Goal: Task Accomplishment & Management: Use online tool/utility

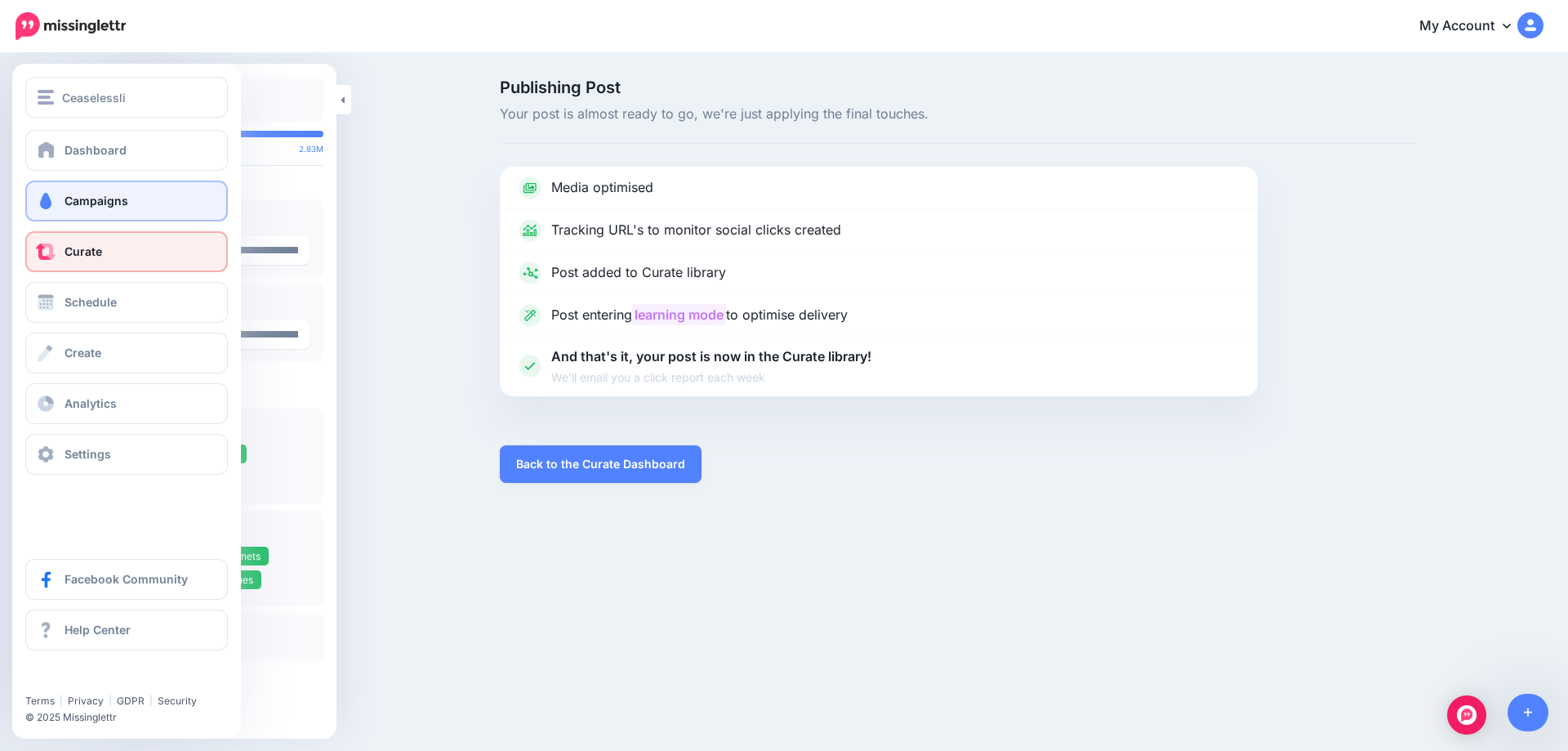
click at [59, 213] on link "Campaigns" at bounding box center [126, 200] width 203 height 40
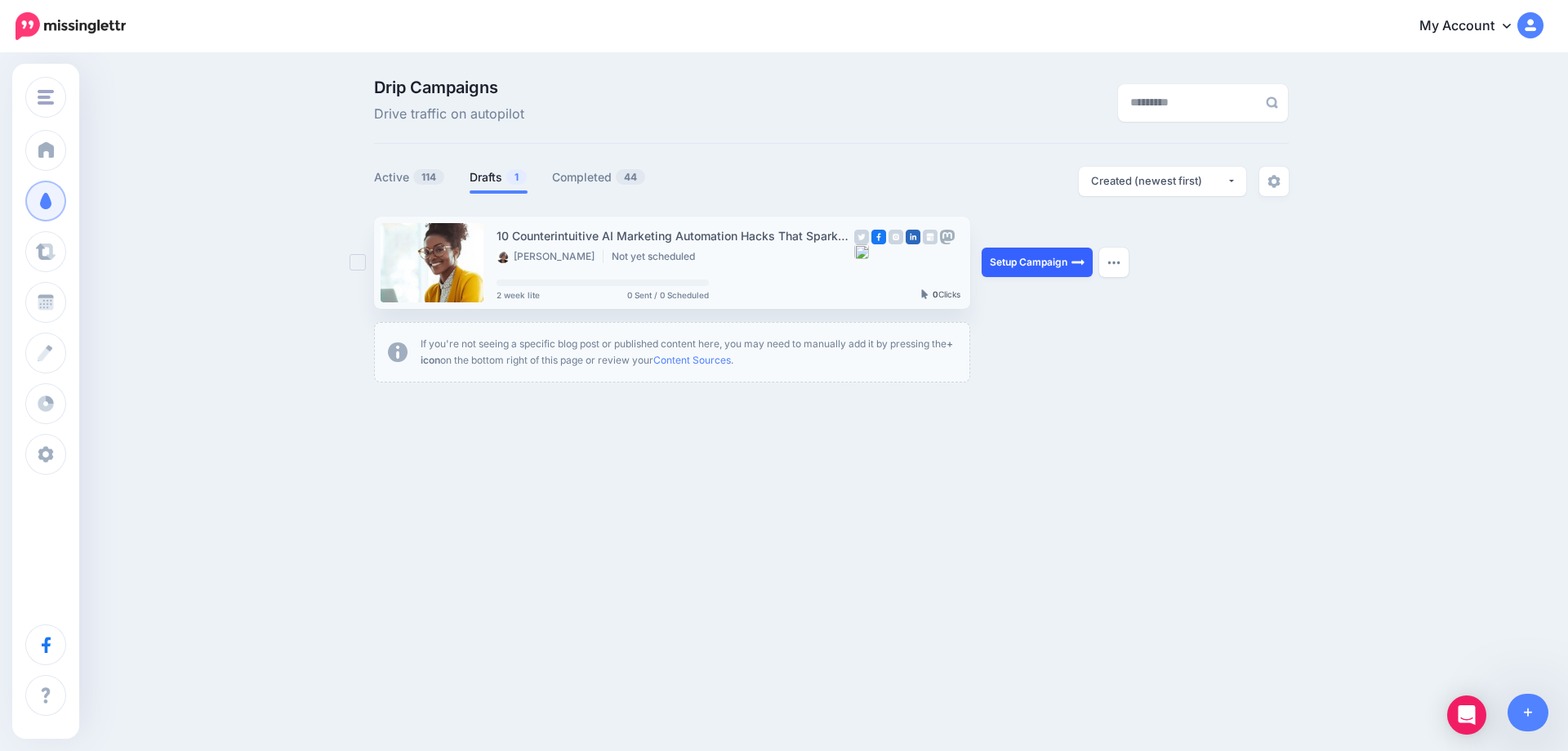
click at [999, 255] on link "Setup Campaign" at bounding box center [1037, 262] width 111 height 29
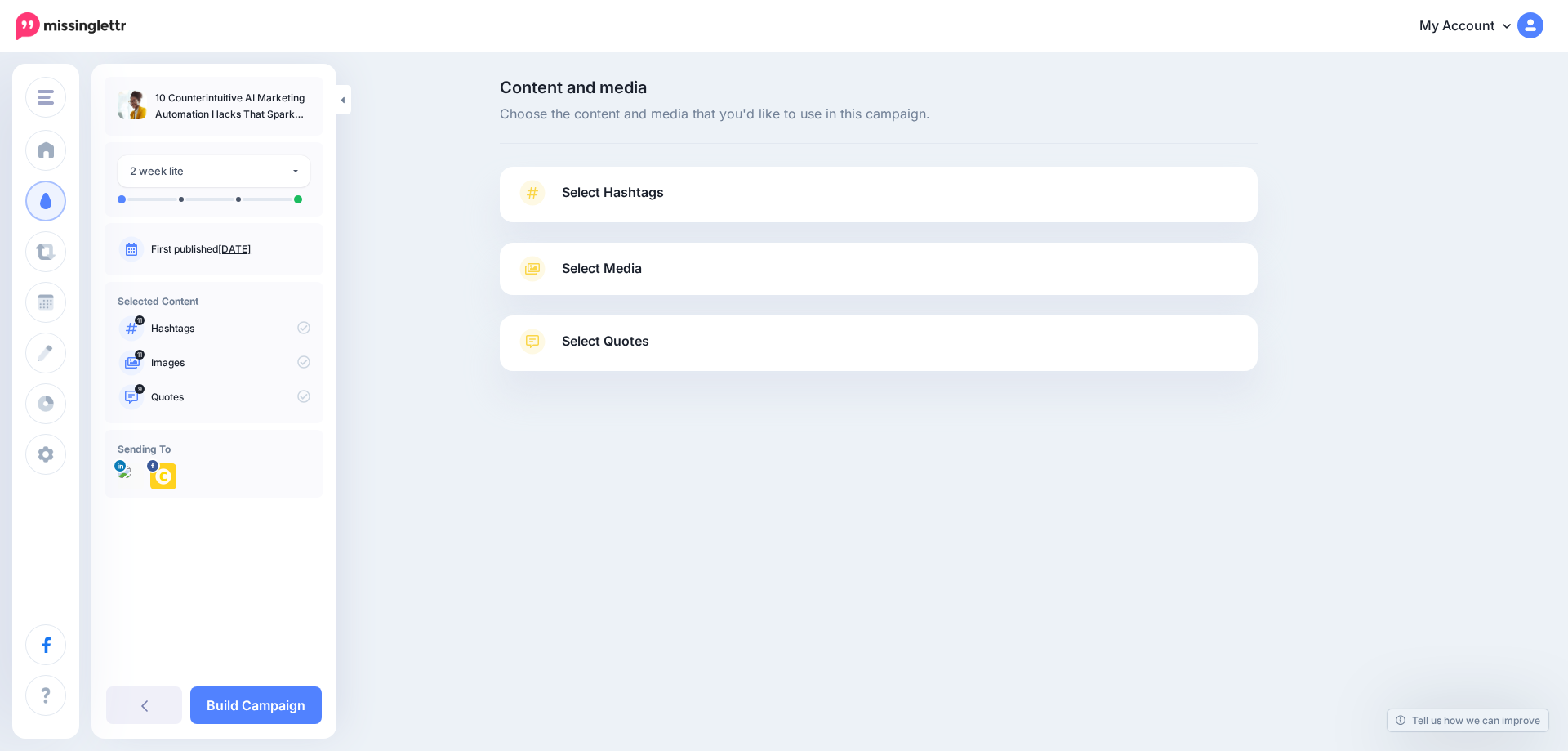
click at [241, 249] on link "Oct. 7, 2025" at bounding box center [235, 249] width 33 height 12
click at [624, 188] on span "Select Hashtags" at bounding box center [612, 193] width 102 height 22
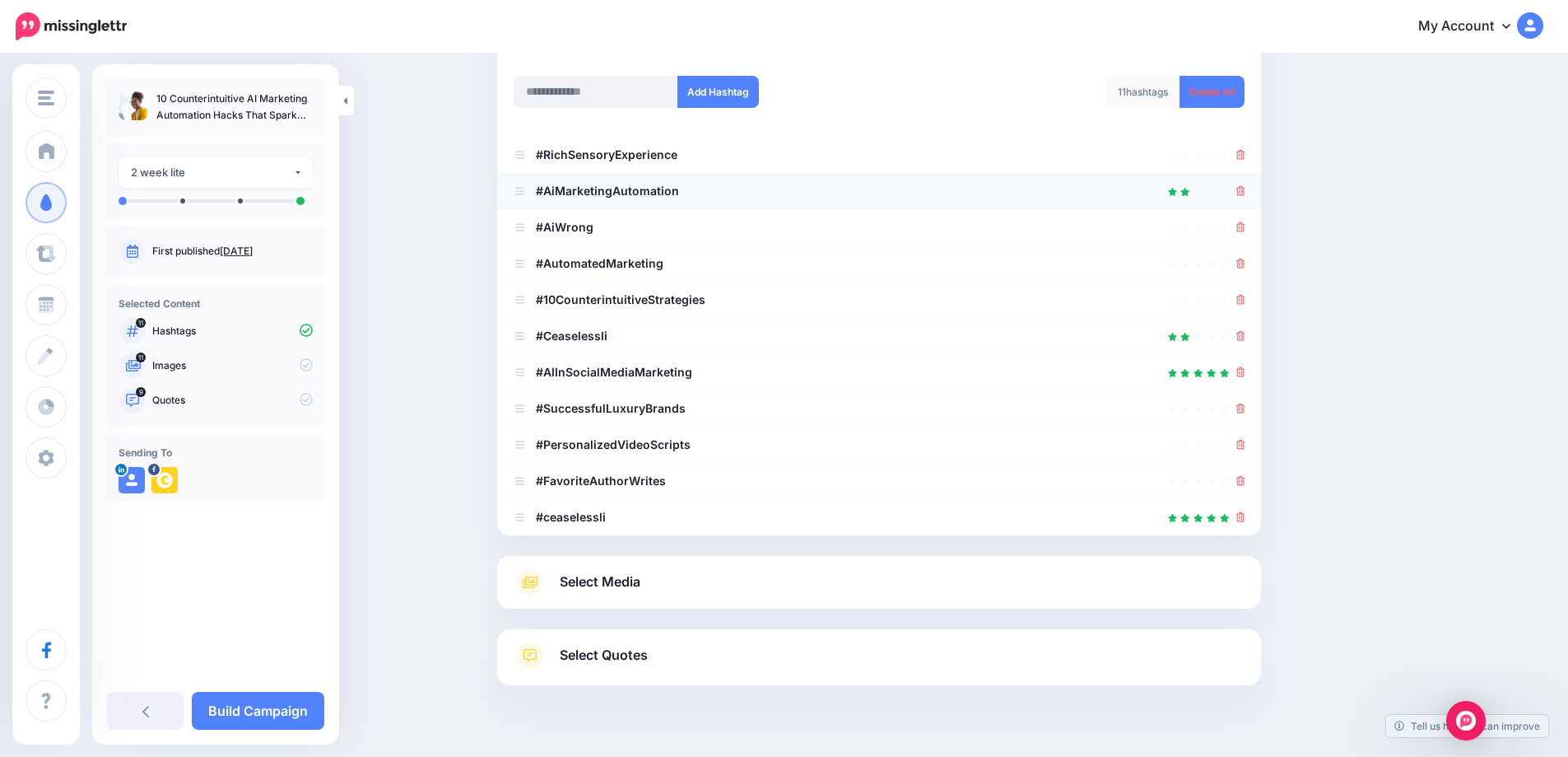
scroll to position [212, 0]
click at [1245, 229] on icon at bounding box center [1240, 225] width 9 height 10
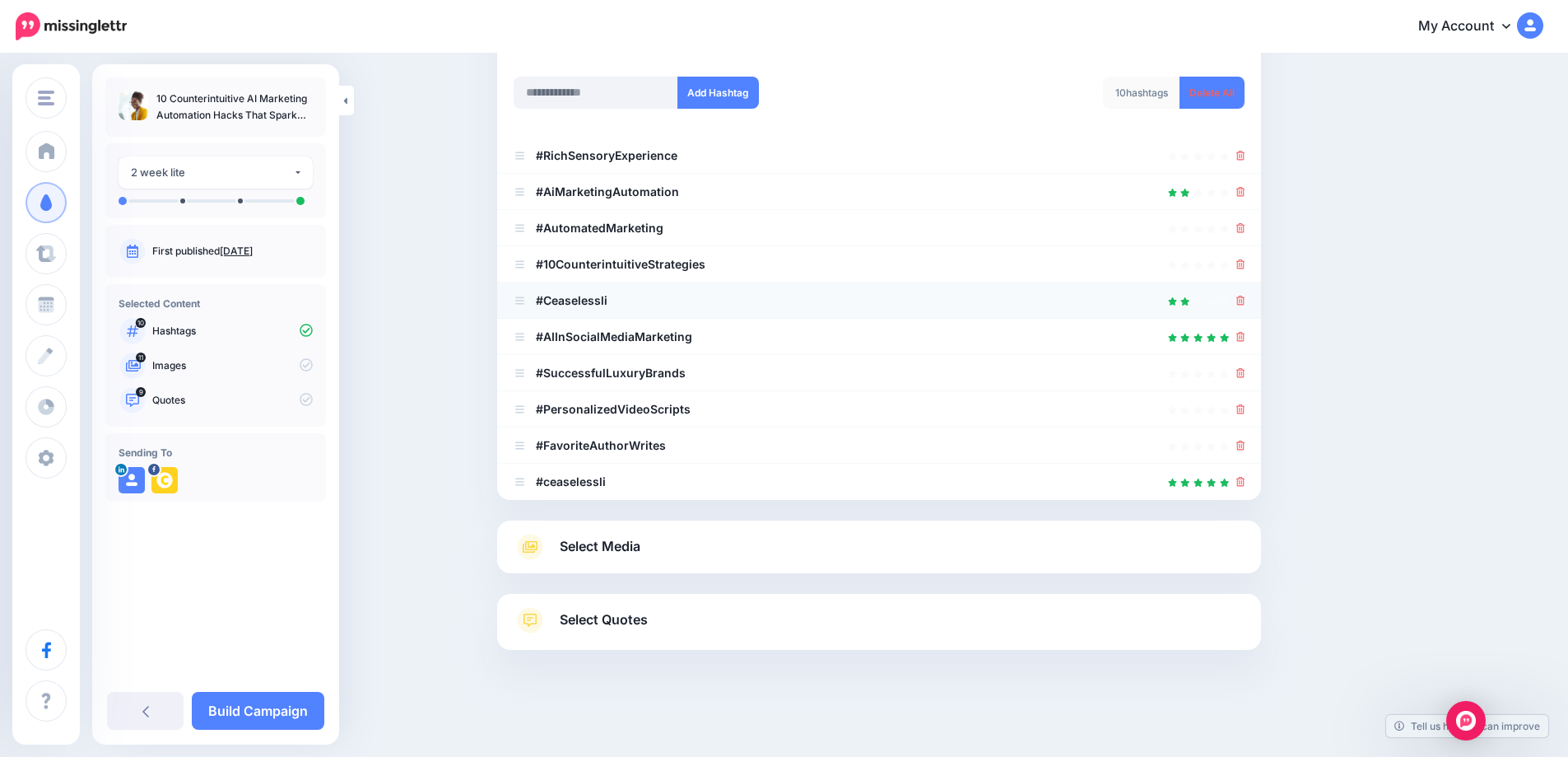
click at [1252, 300] on li "#Ceaselessli" at bounding box center [879, 301] width 764 height 36
click at [1246, 414] on icon at bounding box center [1240, 408] width 9 height 10
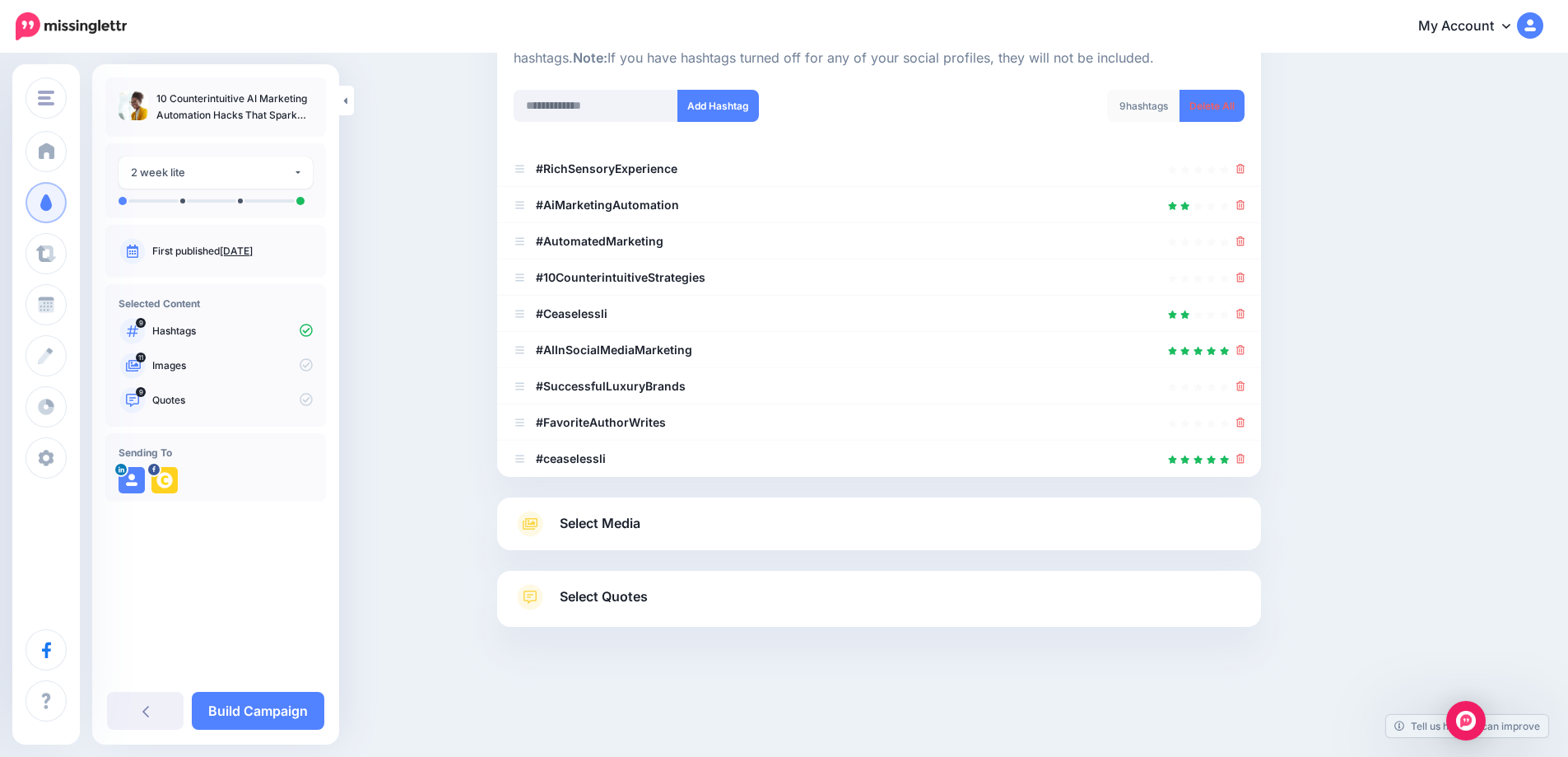
scroll to position [198, 0]
click at [1242, 424] on icon at bounding box center [1240, 422] width 9 height 10
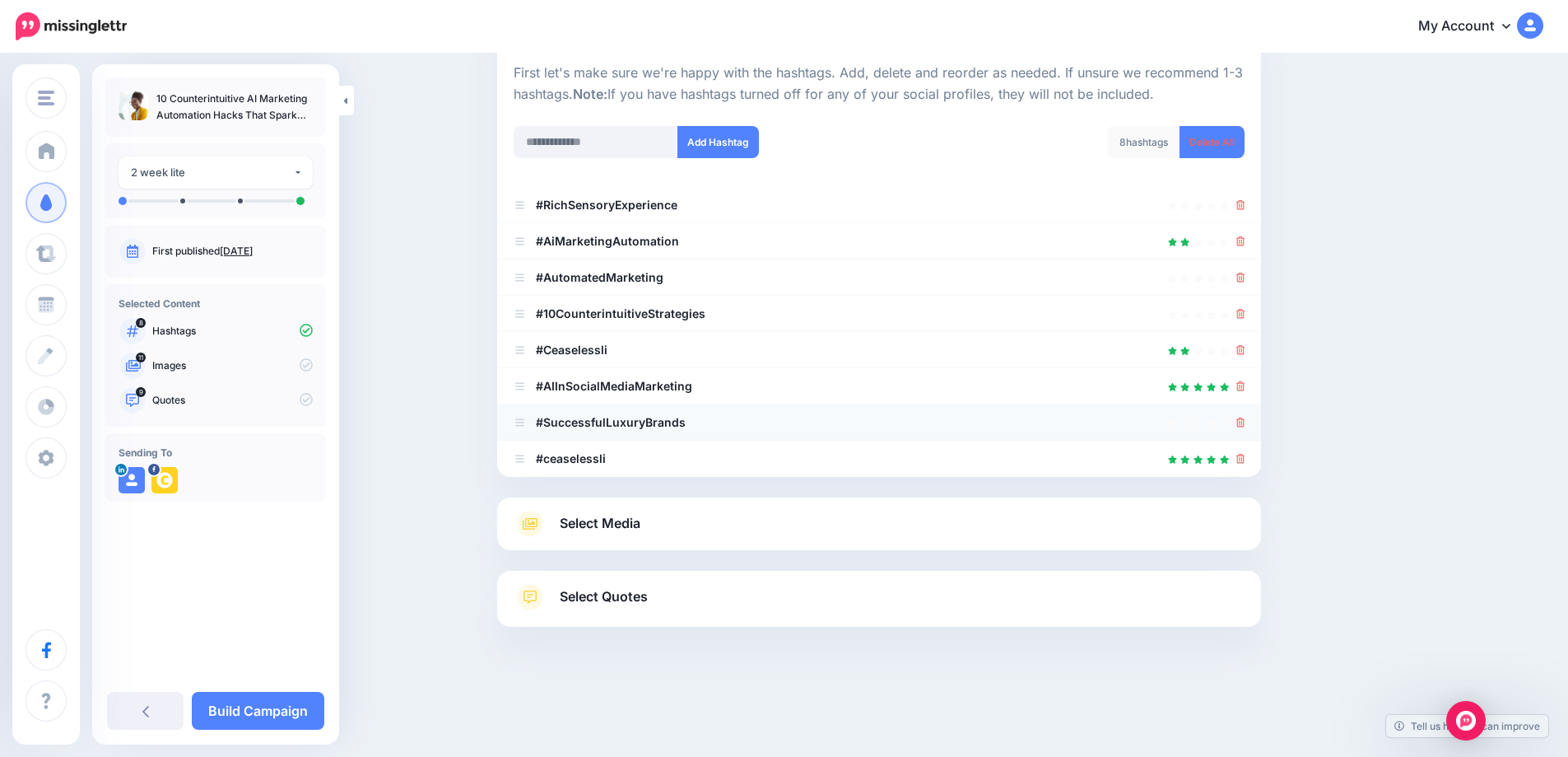
scroll to position [161, 0]
click at [1246, 426] on icon at bounding box center [1240, 422] width 9 height 10
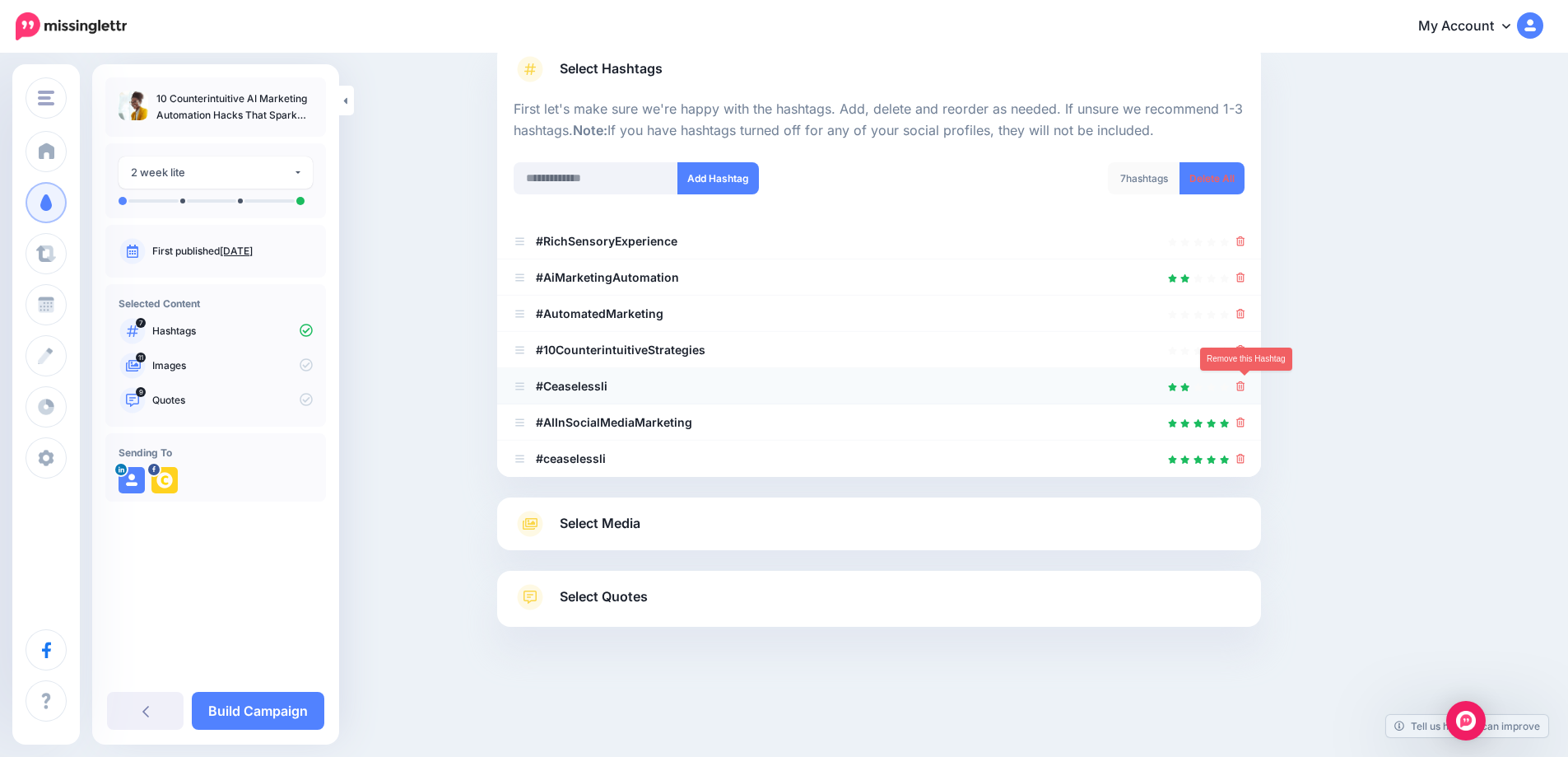
click at [1246, 388] on icon at bounding box center [1240, 386] width 9 height 10
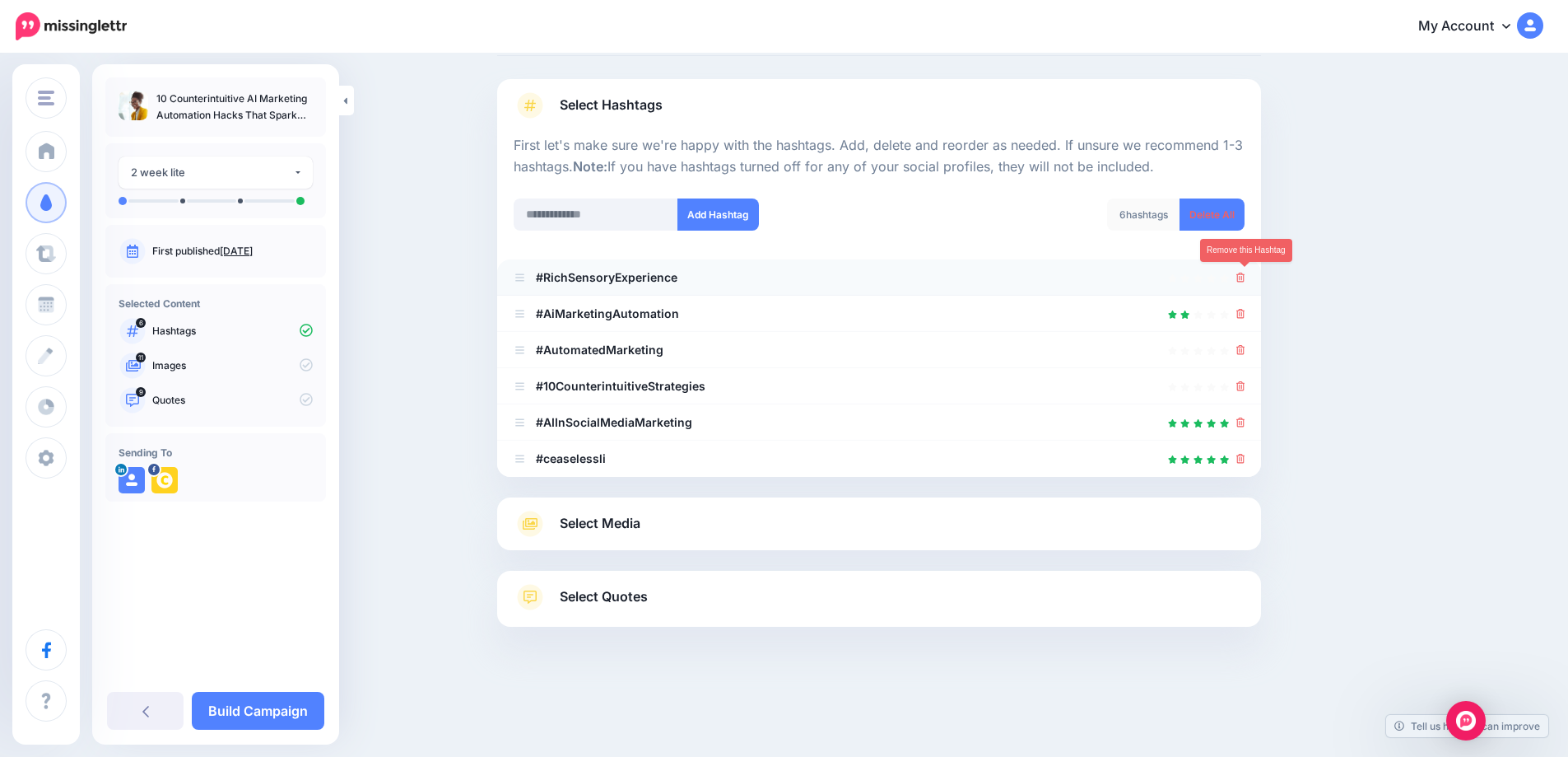
click at [1243, 276] on icon at bounding box center [1240, 277] width 9 height 10
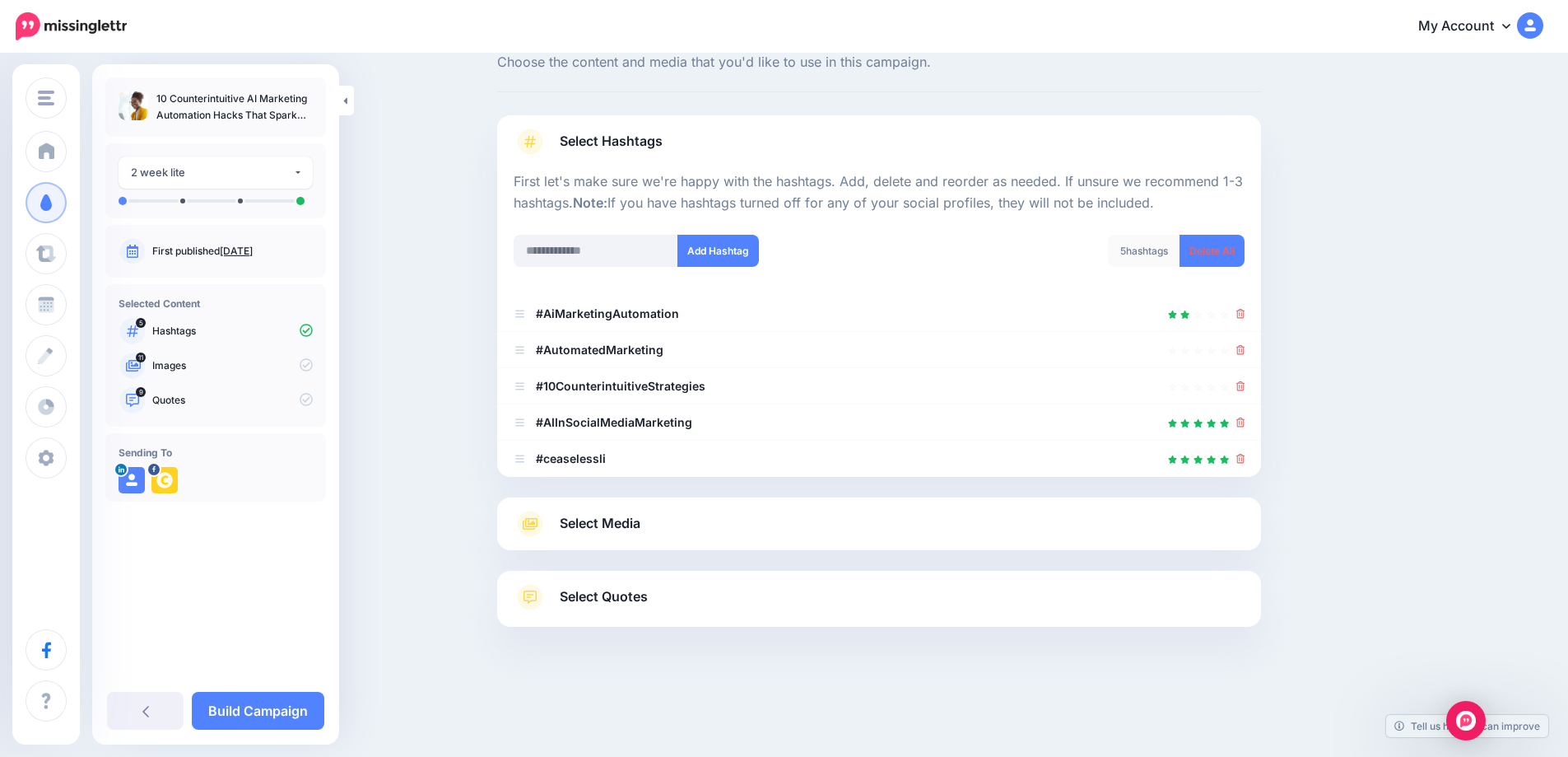
scroll to position [53, 0]
click at [625, 520] on span "Select Media" at bounding box center [600, 524] width 81 height 23
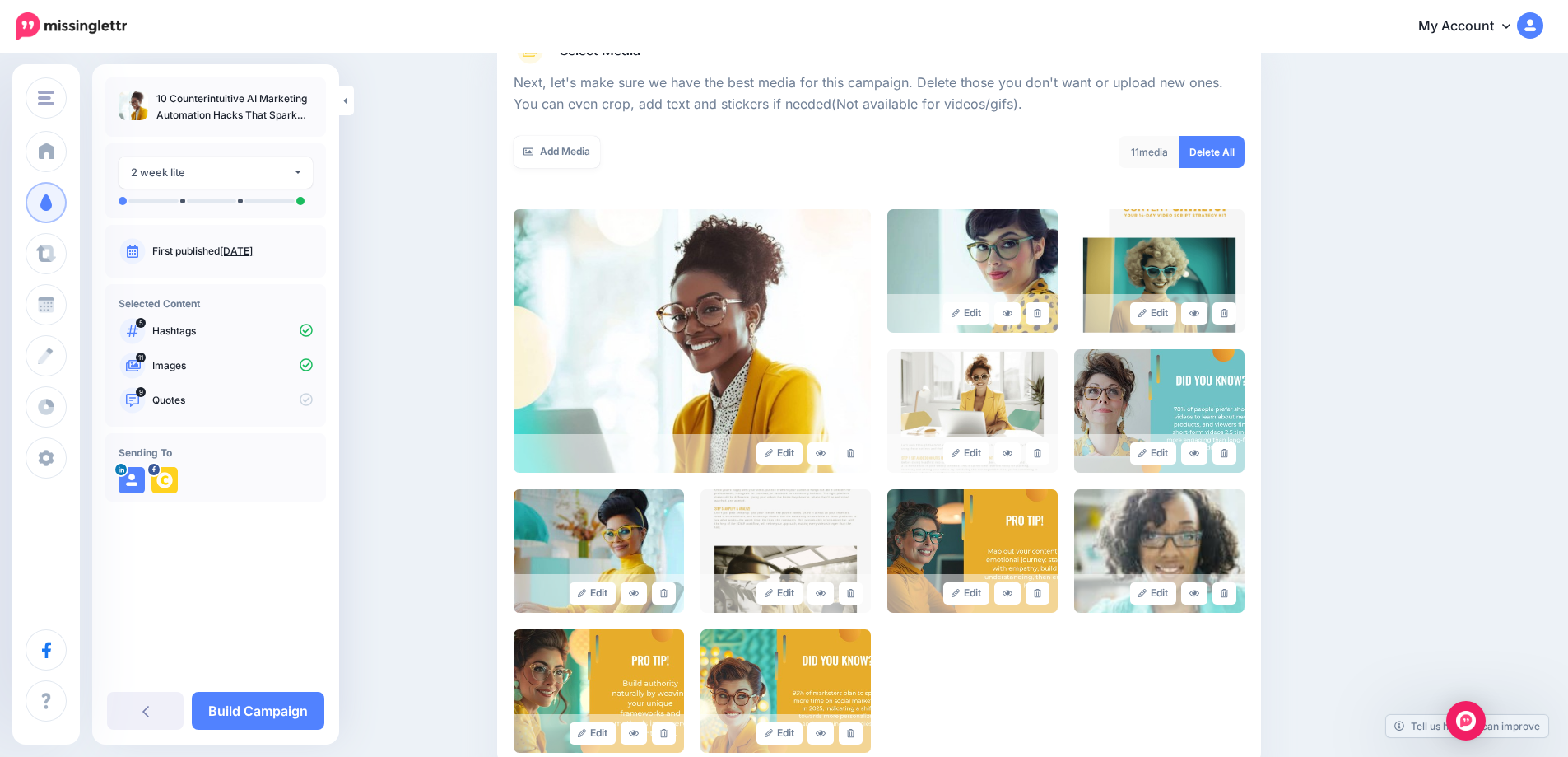
scroll to position [221, 0]
click at [1041, 315] on icon at bounding box center [1038, 312] width 8 height 9
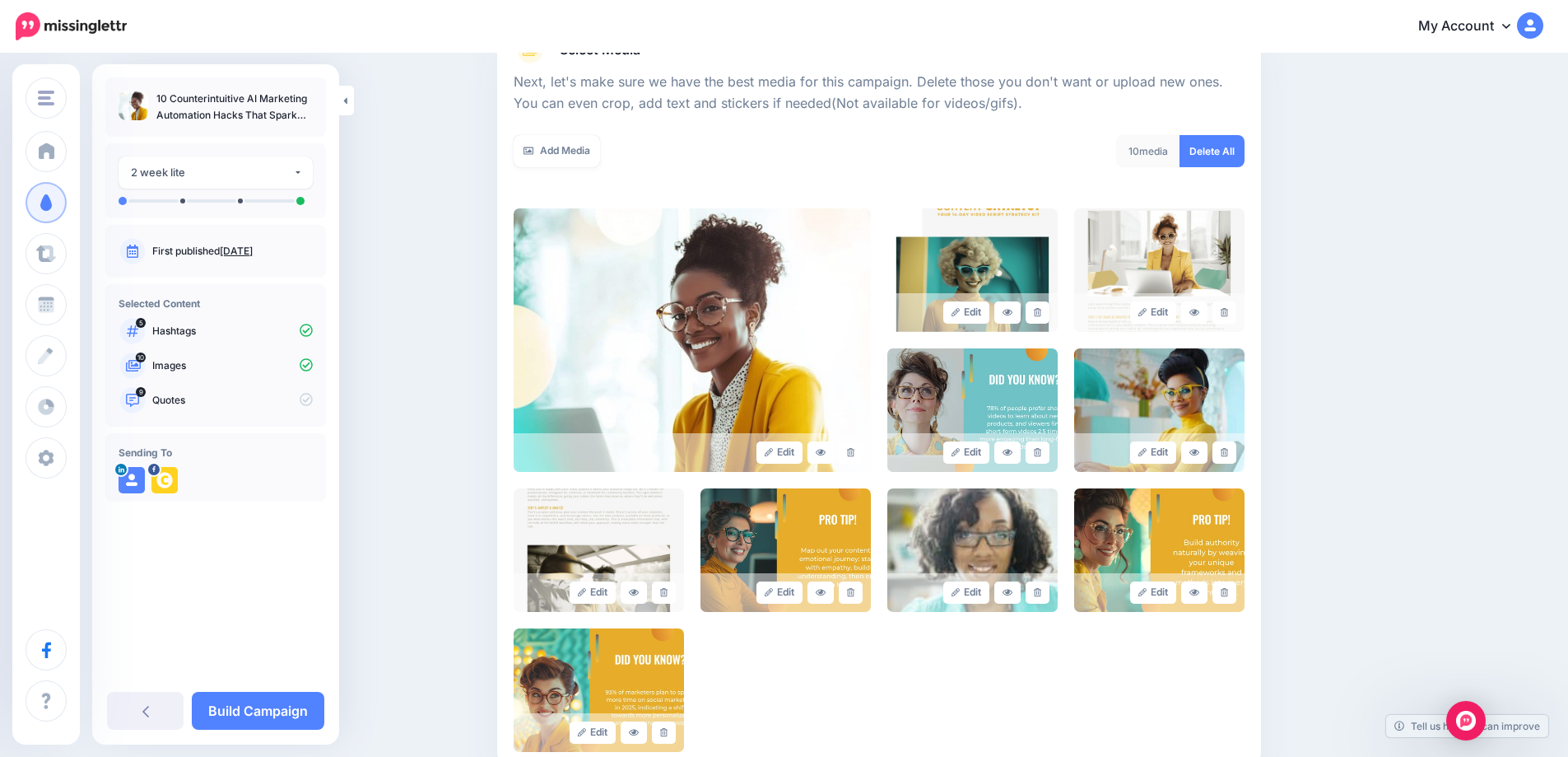
click at [1041, 315] on icon at bounding box center [1038, 312] width 8 height 9
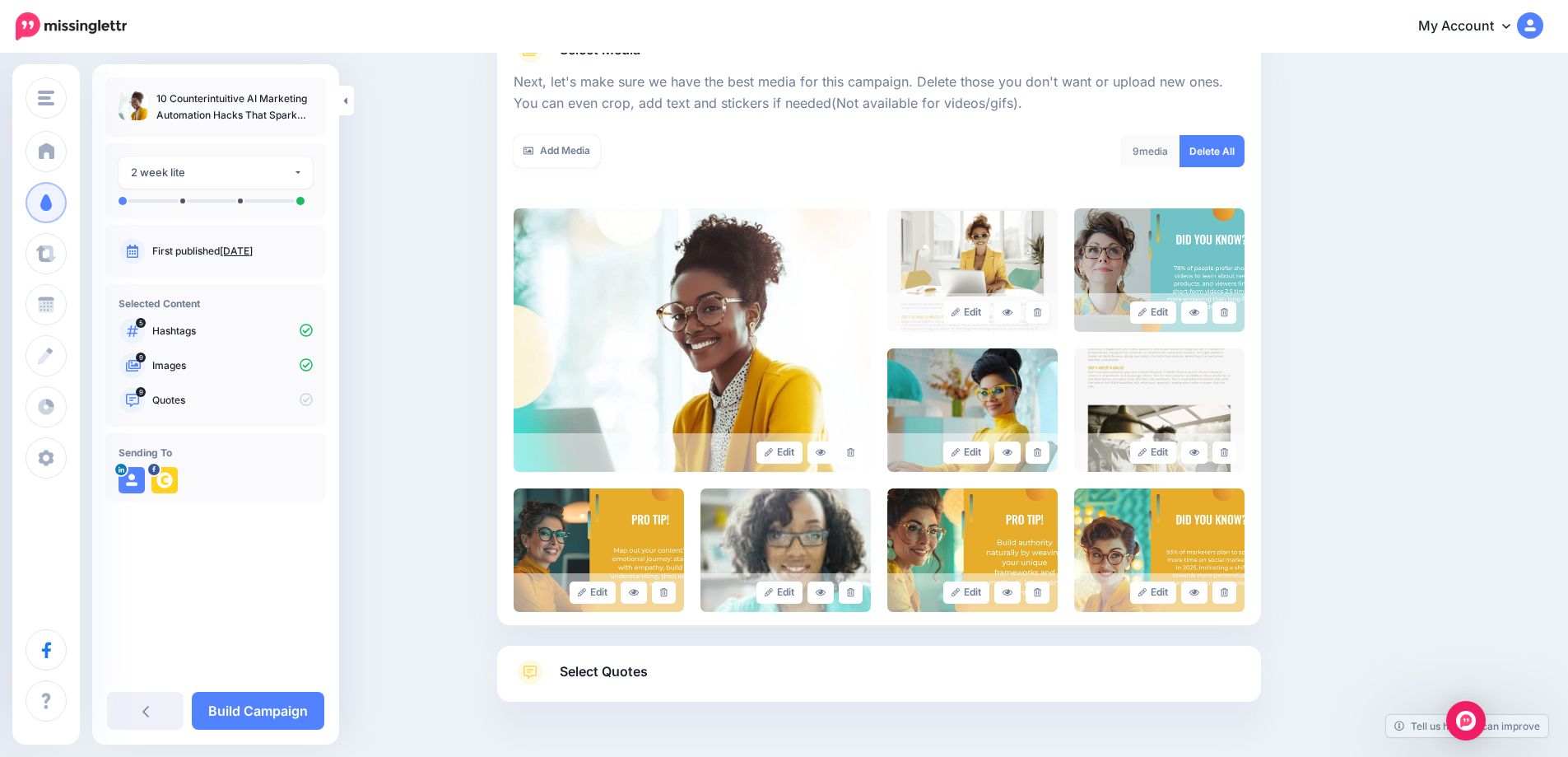
click at [1041, 315] on icon at bounding box center [1038, 312] width 8 height 9
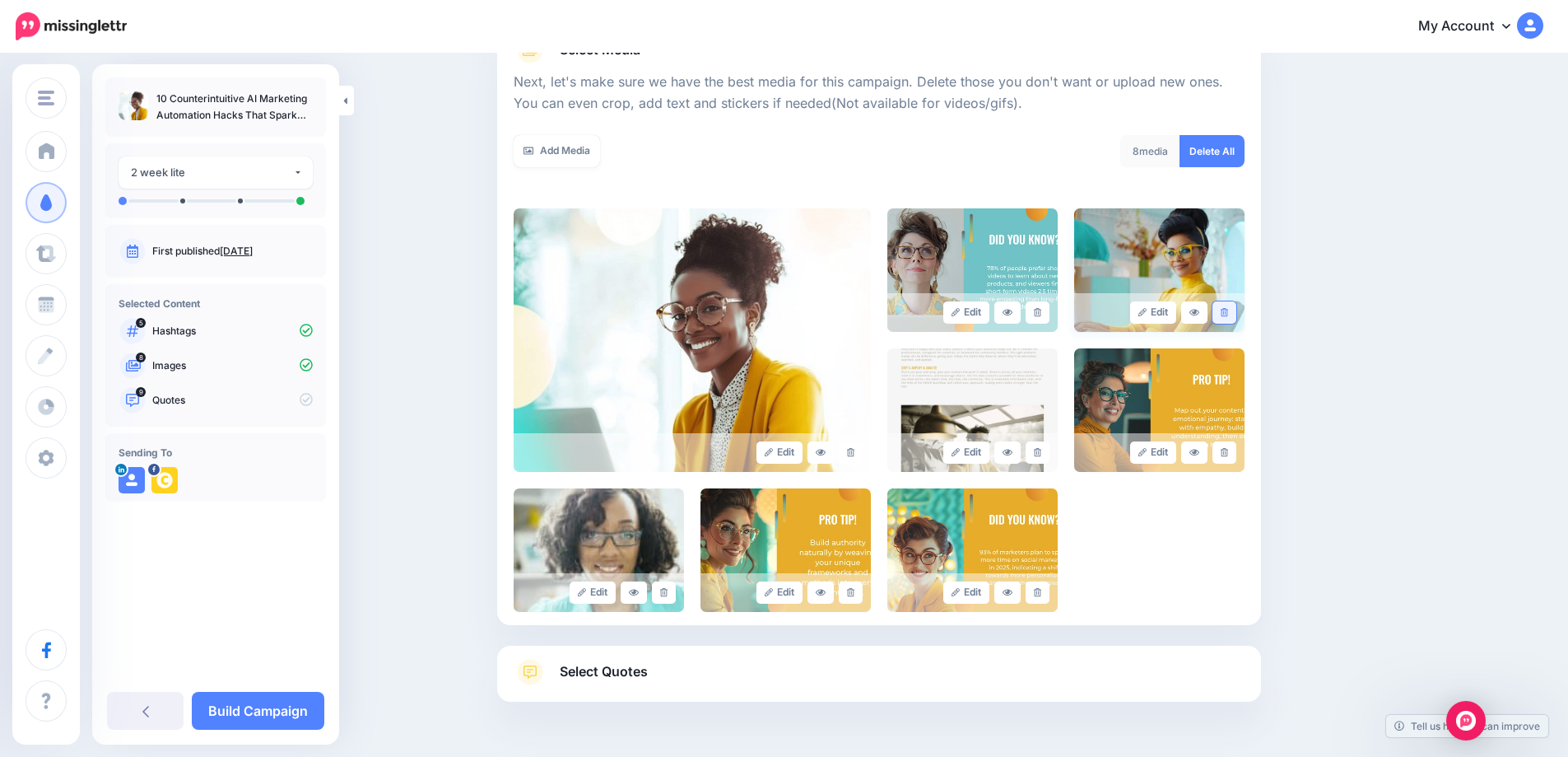
click at [1224, 316] on link at bounding box center [1225, 313] width 24 height 23
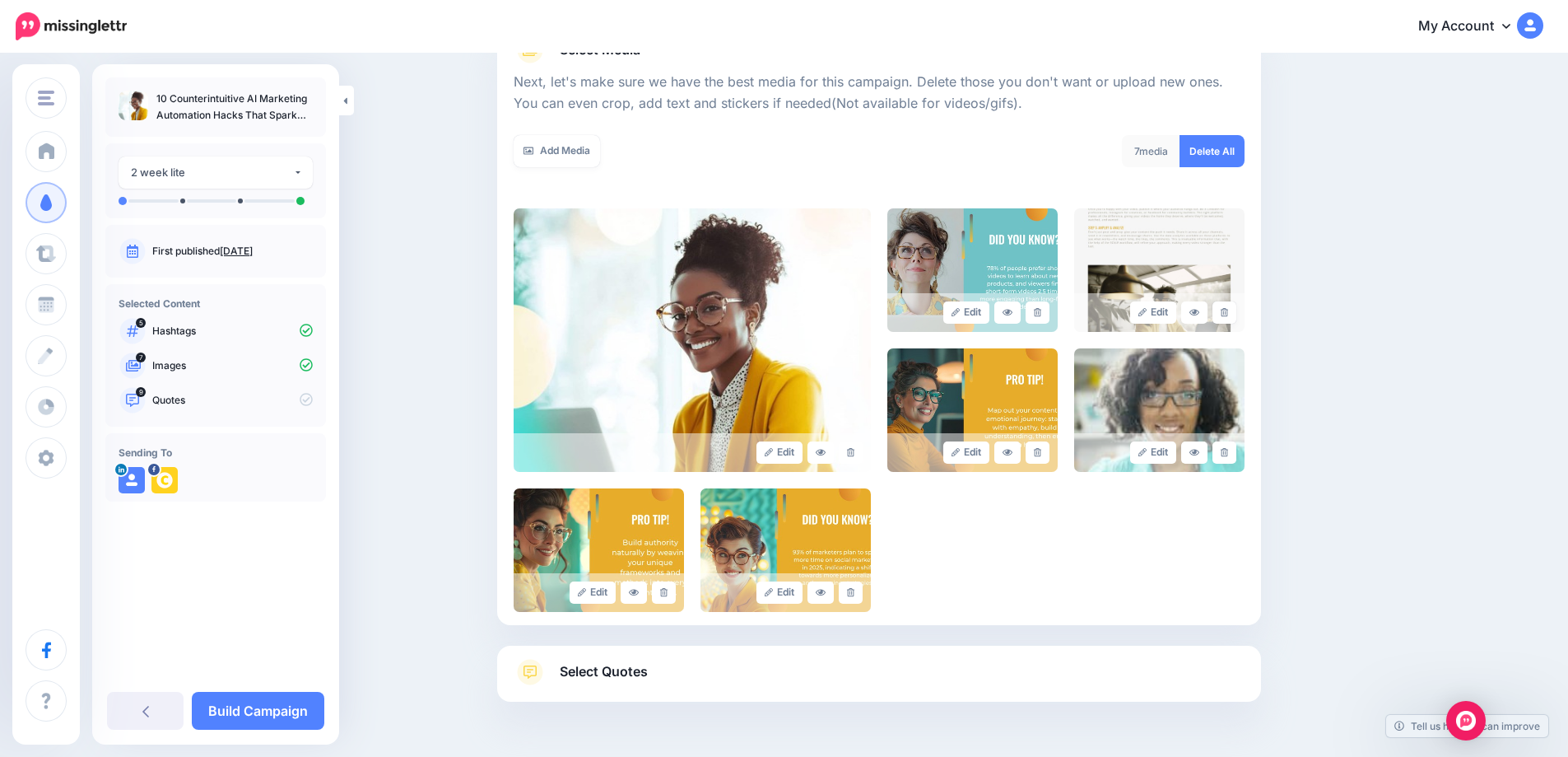
click at [1224, 316] on link at bounding box center [1225, 313] width 24 height 23
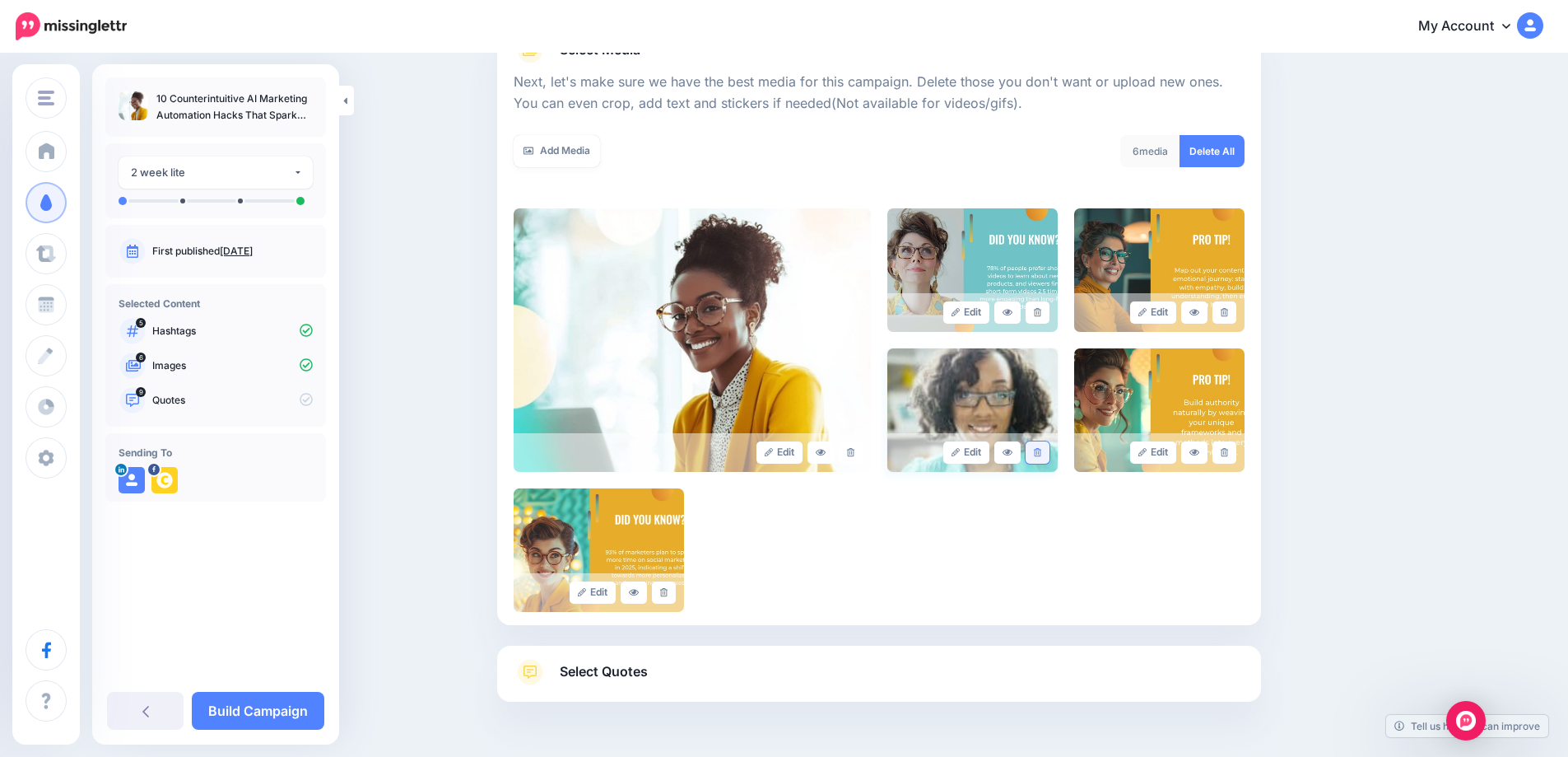
click at [1050, 447] on link at bounding box center [1038, 453] width 24 height 23
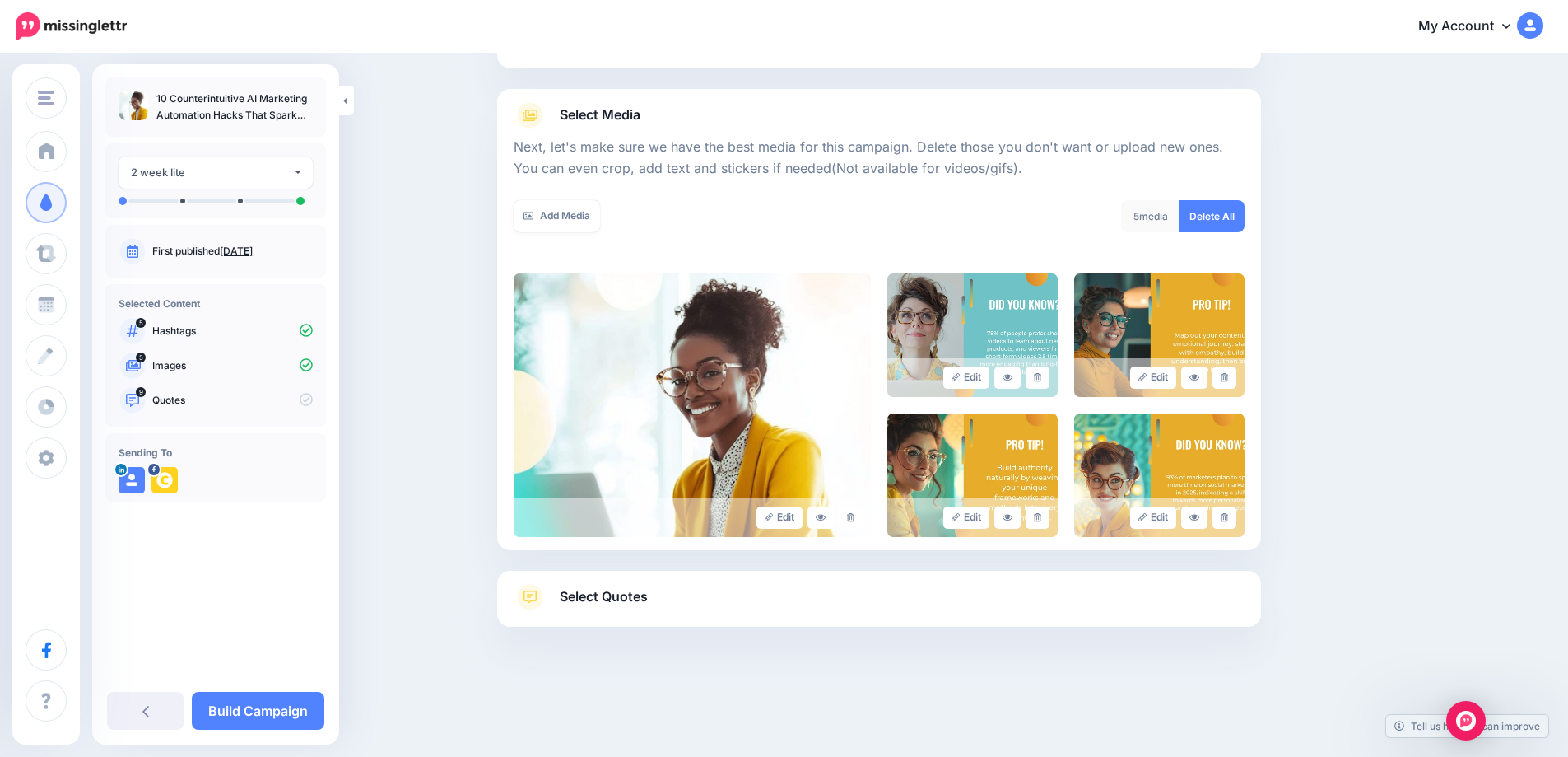
click at [600, 598] on span "Select Quotes" at bounding box center [604, 597] width 88 height 23
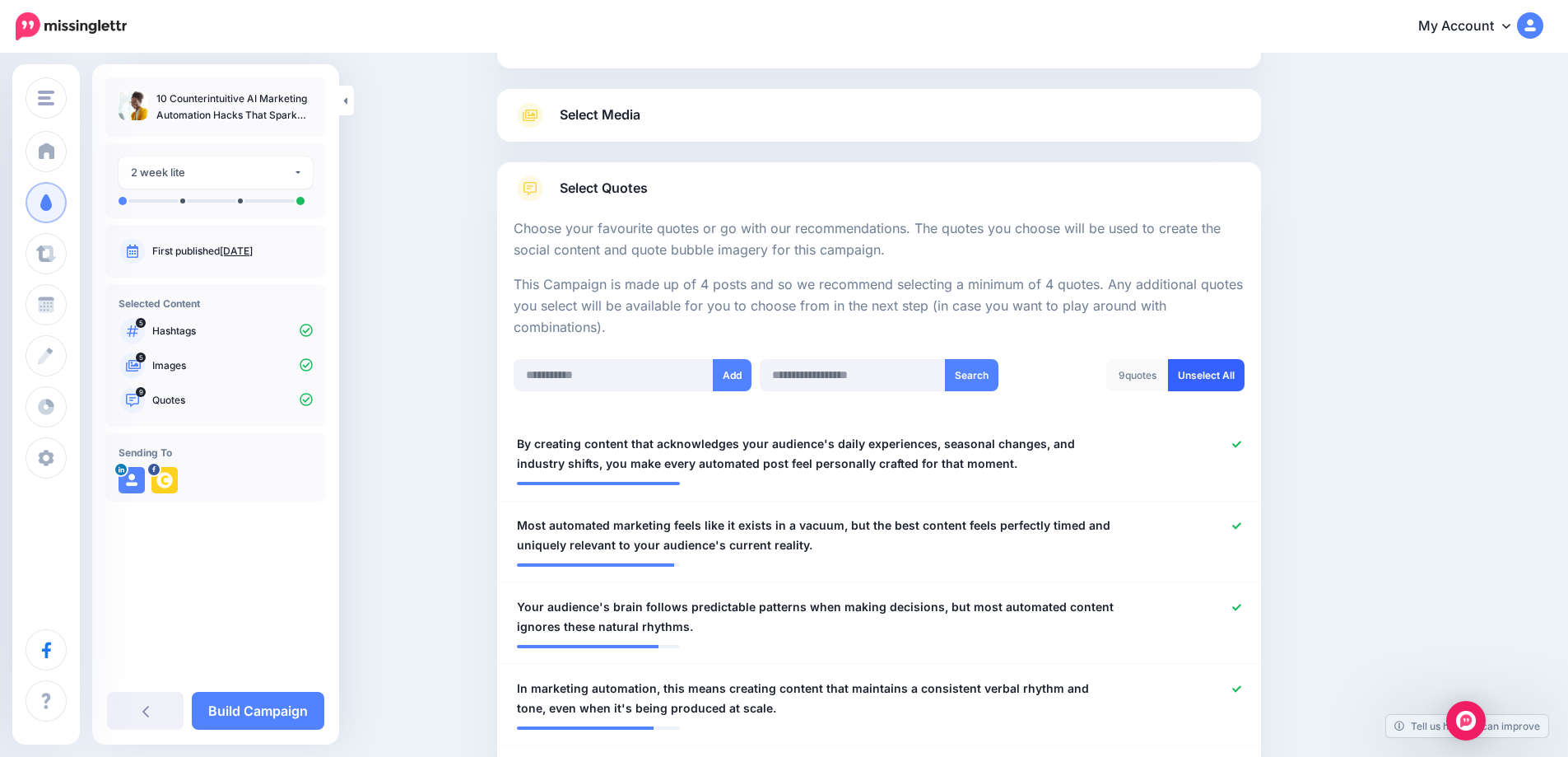
click at [1215, 381] on link "Unselect All" at bounding box center [1207, 375] width 76 height 32
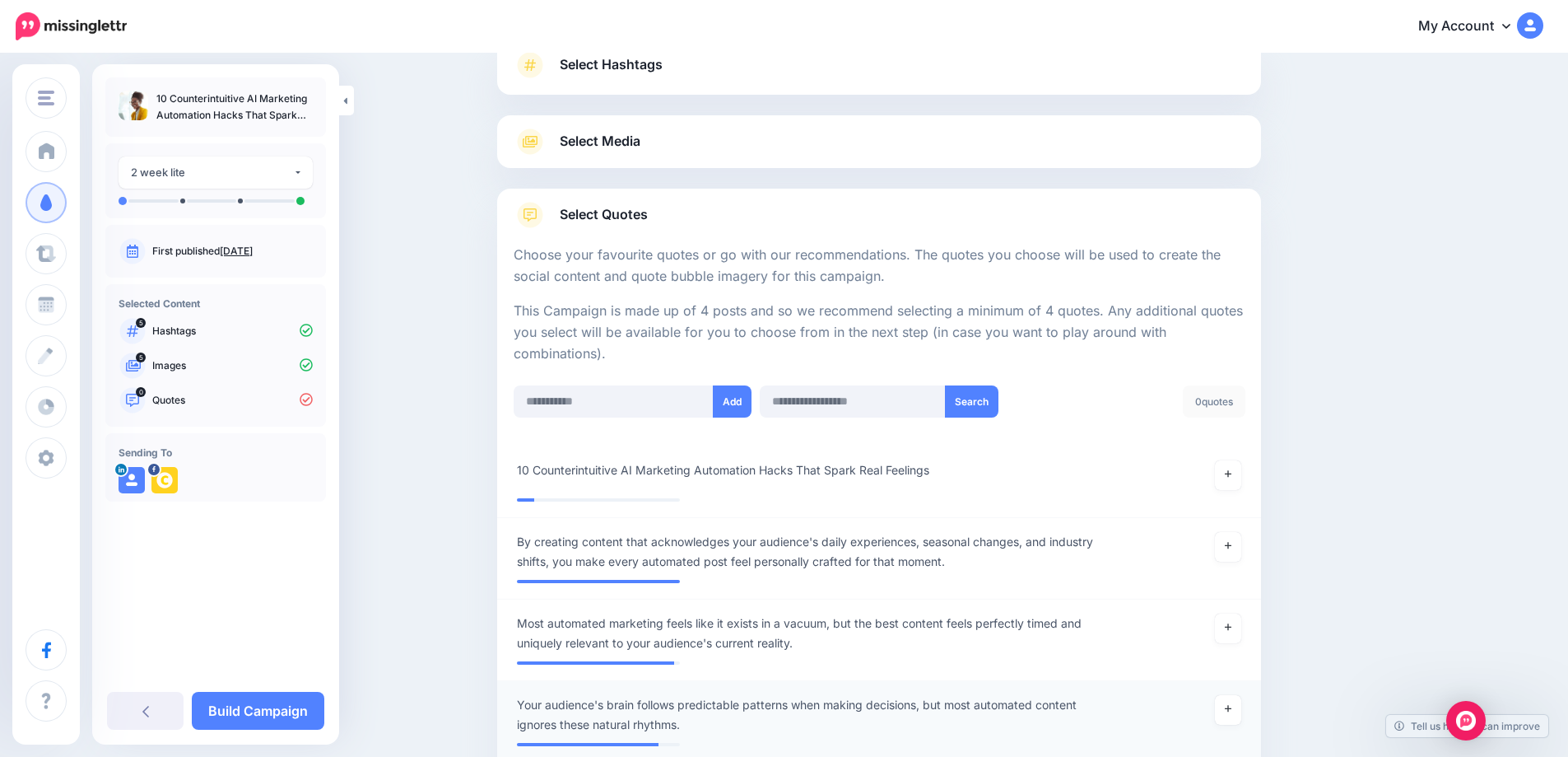
scroll to position [123, 0]
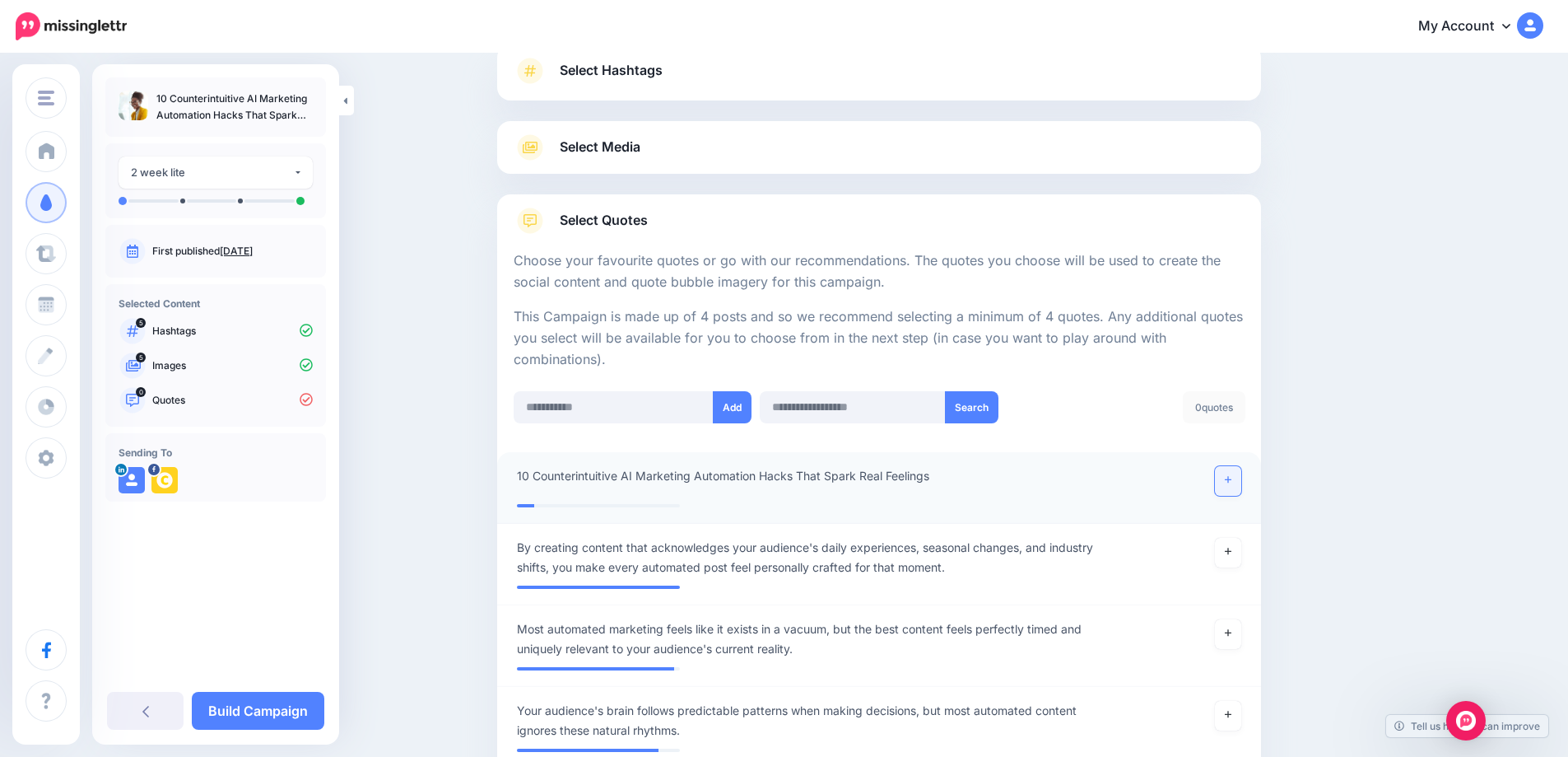
click at [1241, 486] on link at bounding box center [1228, 481] width 26 height 29
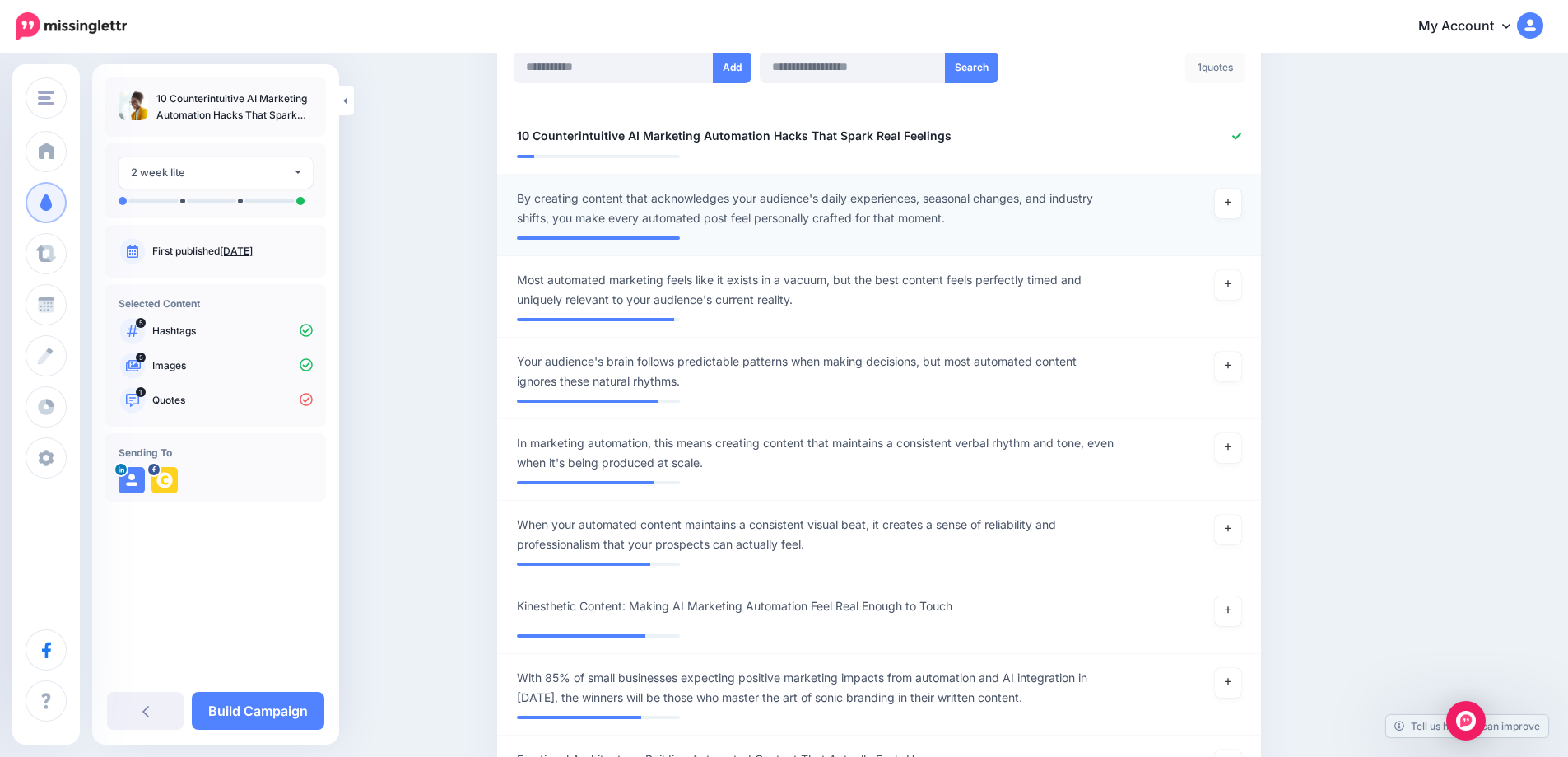
scroll to position [465, 0]
click at [1236, 292] on link at bounding box center [1228, 284] width 26 height 29
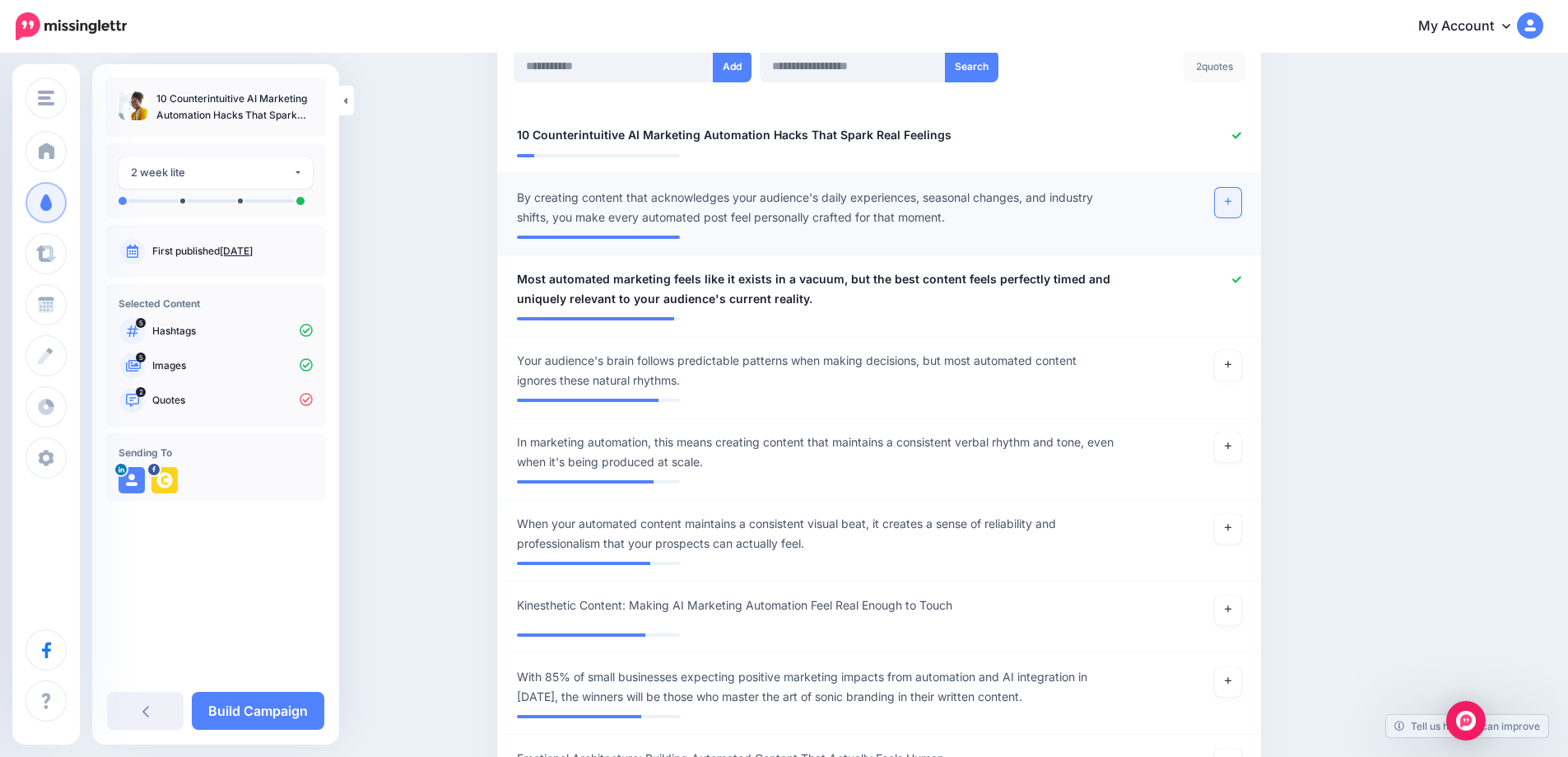
click at [1231, 205] on icon at bounding box center [1228, 201] width 7 height 9
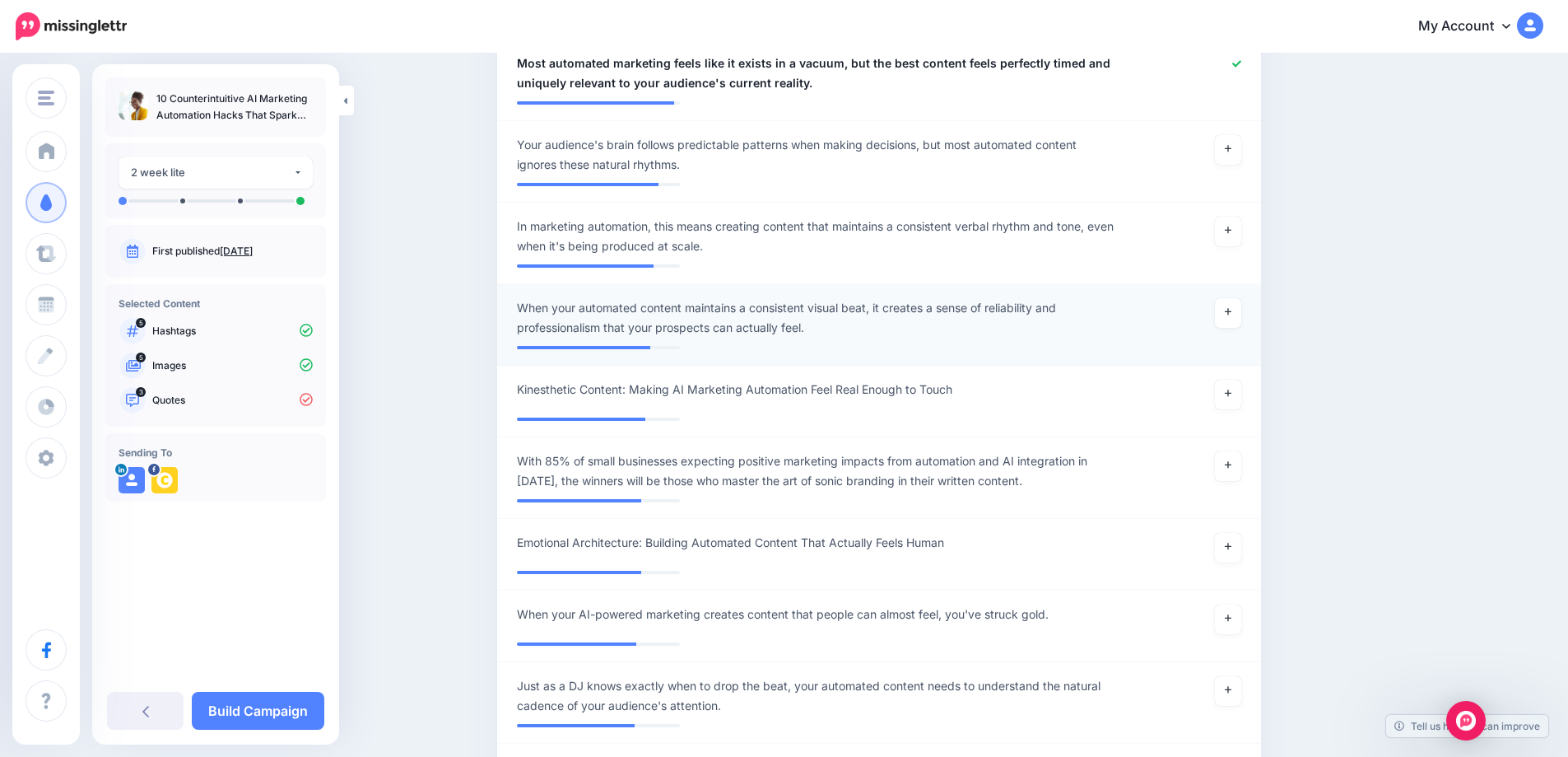
scroll to position [681, 0]
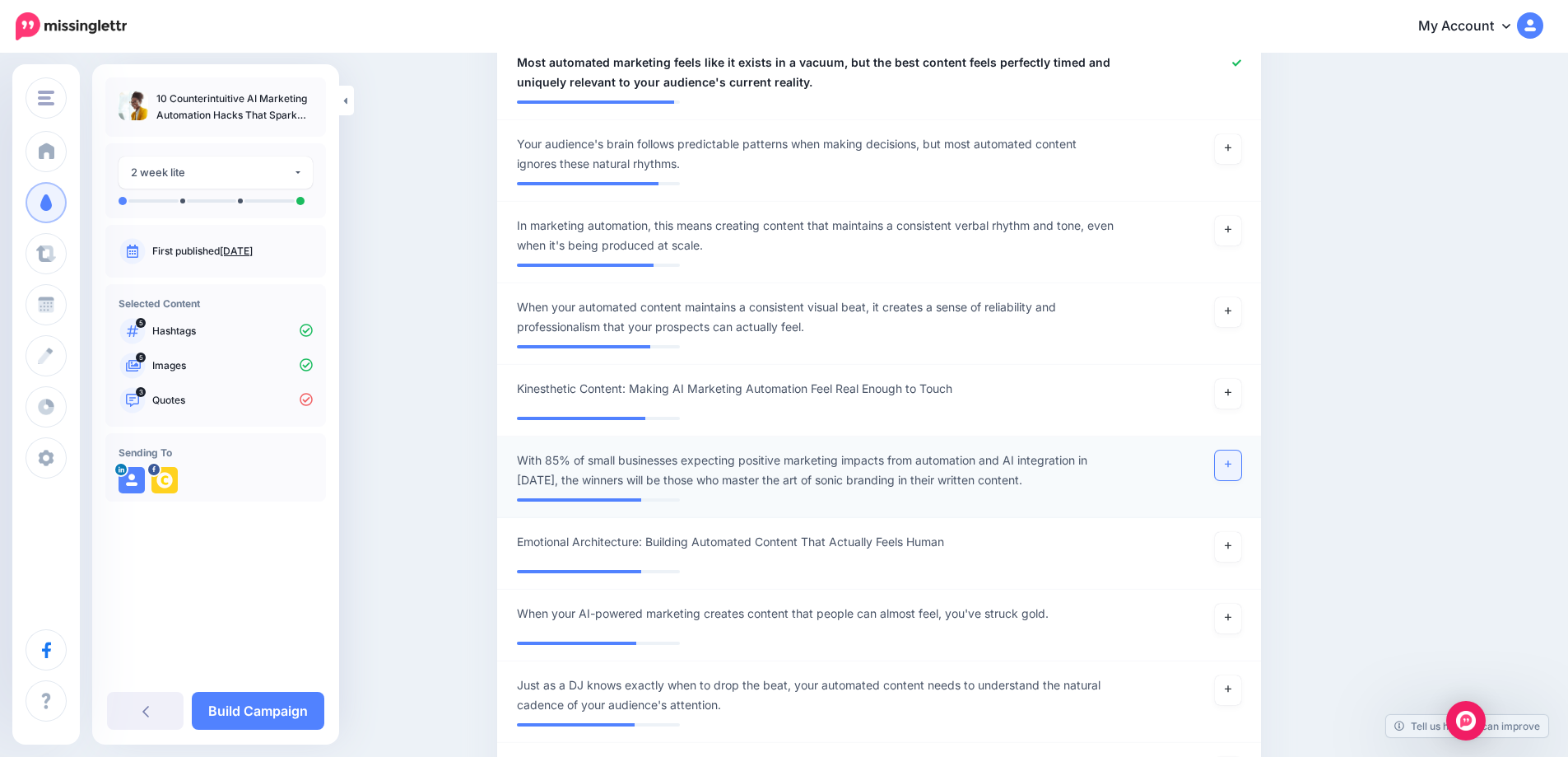
click at [1238, 467] on link at bounding box center [1228, 465] width 26 height 29
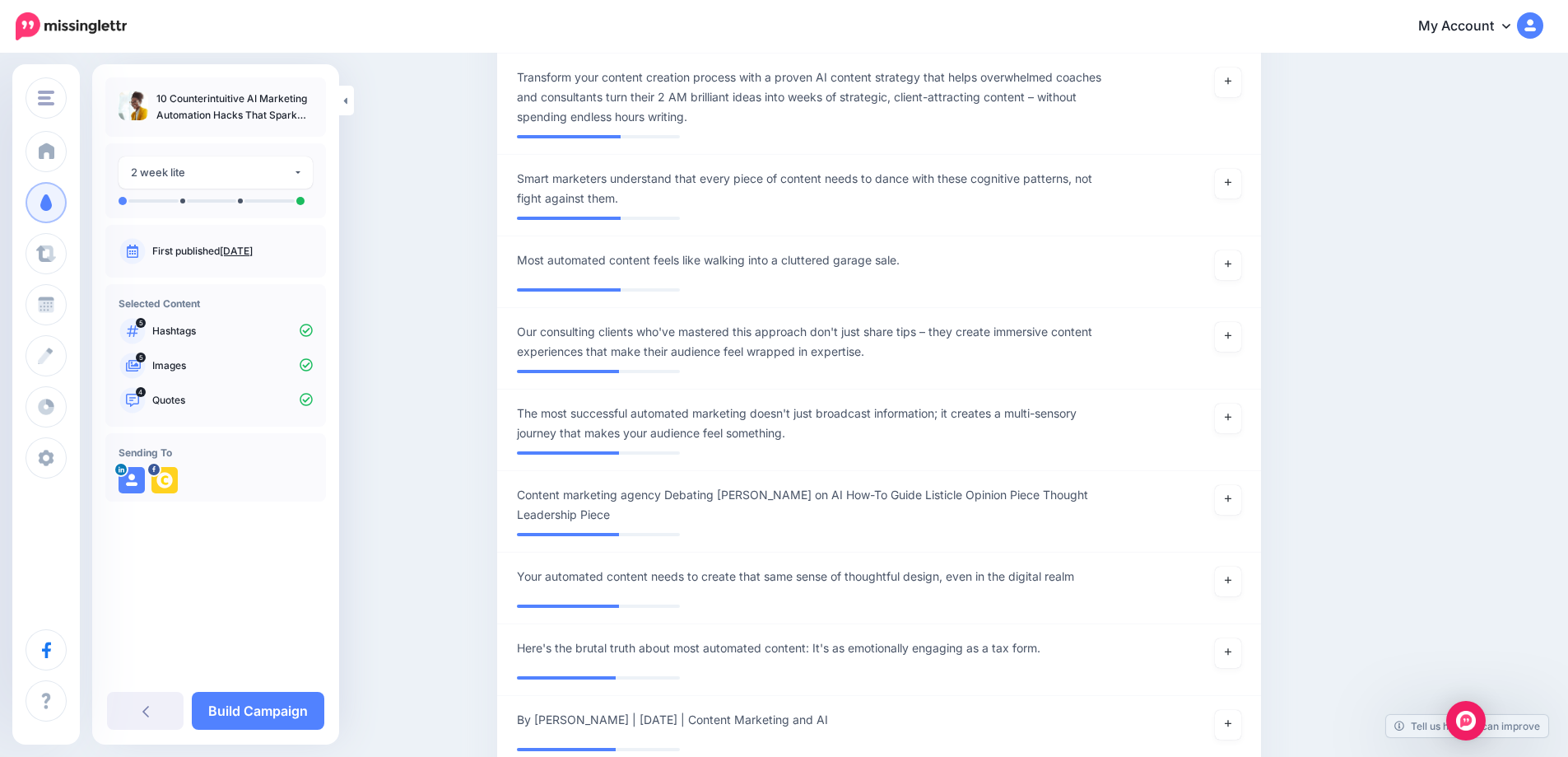
scroll to position [2200, 0]
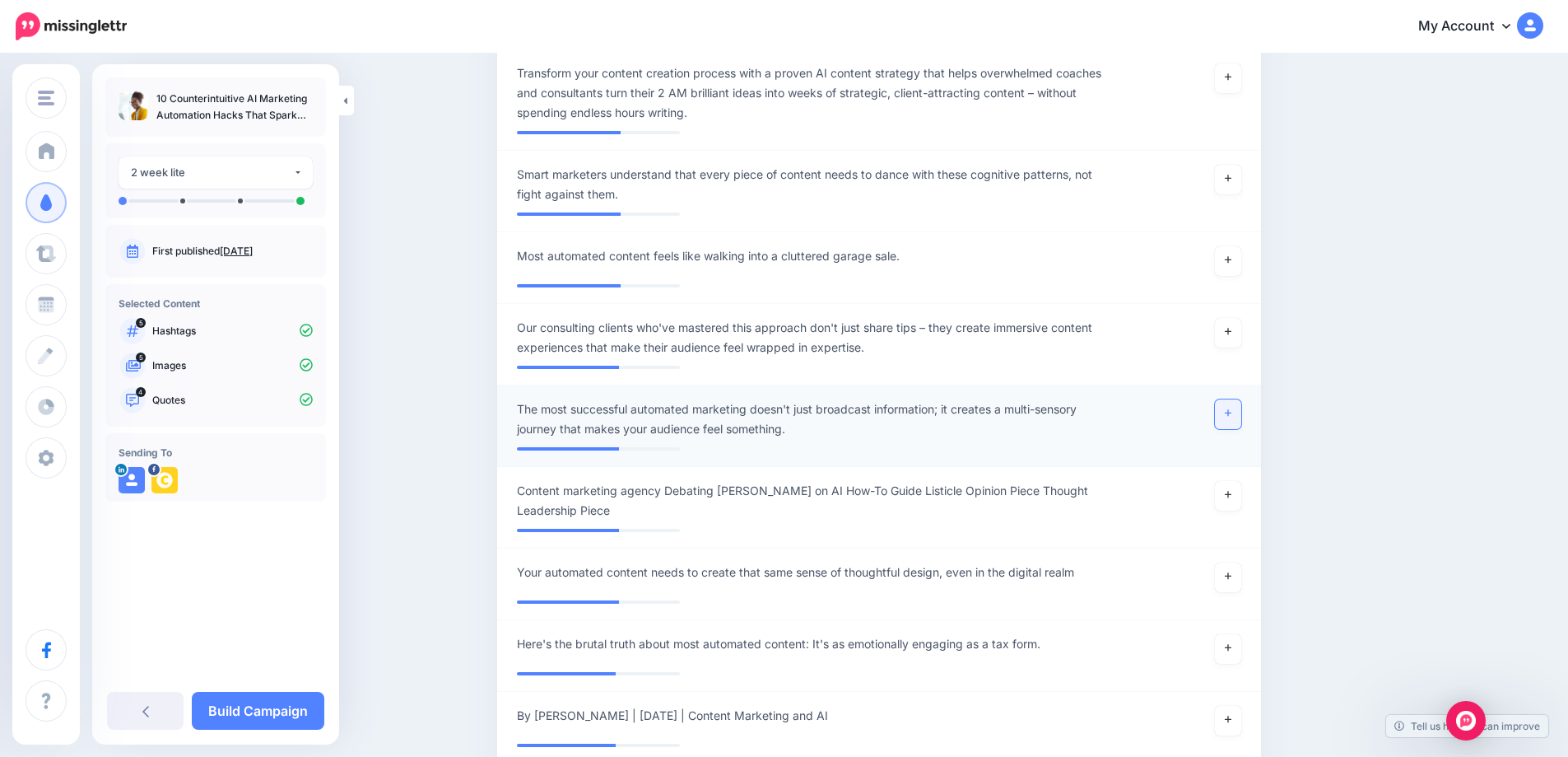
click at [1238, 415] on link at bounding box center [1228, 414] width 26 height 29
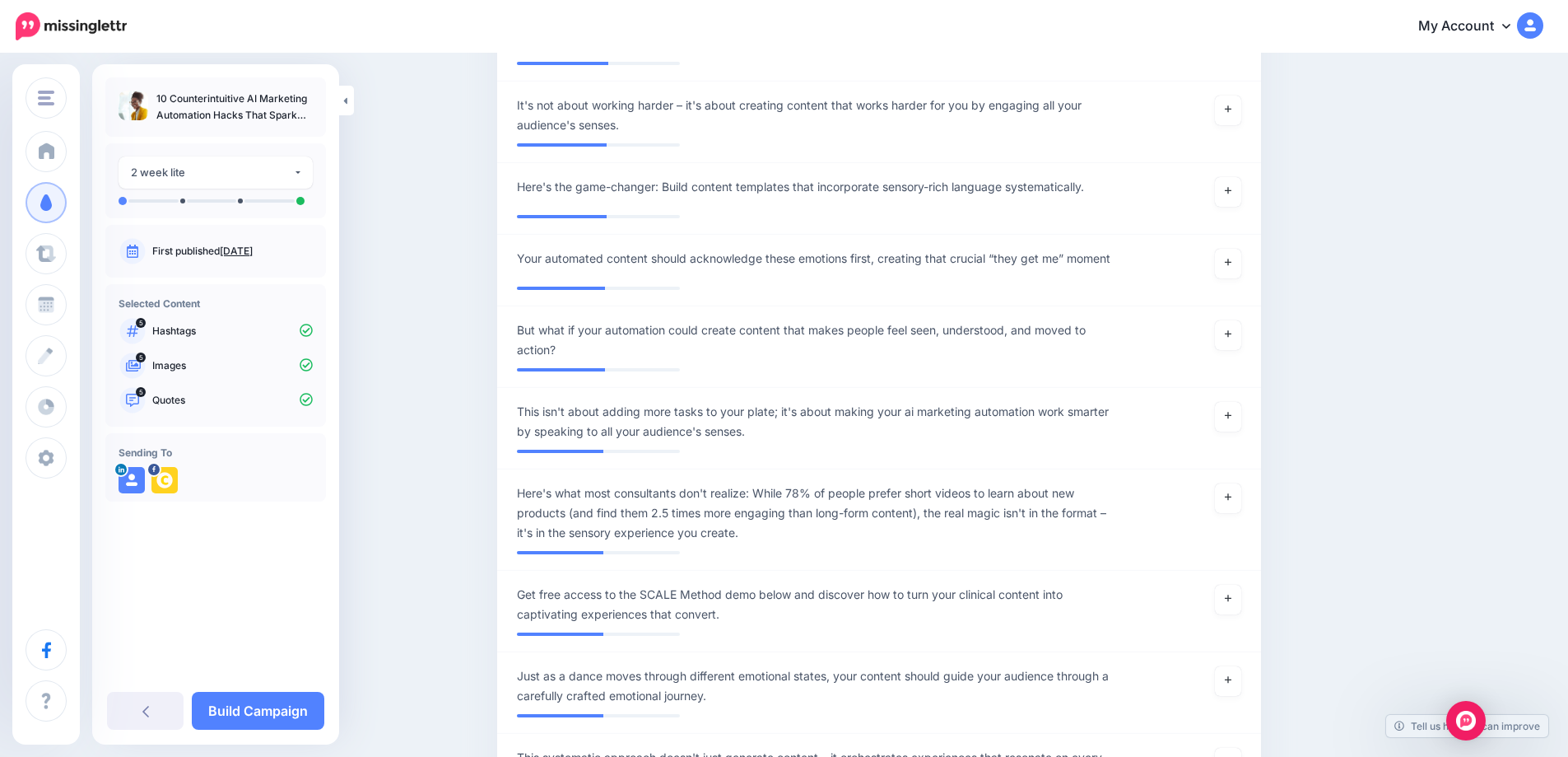
scroll to position [3863, 0]
click at [1227, 511] on link at bounding box center [1228, 498] width 26 height 29
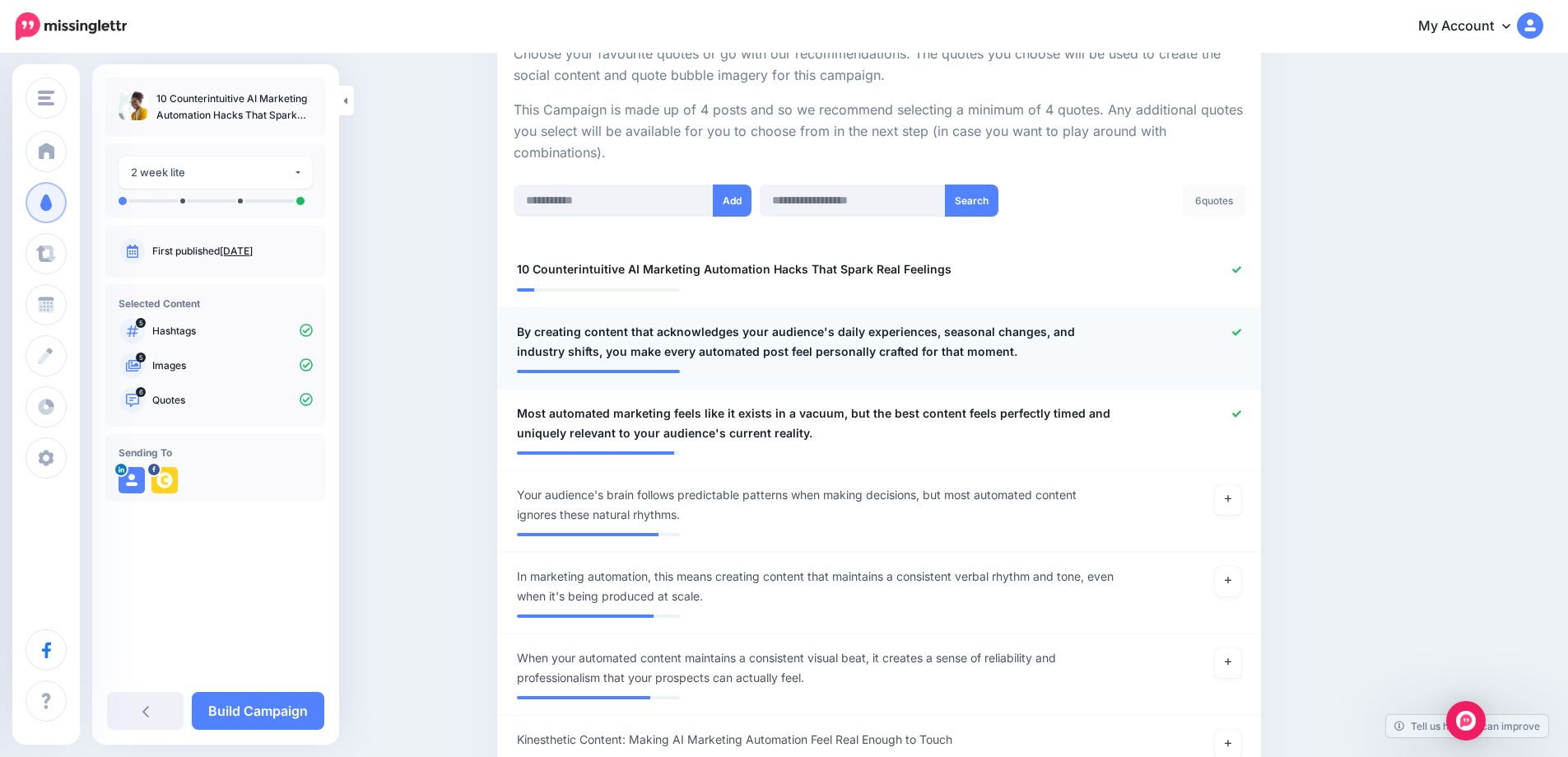
scroll to position [0, 0]
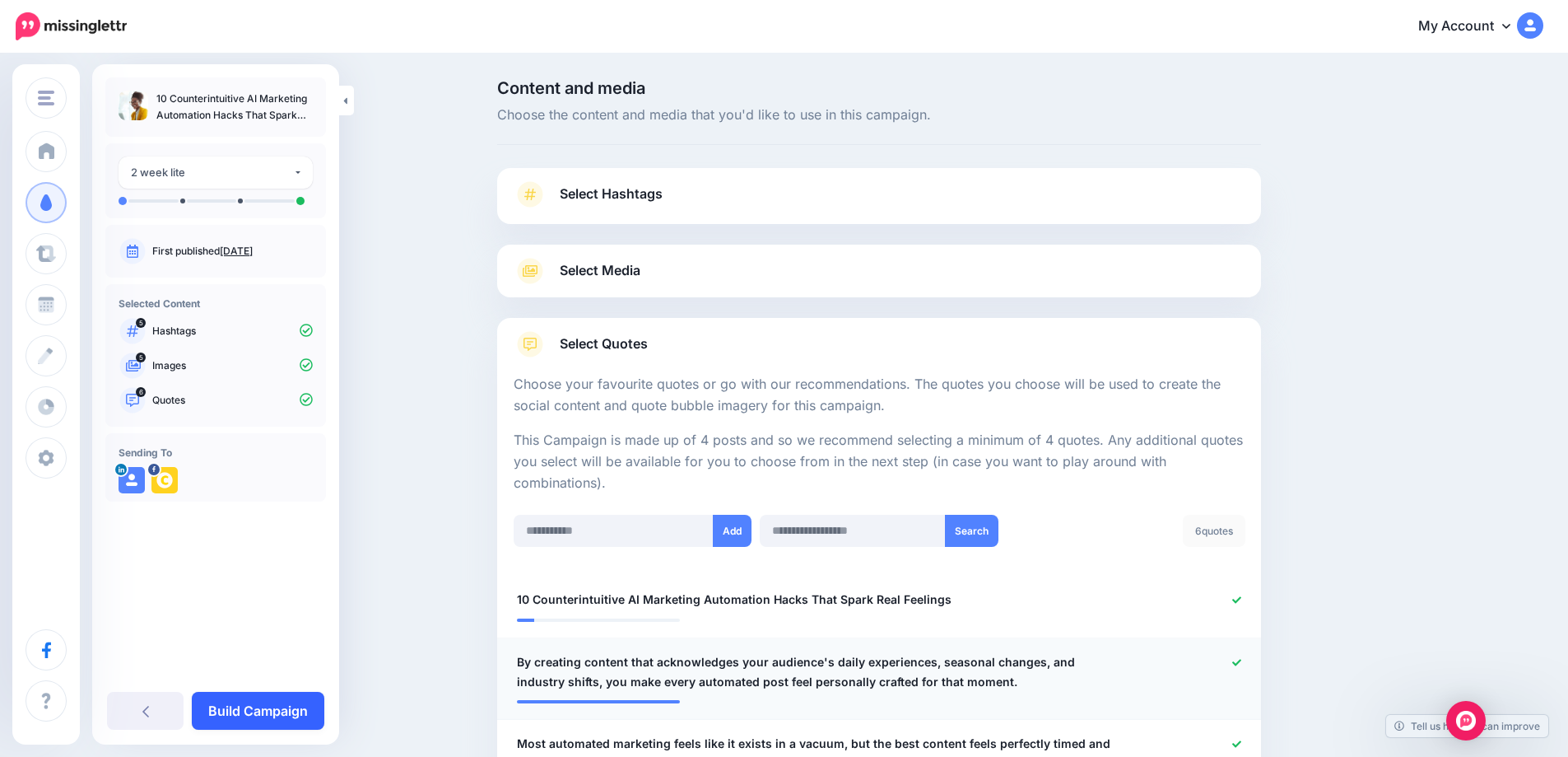
click at [289, 711] on link "Build Campaign" at bounding box center [257, 711] width 133 height 38
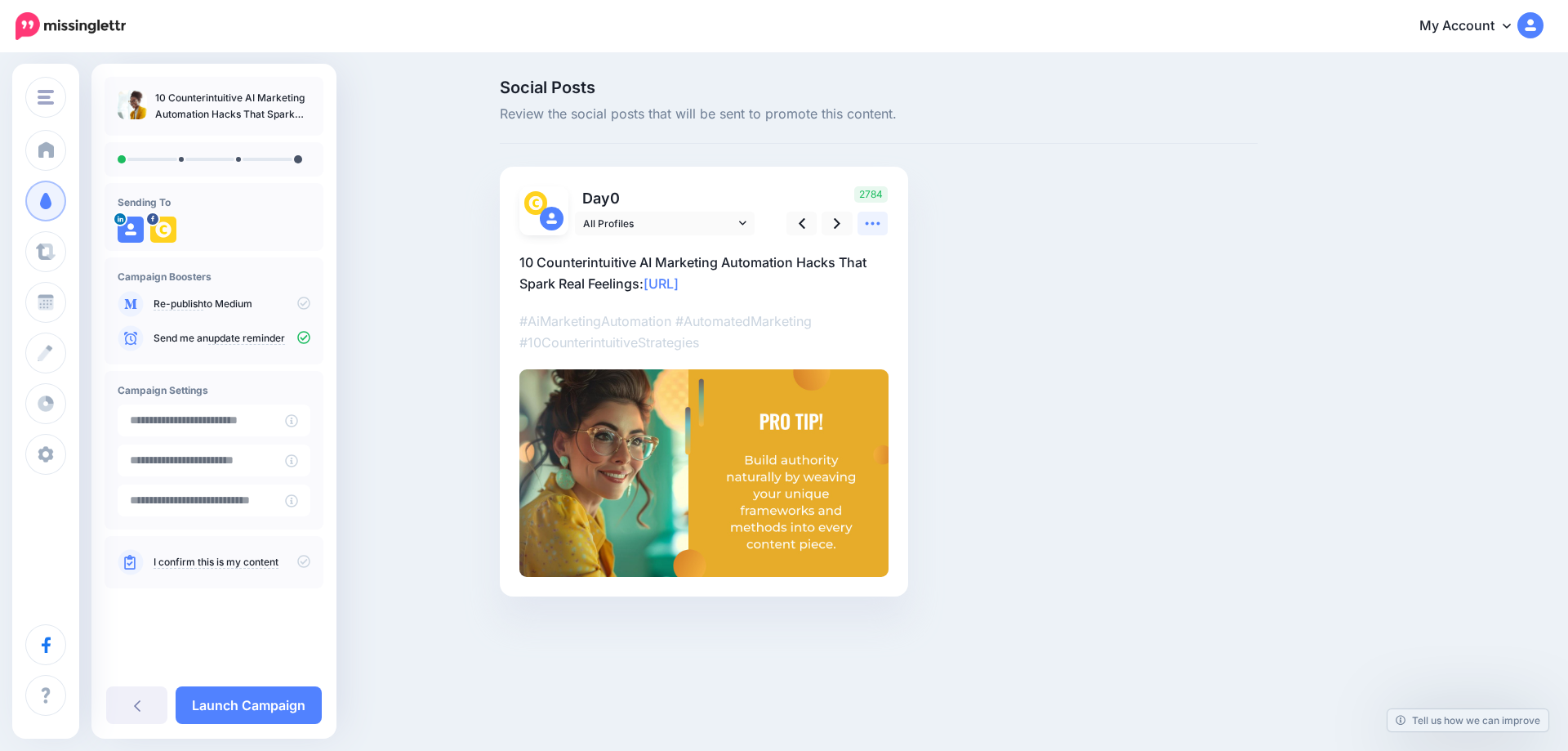
click at [874, 225] on icon at bounding box center [873, 224] width 17 height 17
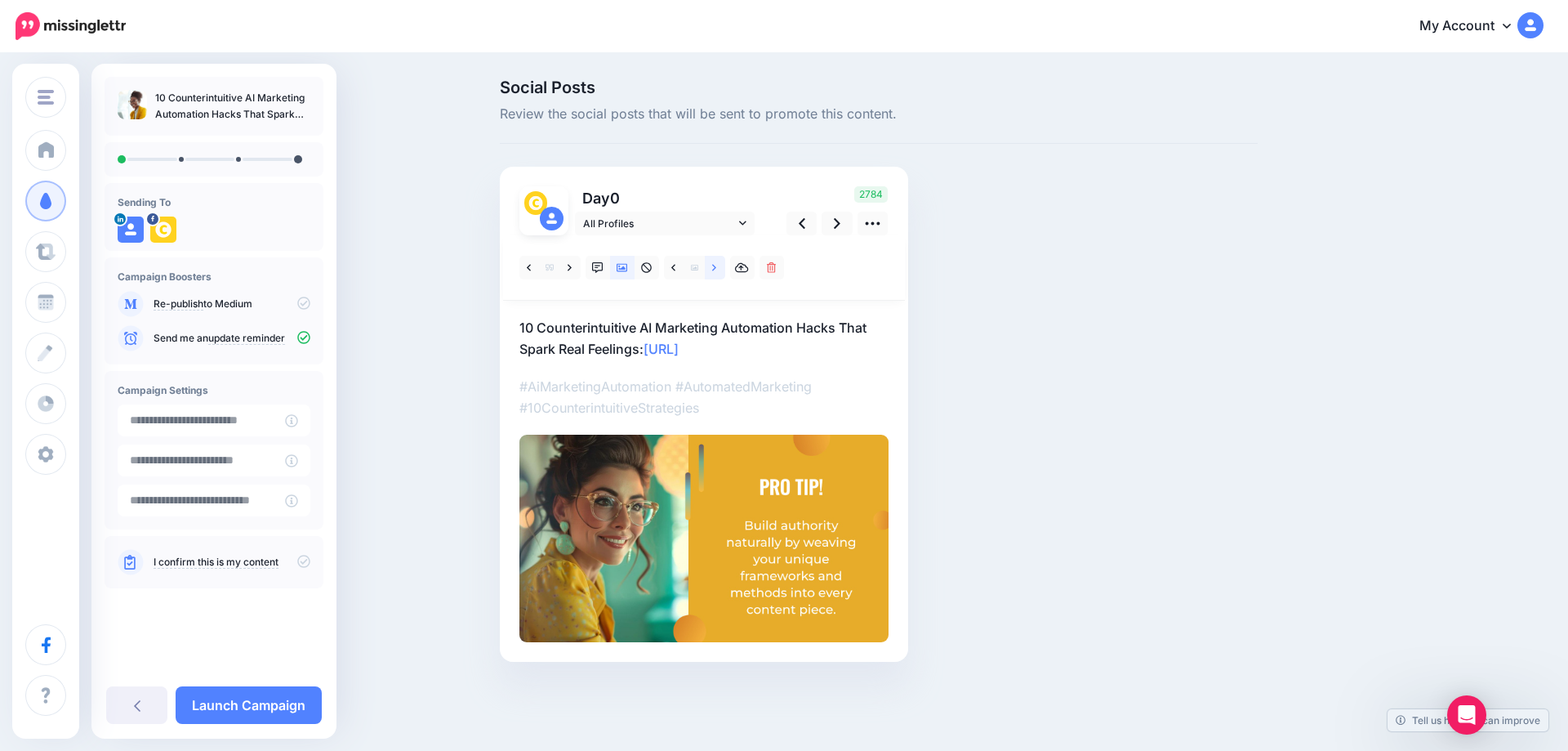
click at [716, 270] on icon at bounding box center [714, 268] width 4 height 11
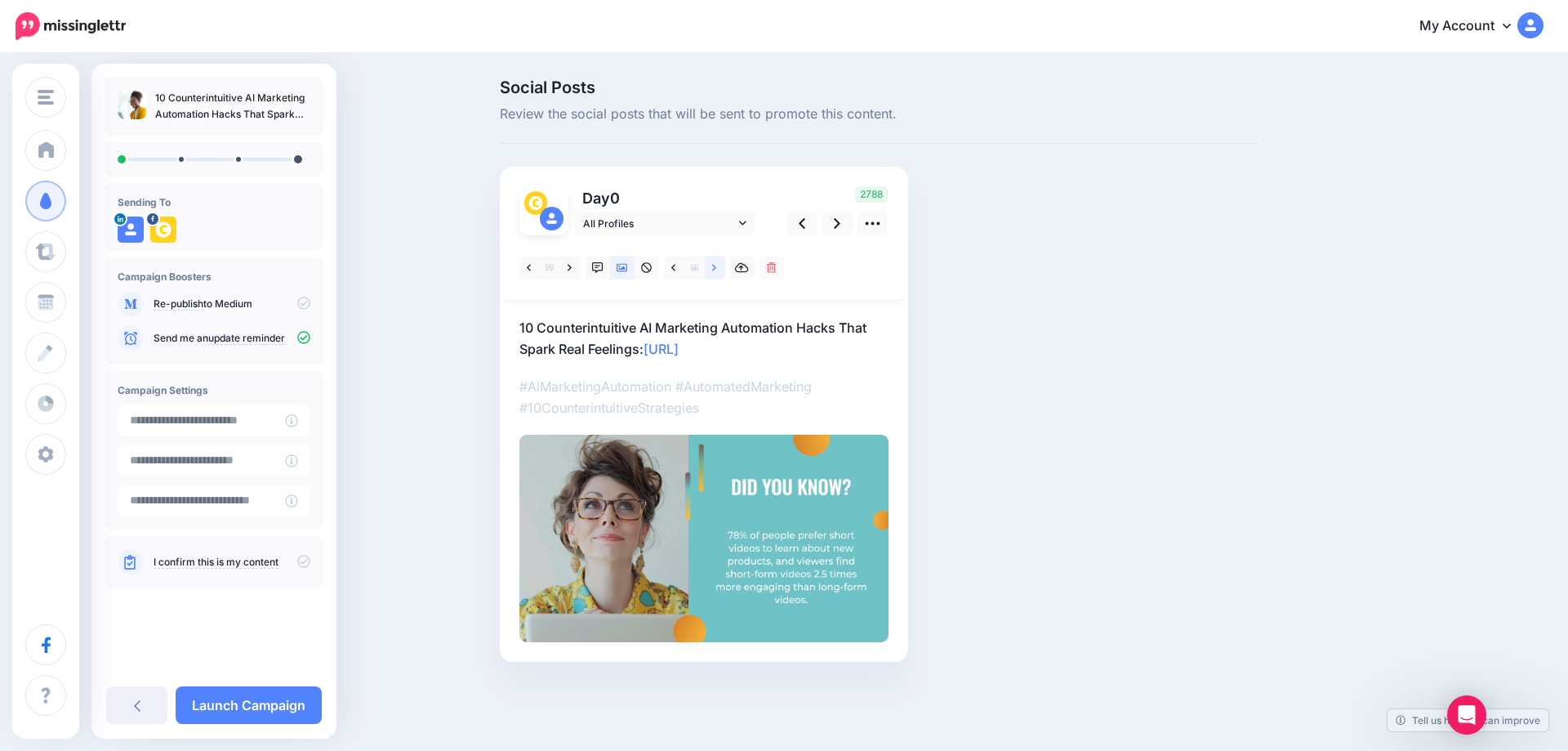
click at [716, 270] on icon at bounding box center [714, 268] width 4 height 11
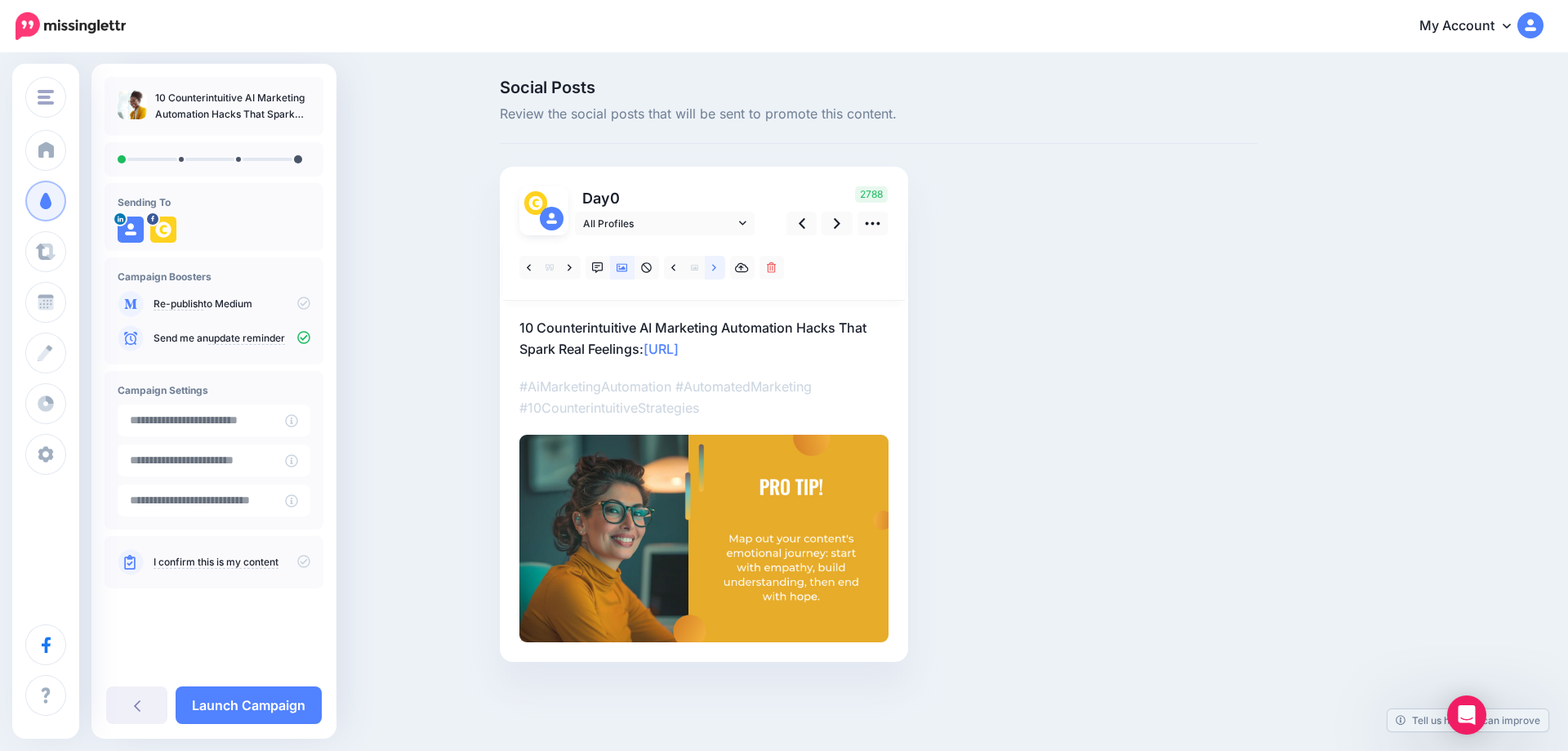
click at [716, 270] on icon at bounding box center [714, 268] width 4 height 11
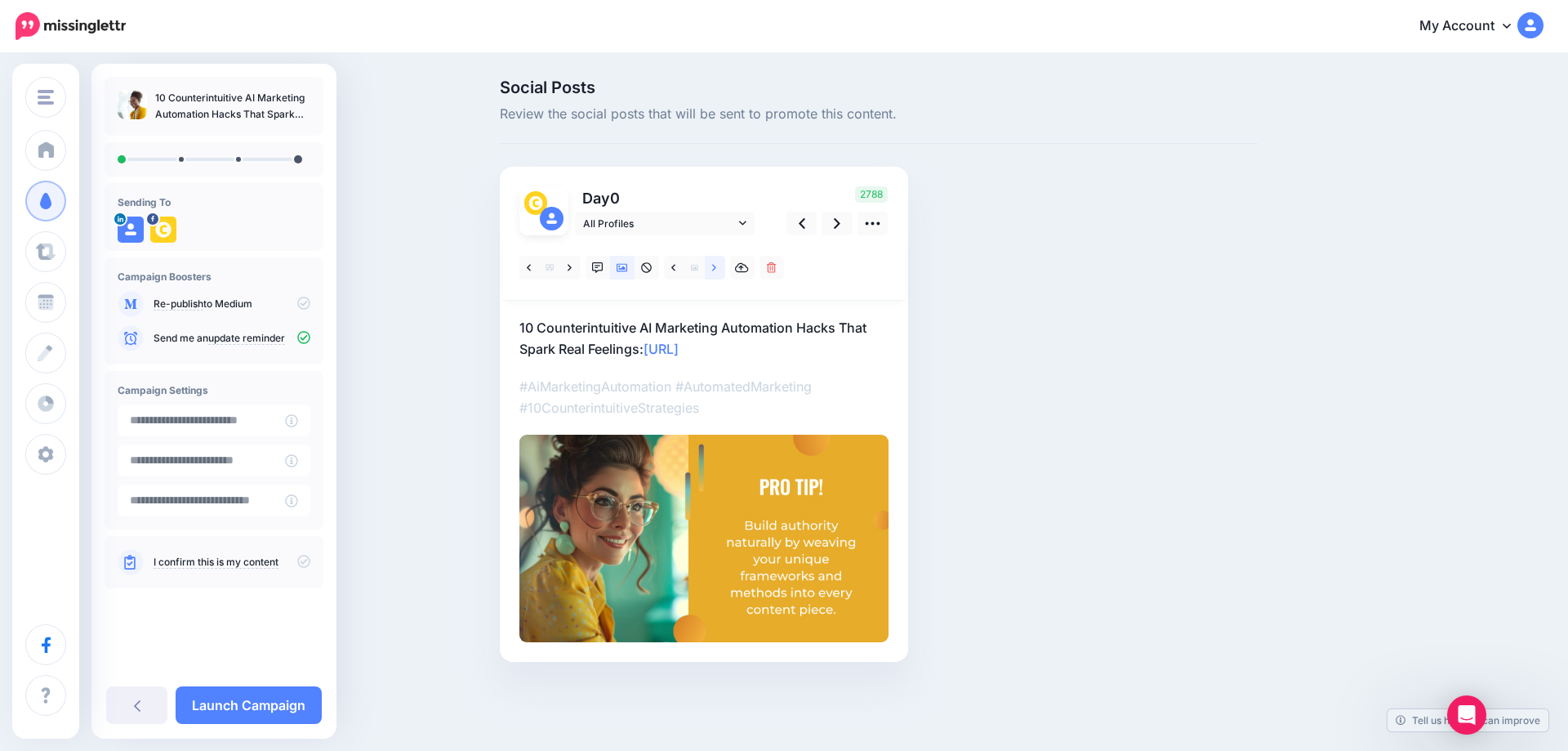
click at [716, 270] on icon at bounding box center [714, 268] width 4 height 11
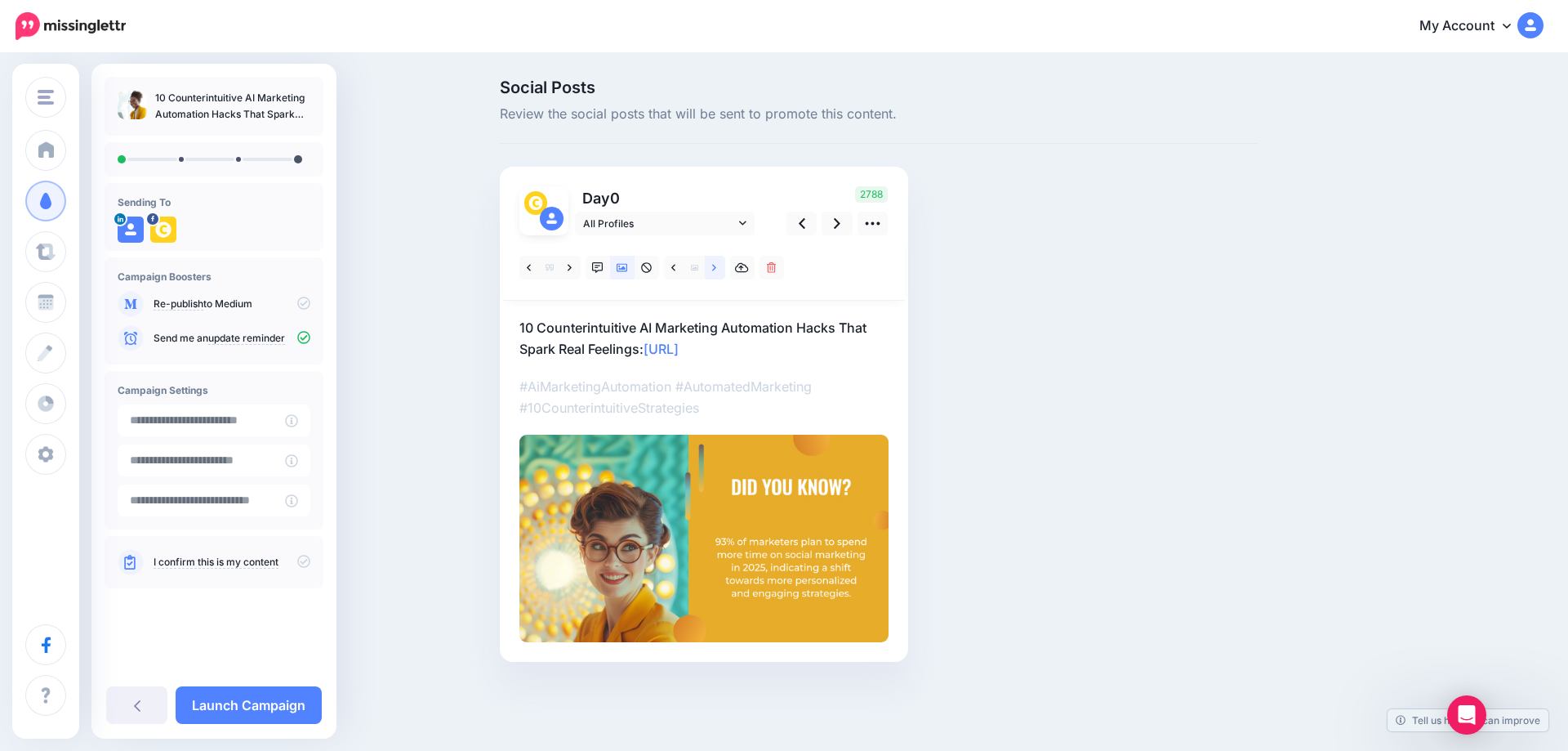
click at [716, 270] on icon at bounding box center [714, 268] width 4 height 11
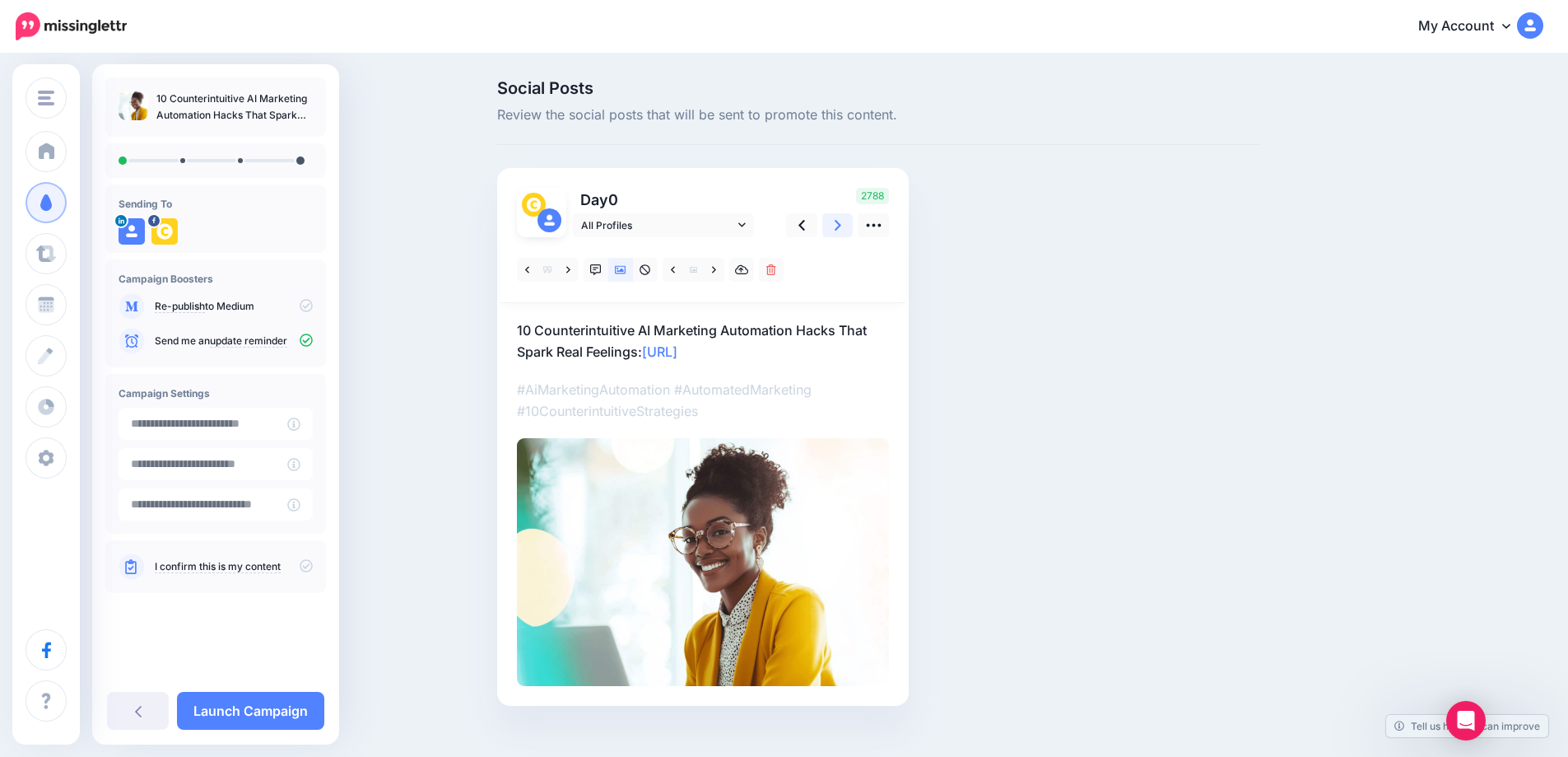
click at [837, 229] on link at bounding box center [838, 225] width 31 height 24
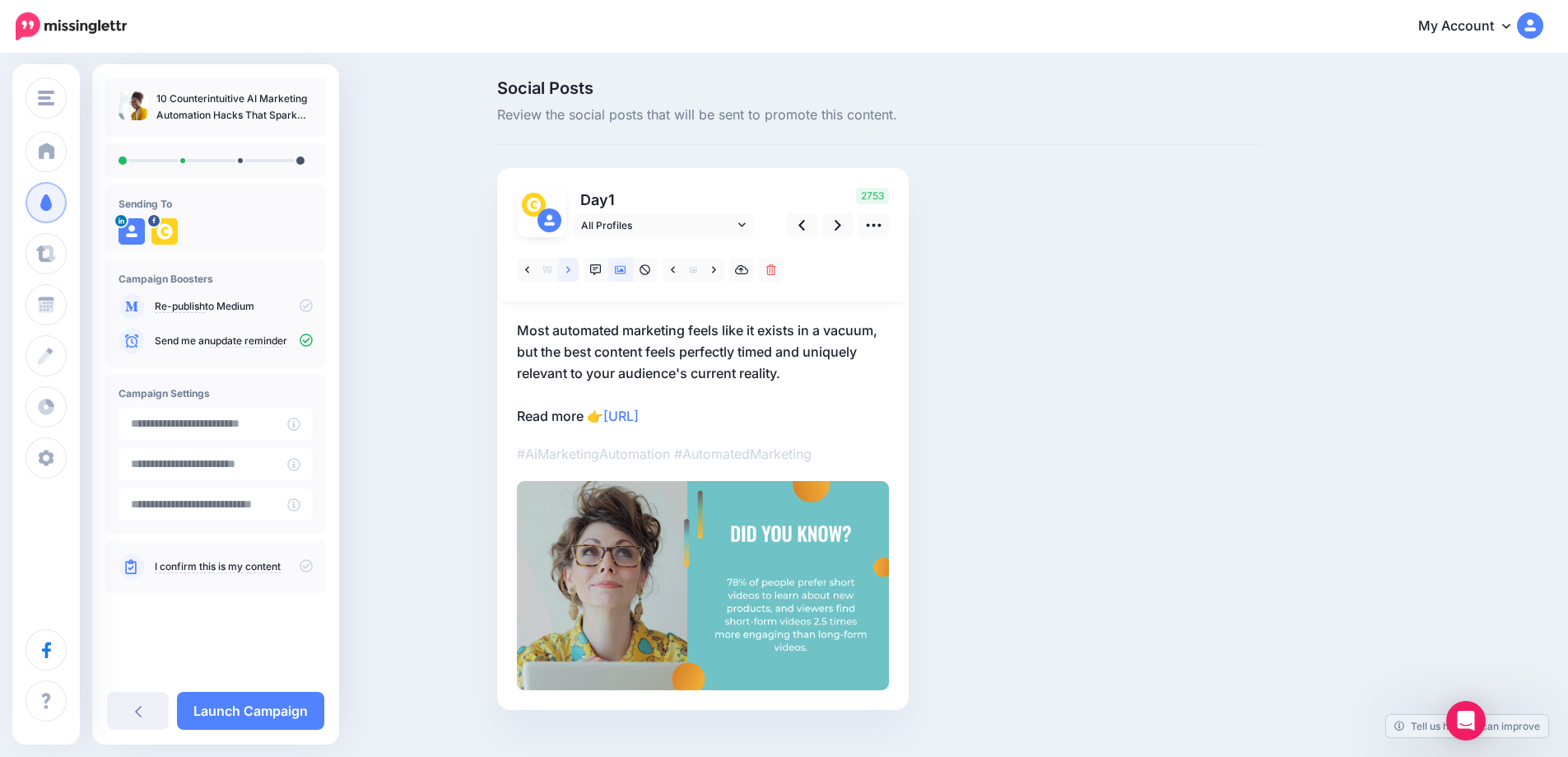
click at [569, 275] on link at bounding box center [569, 270] width 21 height 24
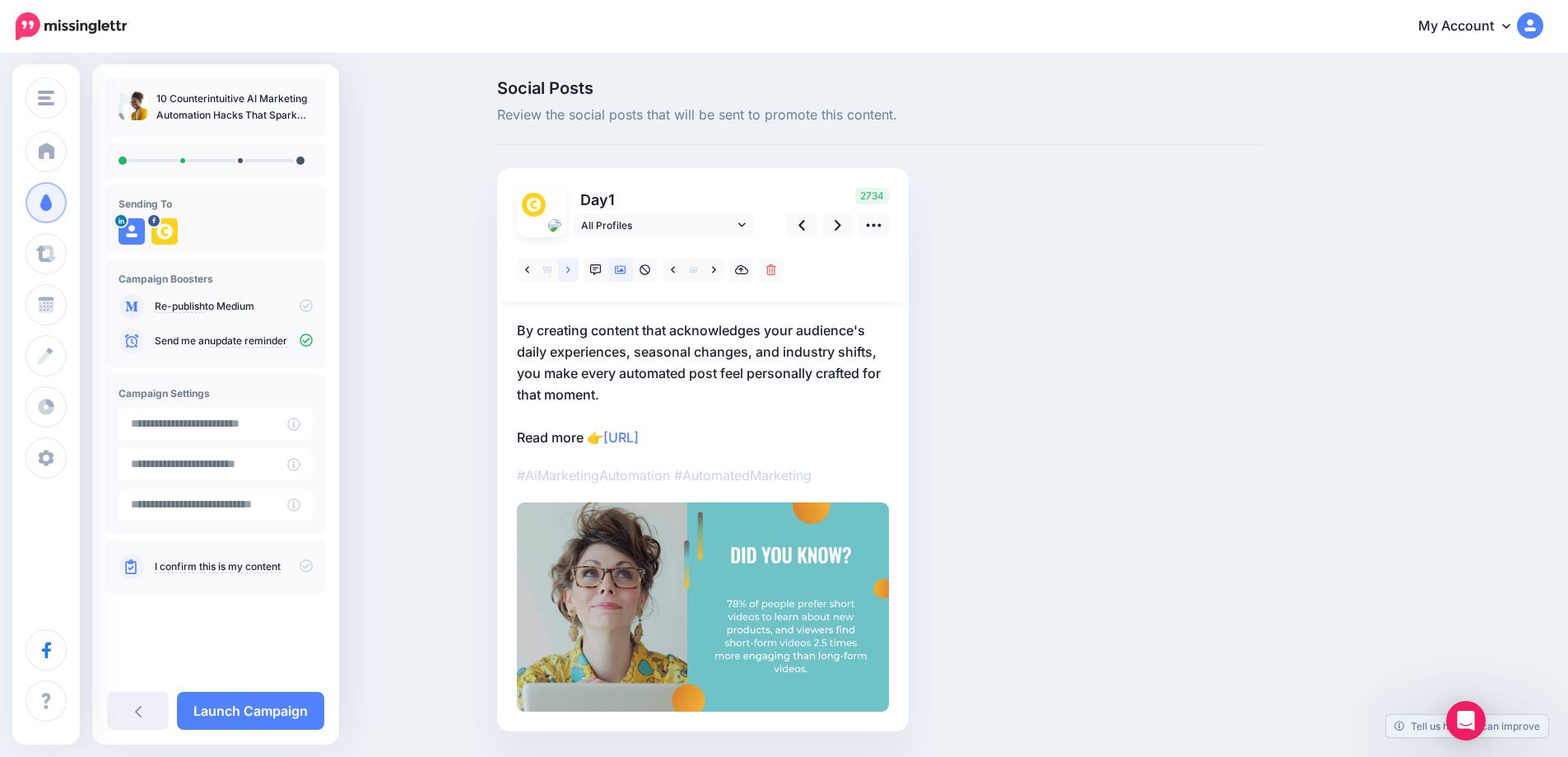
click at [569, 275] on link at bounding box center [569, 270] width 21 height 24
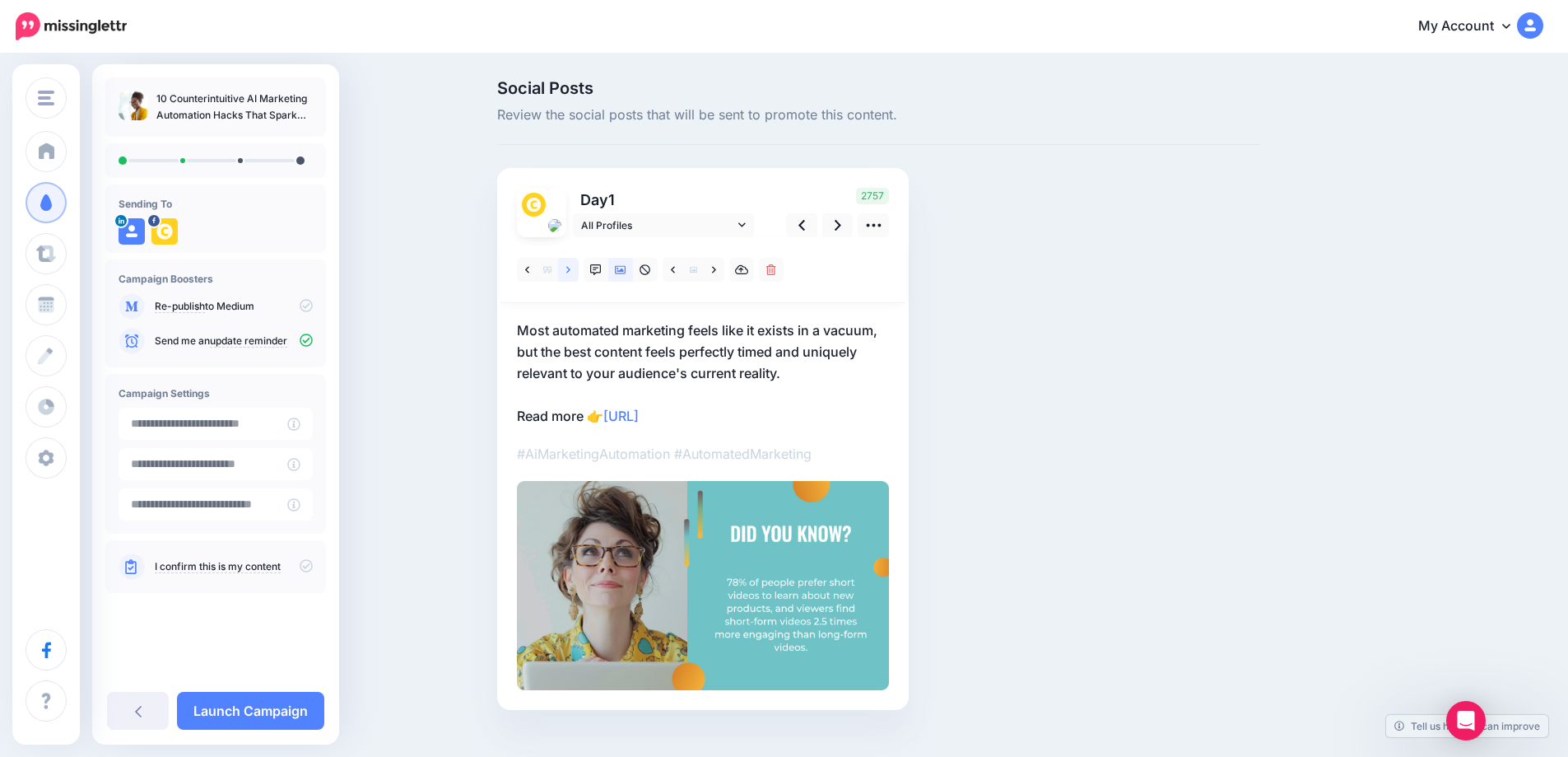
click at [569, 275] on link at bounding box center [569, 270] width 21 height 24
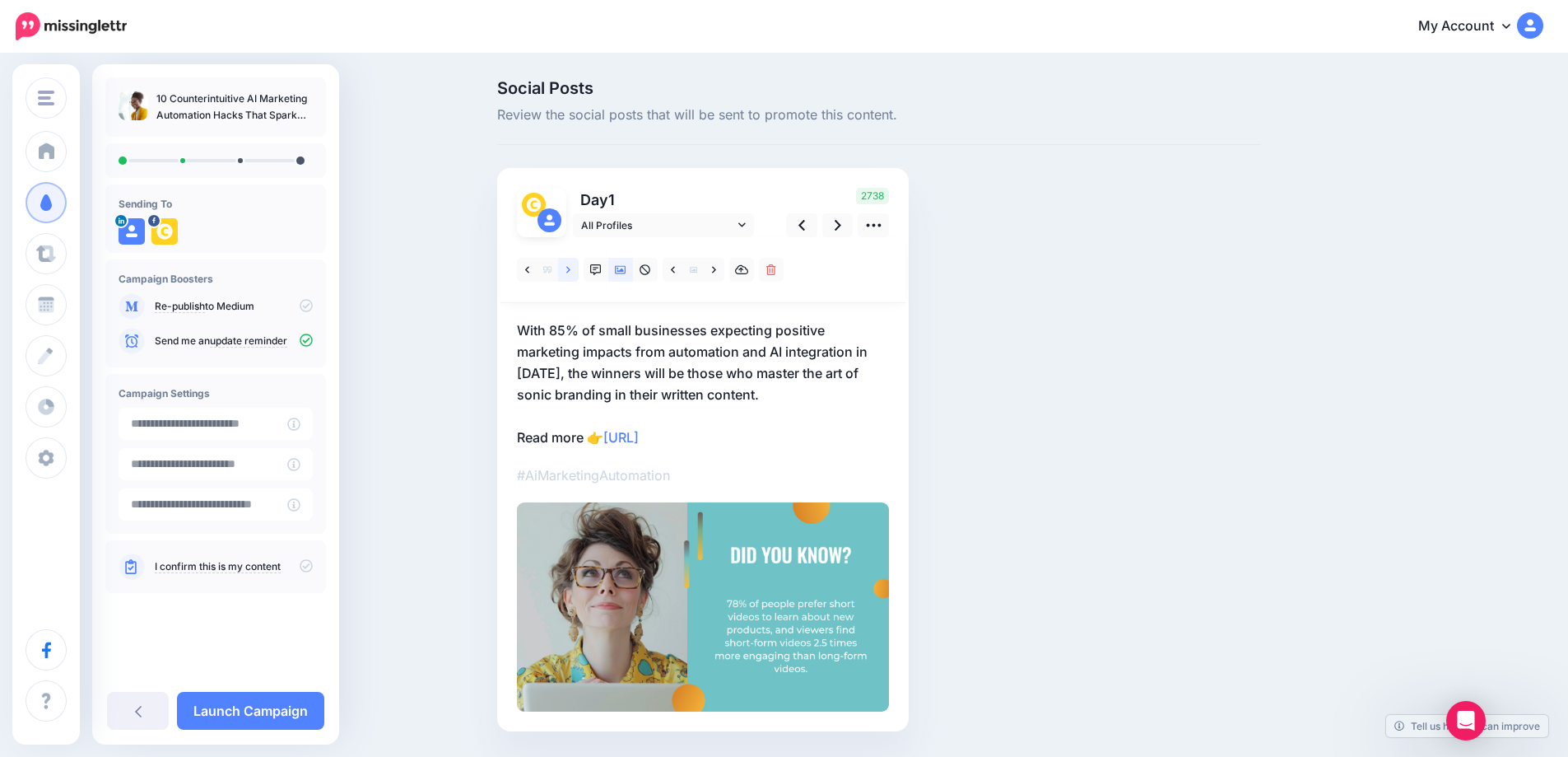
click at [569, 275] on link at bounding box center [569, 270] width 21 height 24
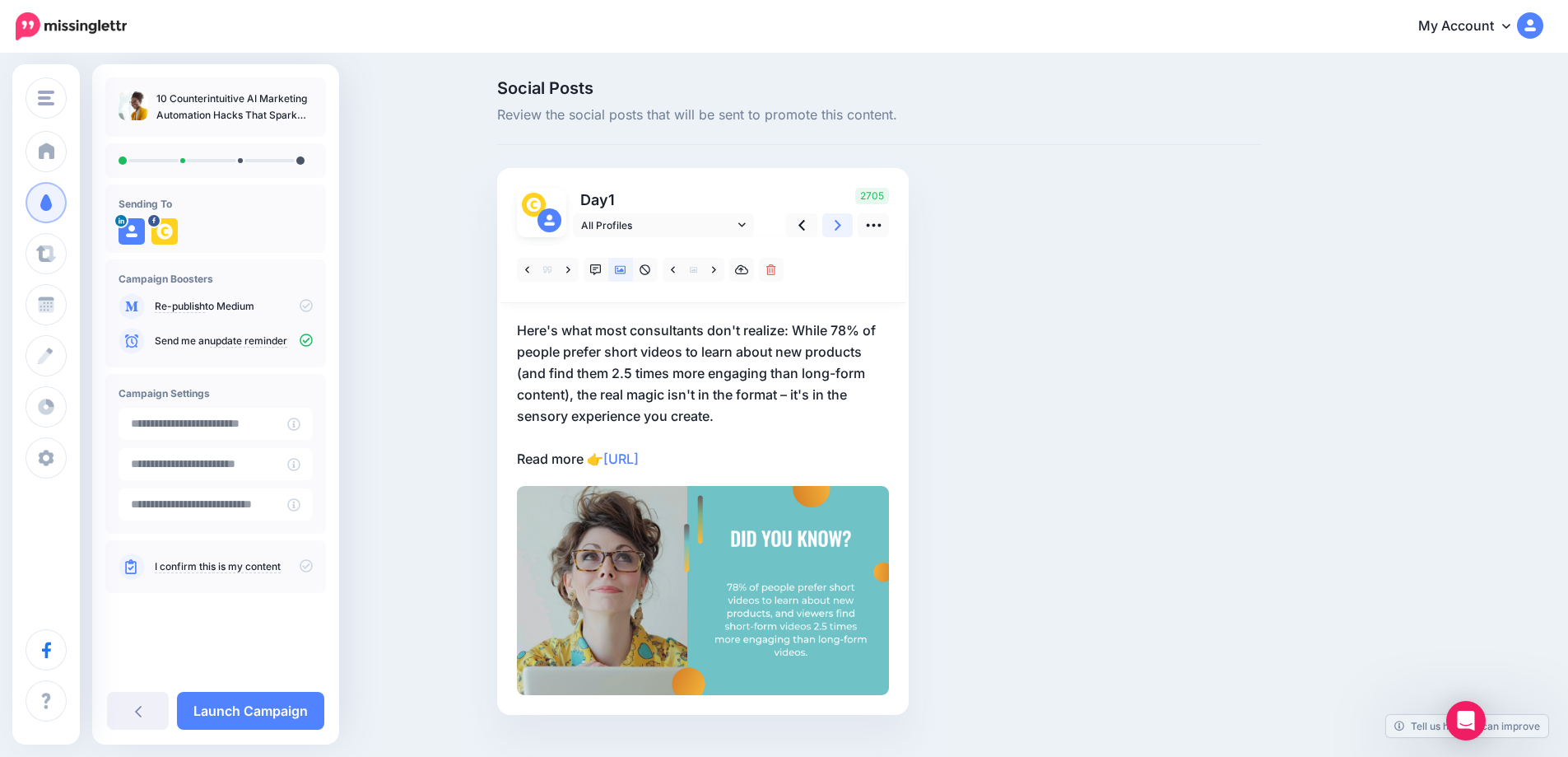
click at [842, 229] on icon at bounding box center [838, 225] width 7 height 17
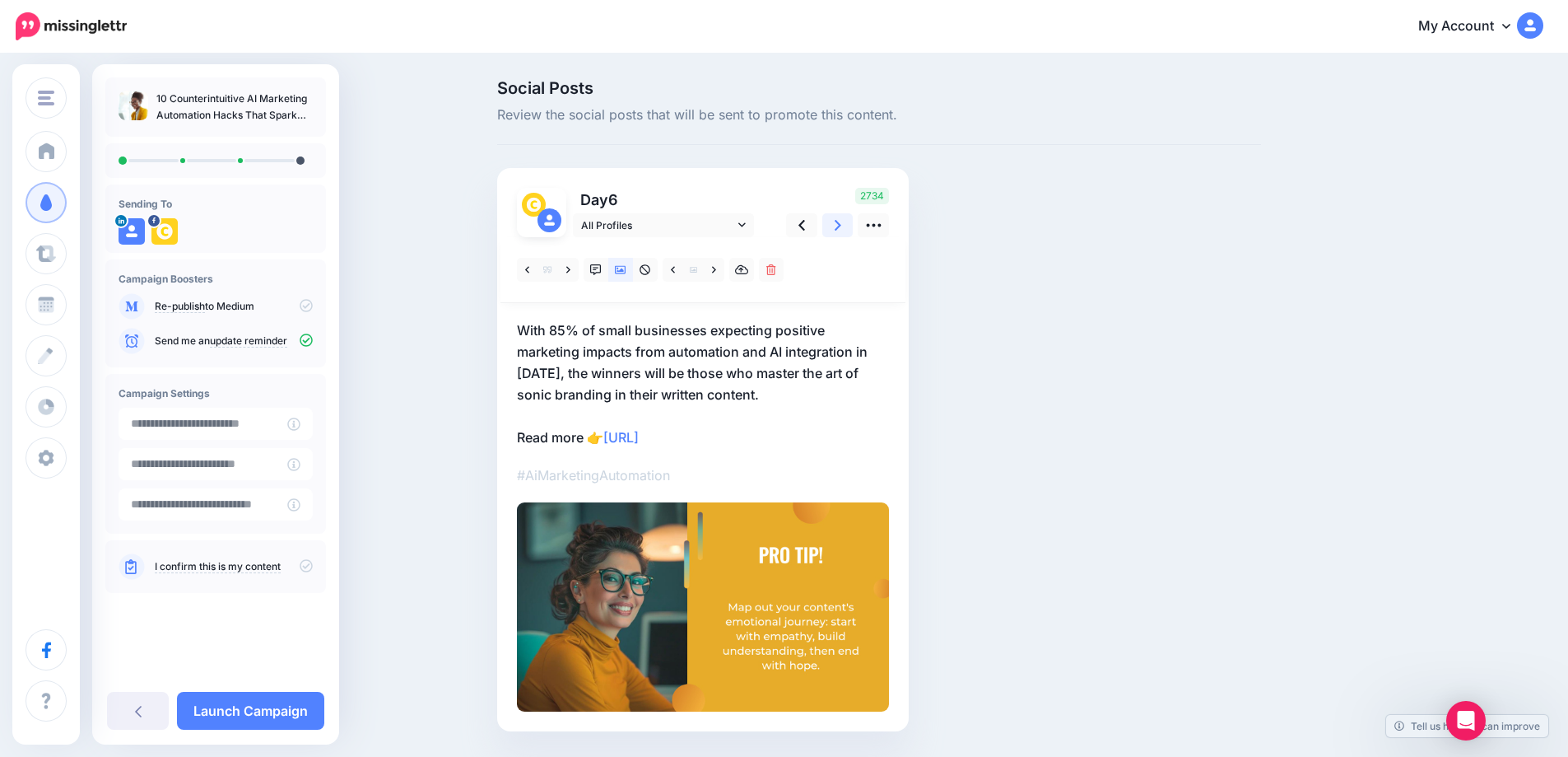
click at [842, 229] on icon at bounding box center [838, 225] width 7 height 17
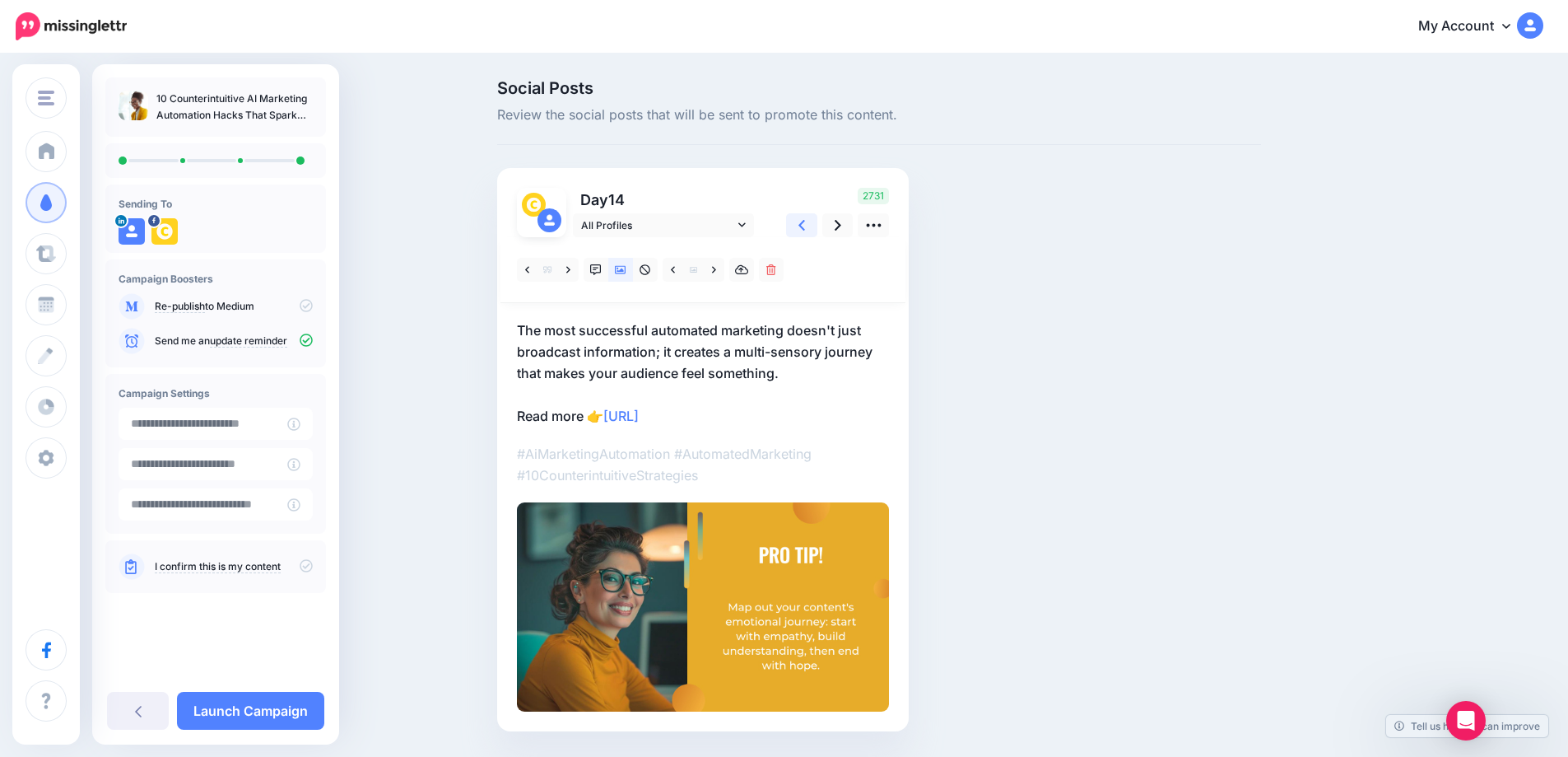
click at [799, 228] on link at bounding box center [802, 225] width 31 height 24
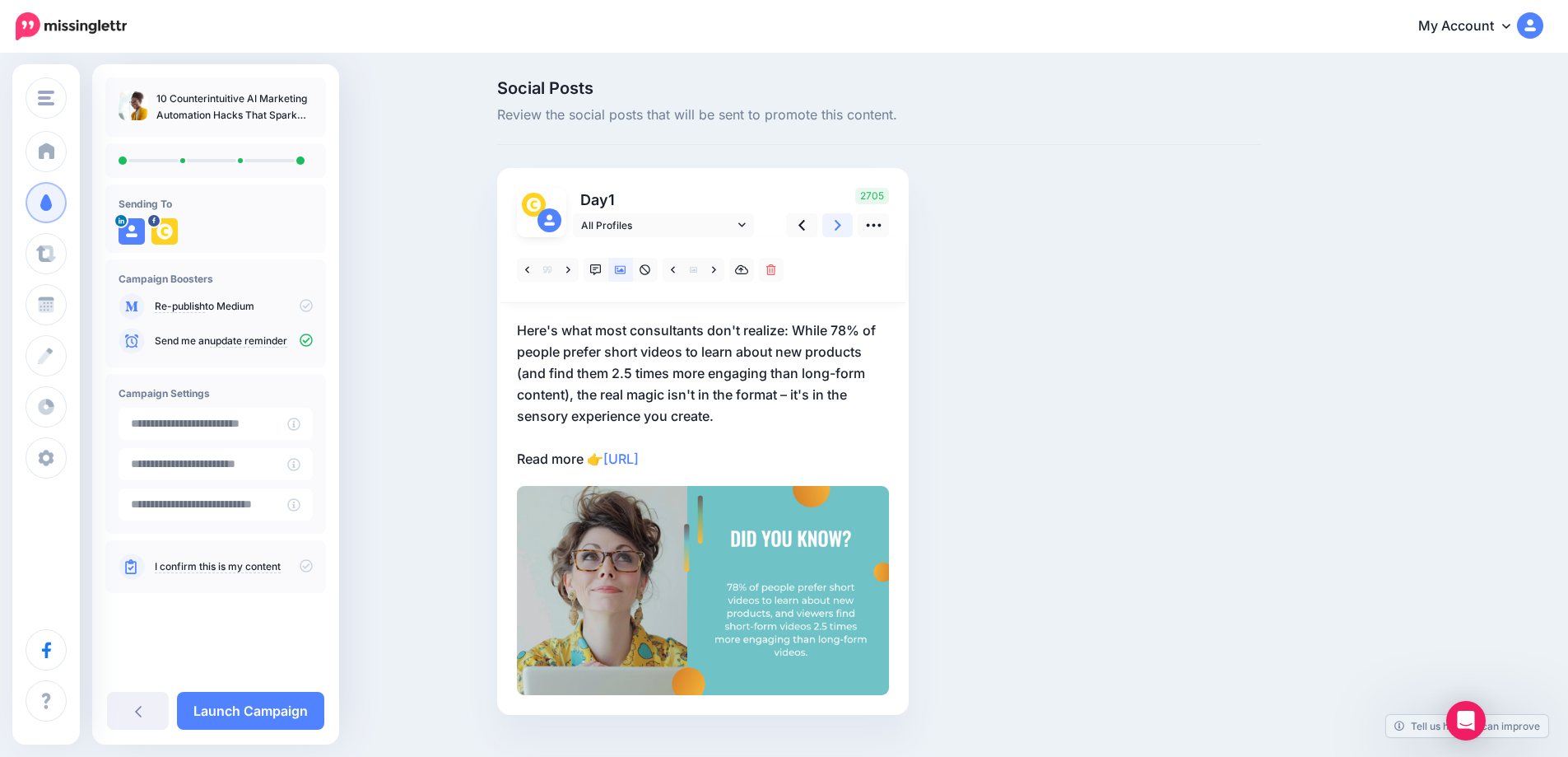
click at [842, 223] on icon at bounding box center [838, 225] width 7 height 17
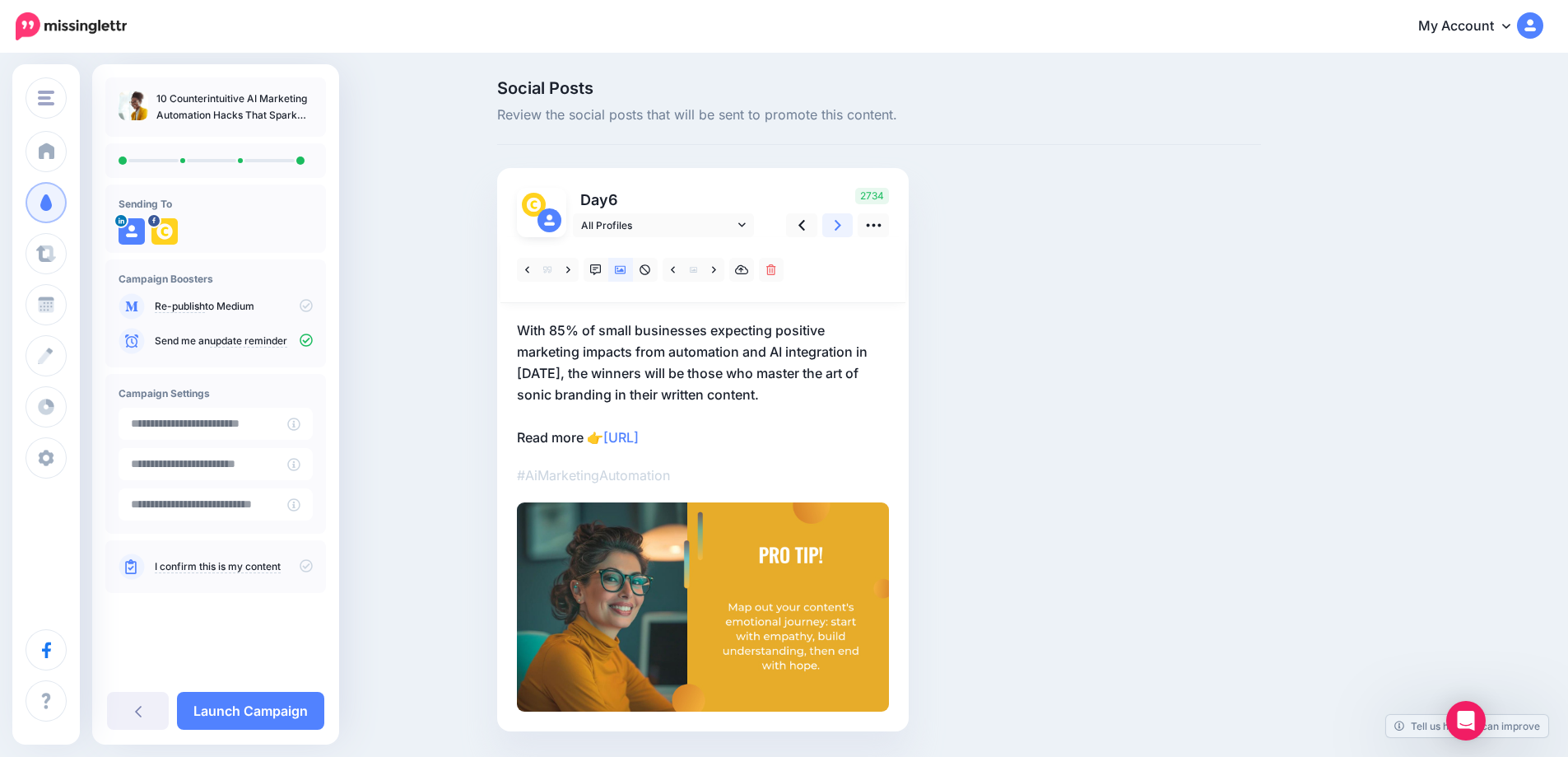
click at [842, 223] on icon at bounding box center [838, 225] width 7 height 17
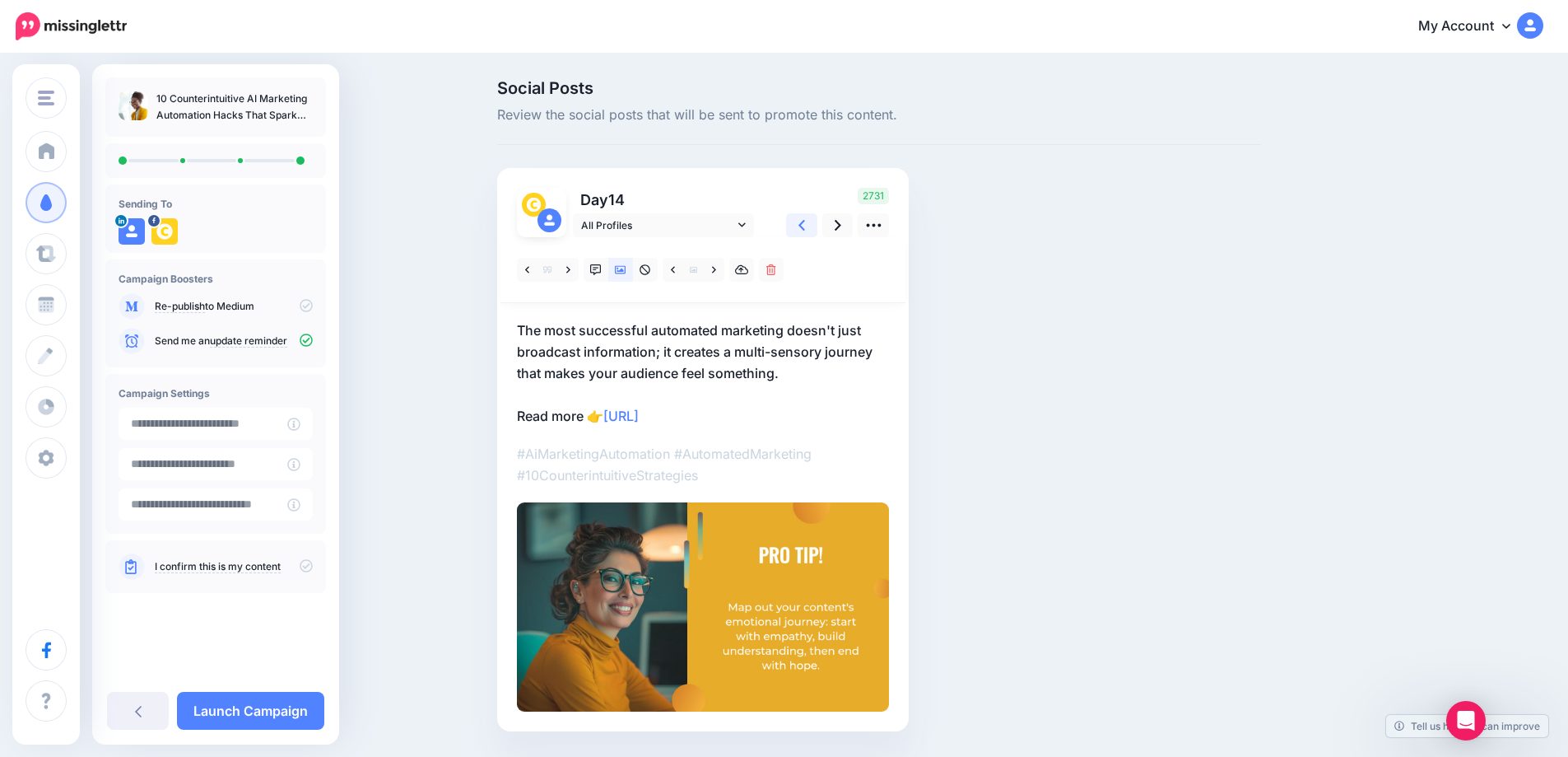
click at [805, 228] on icon at bounding box center [802, 225] width 7 height 17
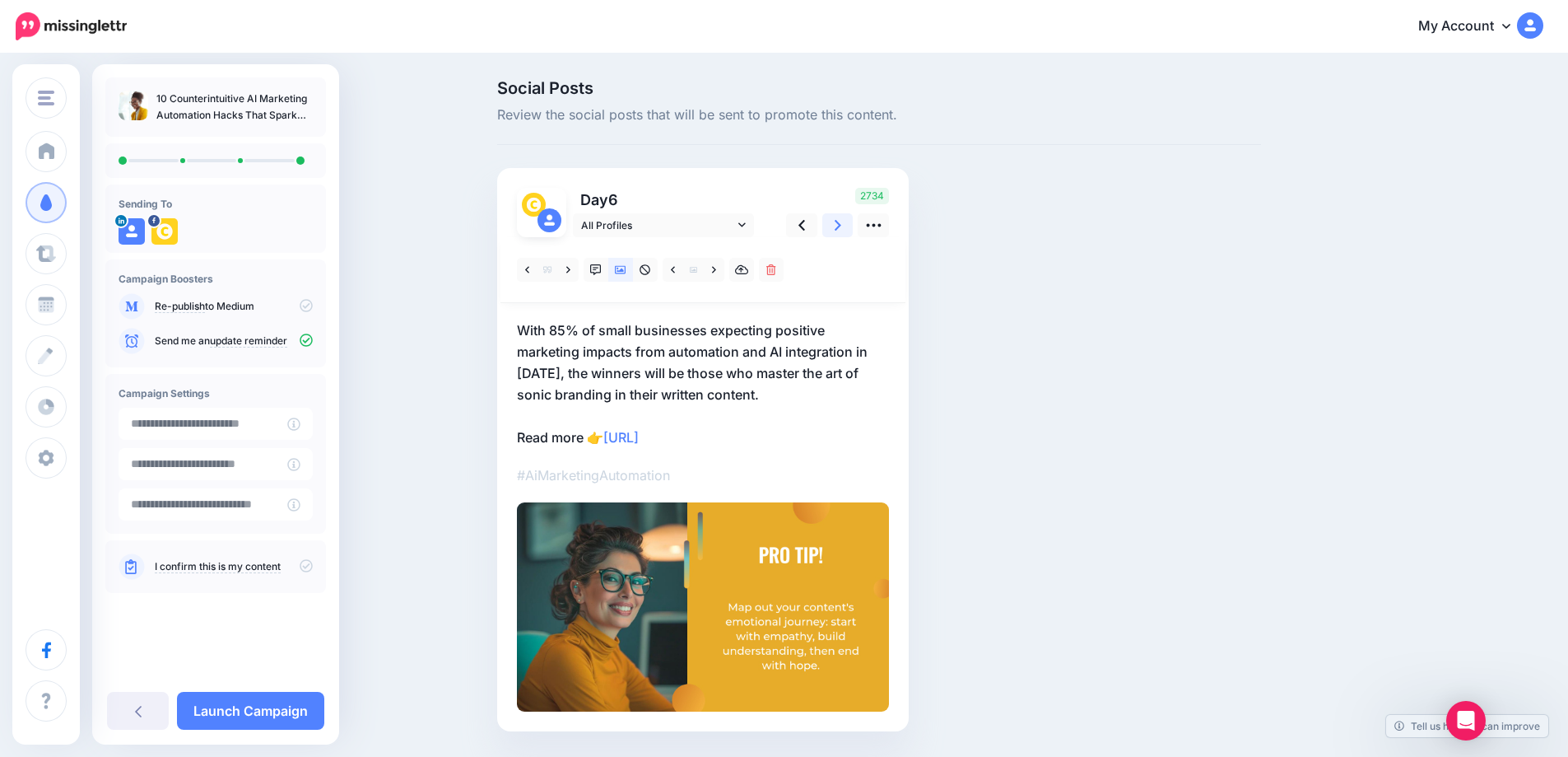
click at [836, 225] on link at bounding box center [838, 225] width 31 height 24
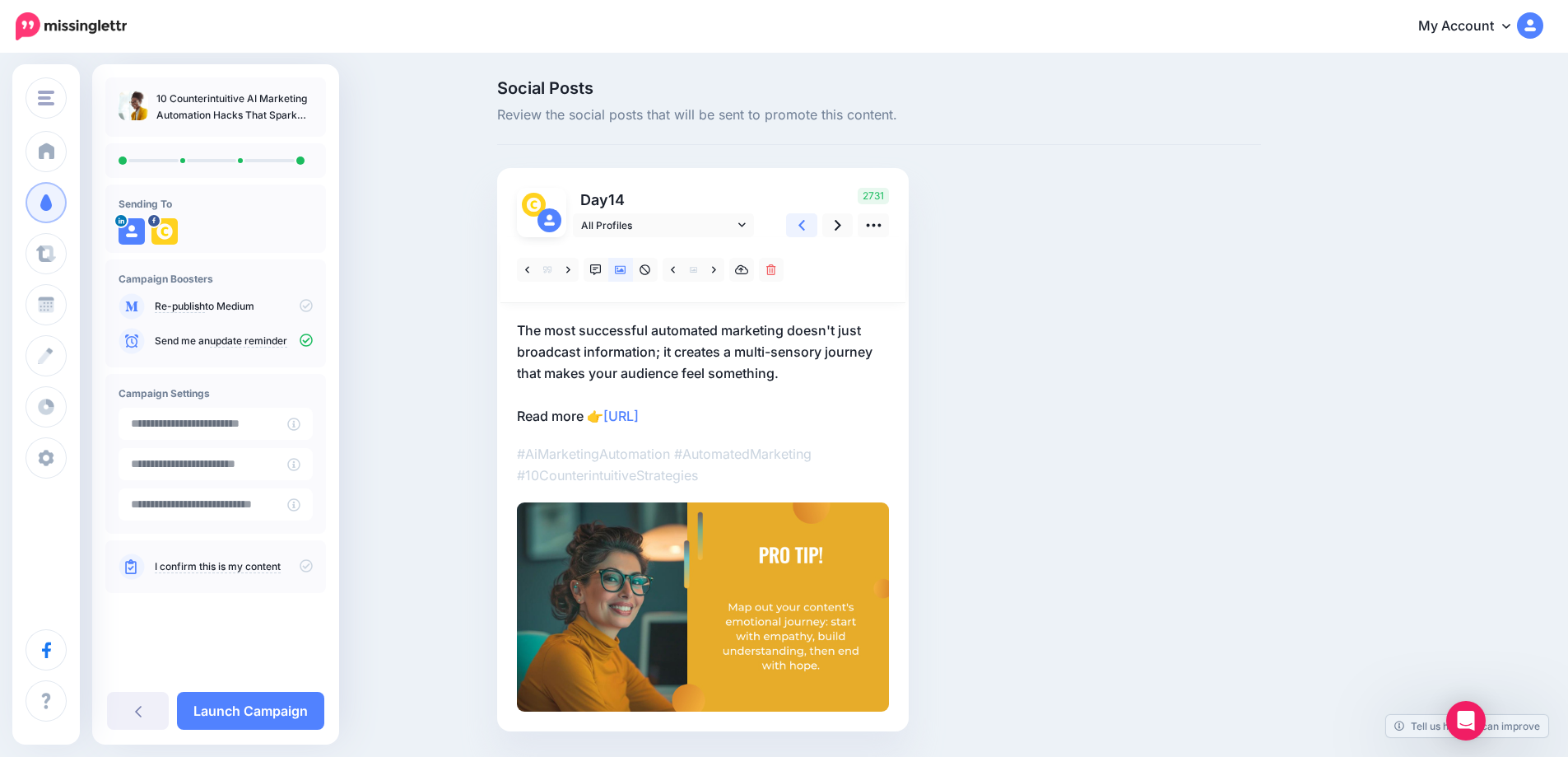
click at [805, 225] on icon at bounding box center [802, 225] width 7 height 17
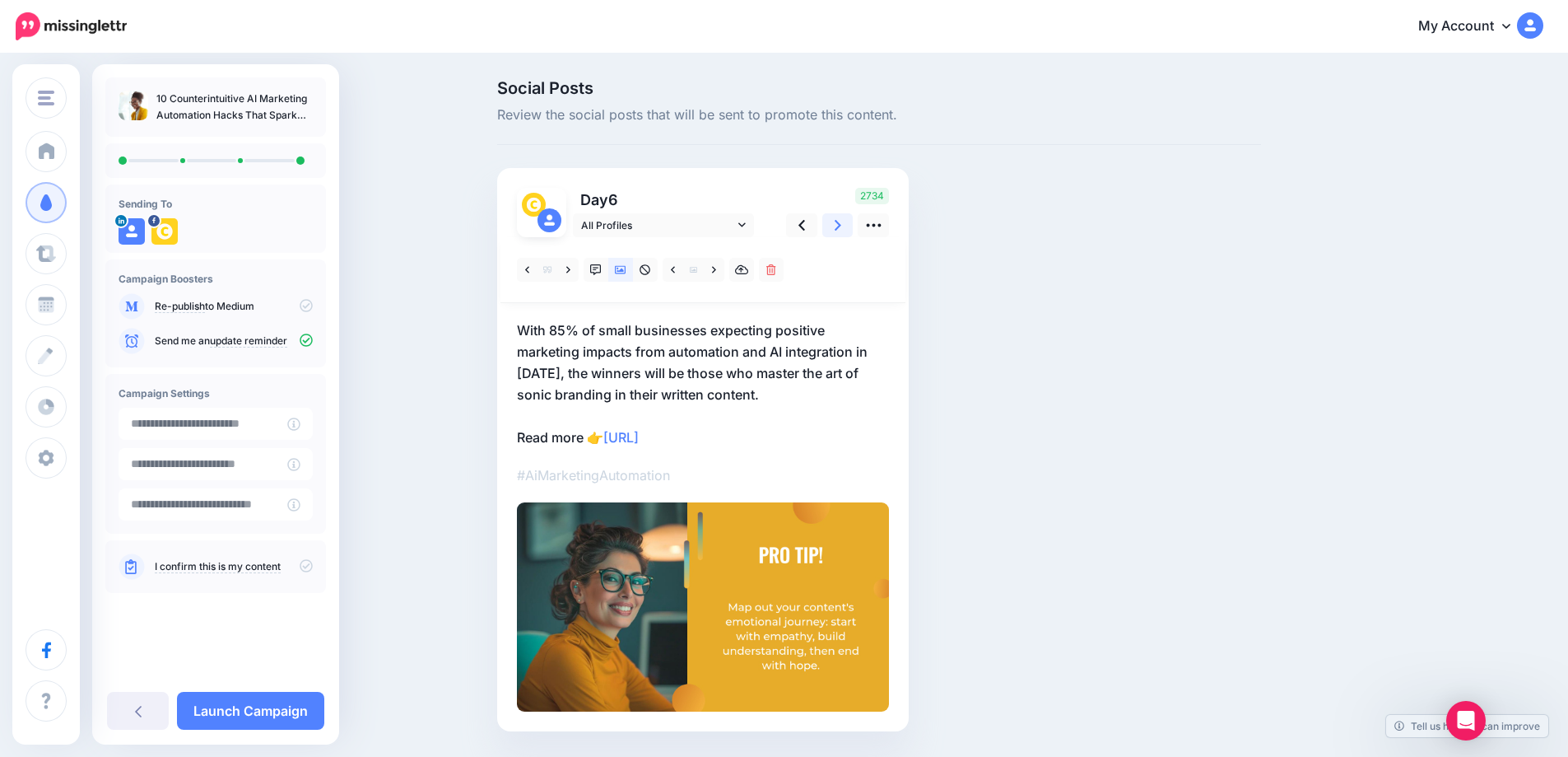
click at [834, 223] on link at bounding box center [838, 225] width 31 height 24
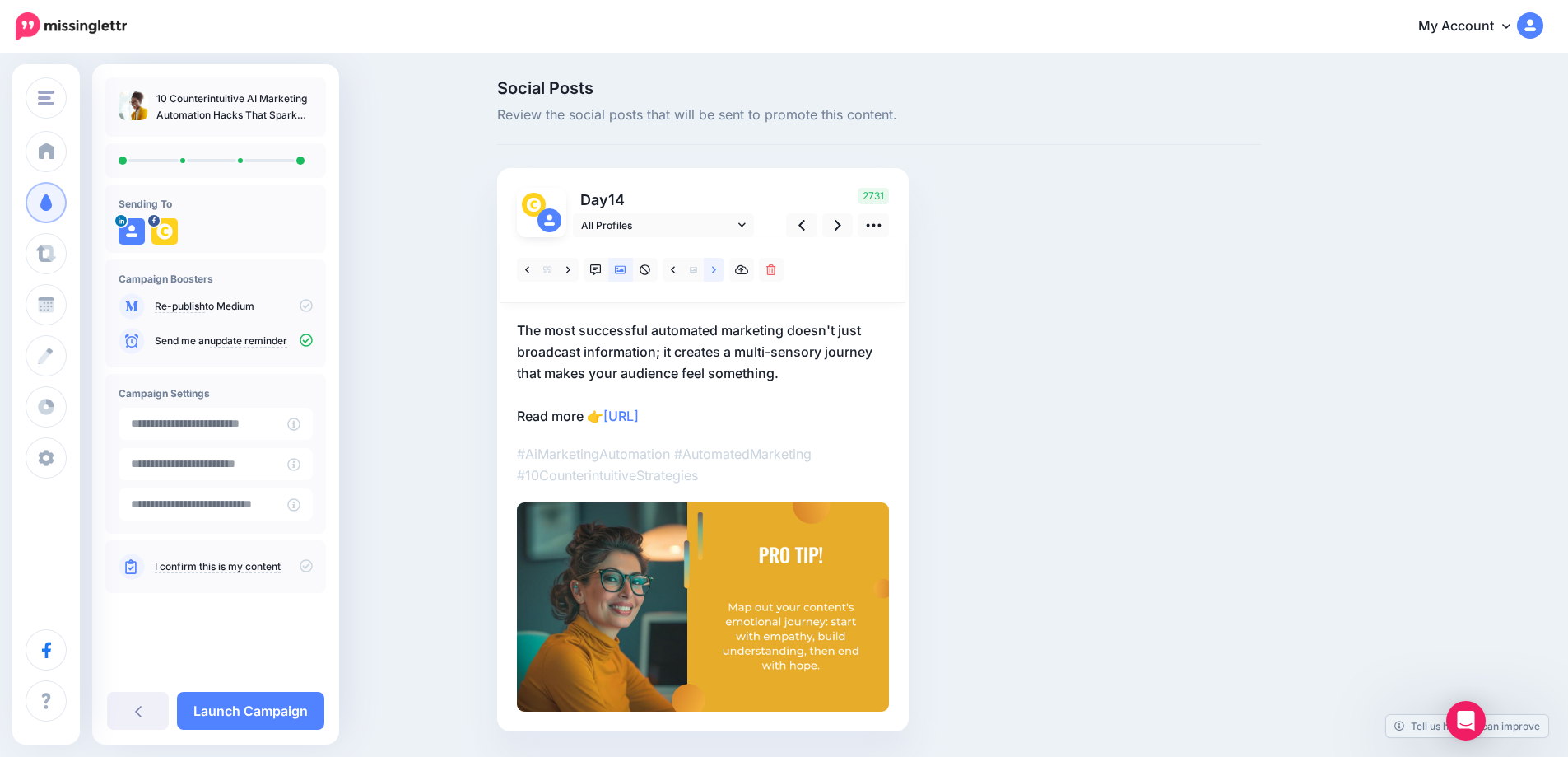
click at [716, 271] on link at bounding box center [714, 270] width 21 height 24
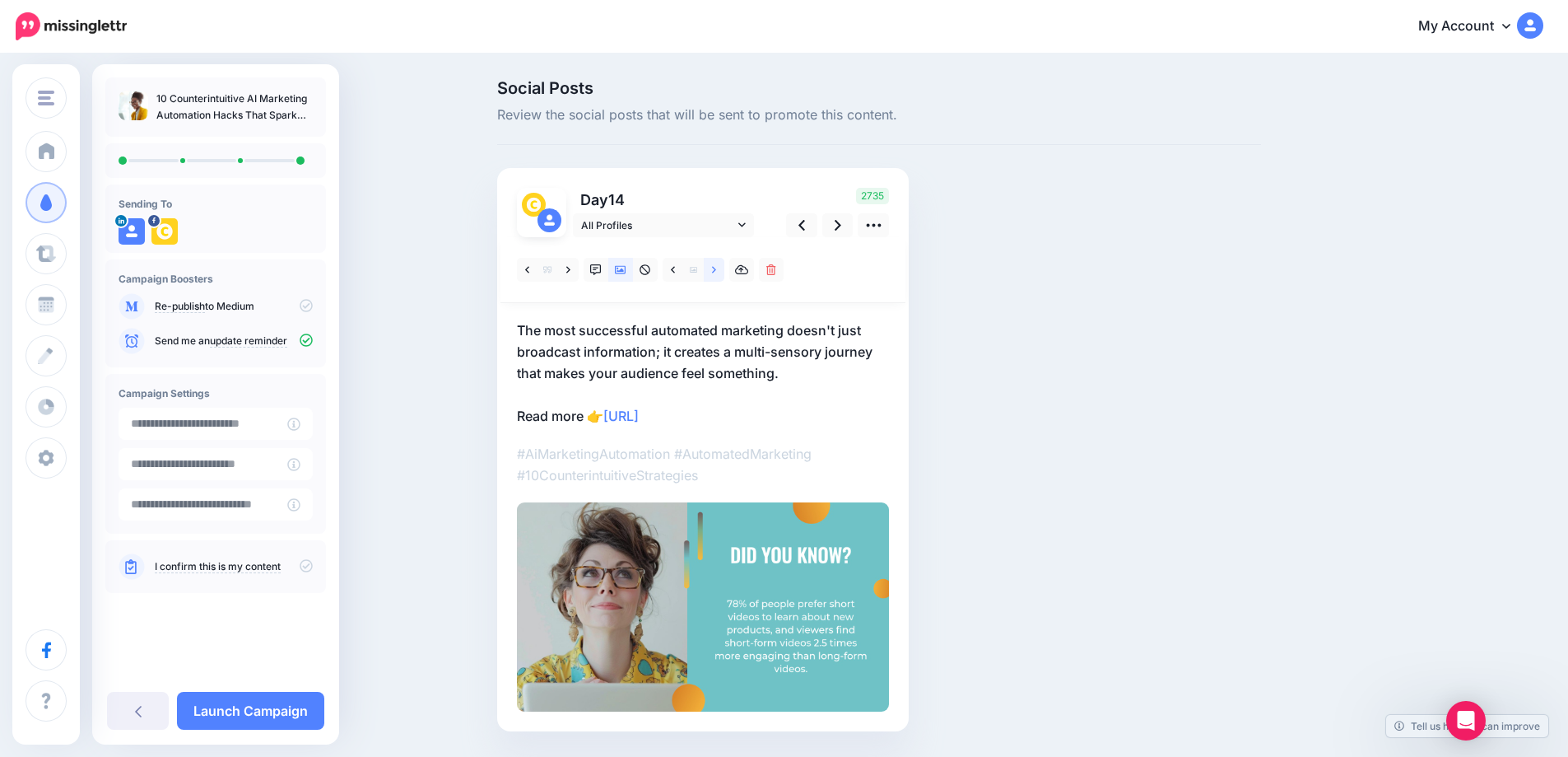
click at [716, 271] on link at bounding box center [714, 270] width 21 height 24
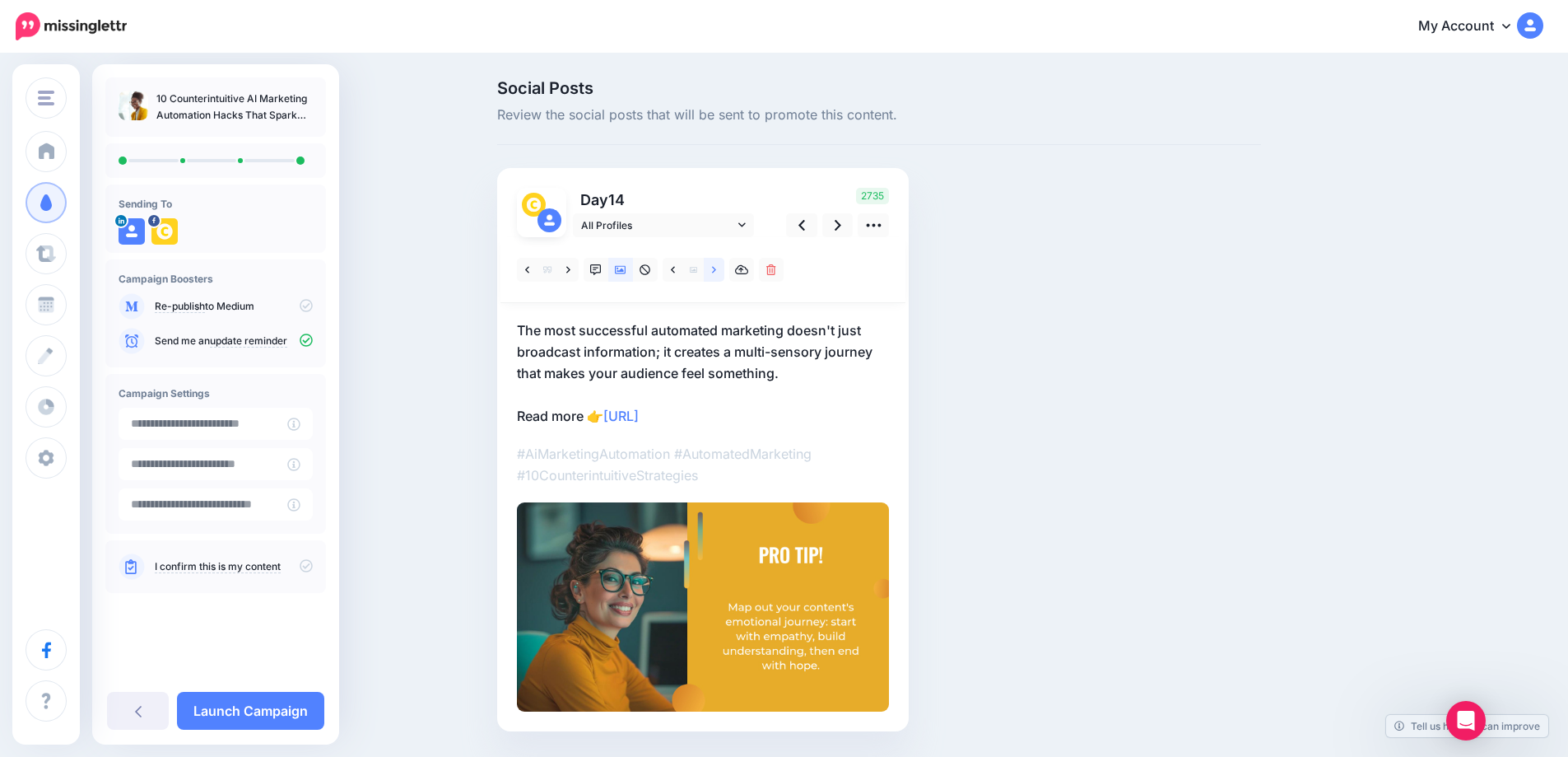
click at [716, 271] on link at bounding box center [714, 270] width 21 height 24
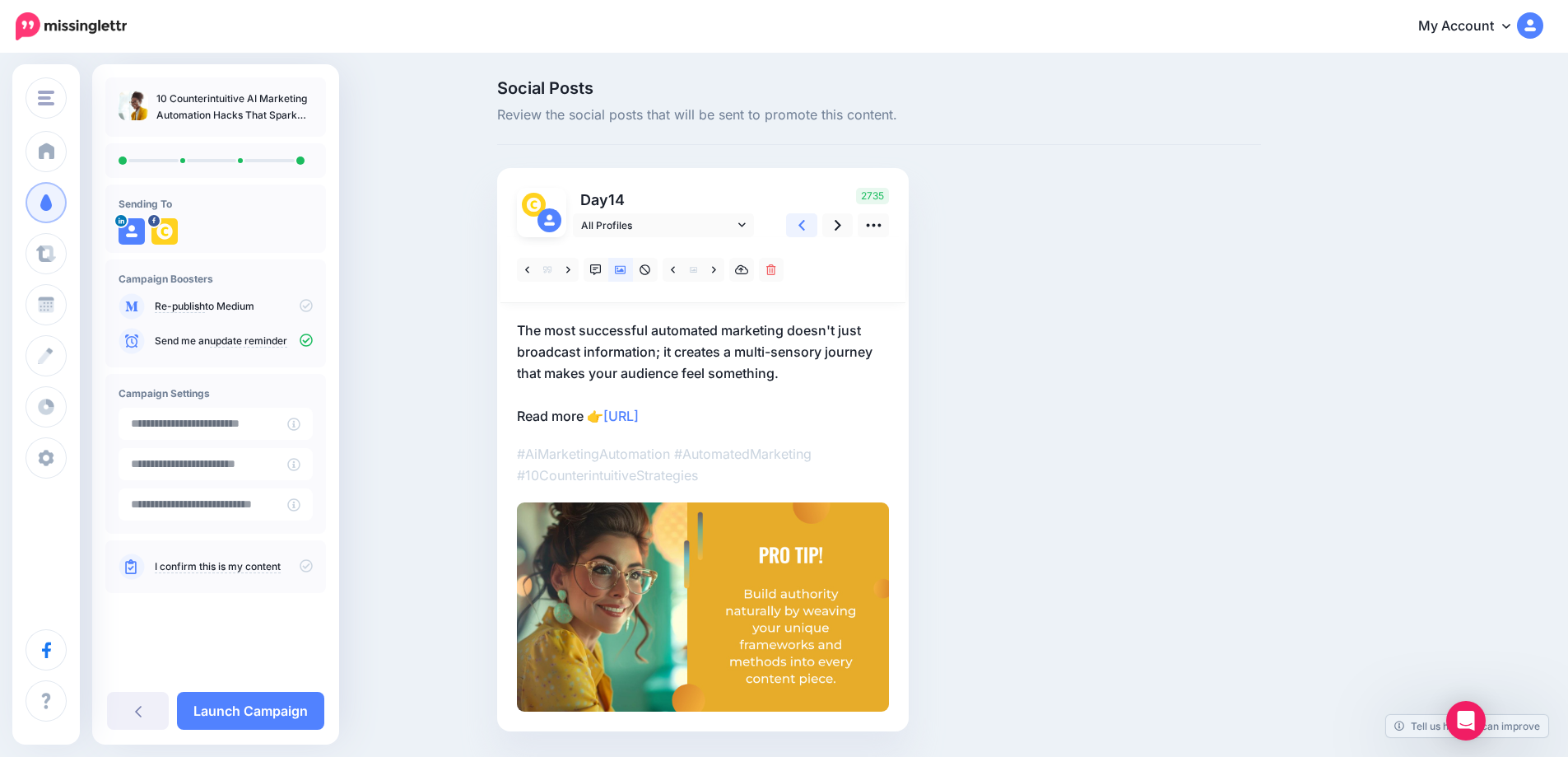
click at [805, 219] on icon at bounding box center [802, 225] width 7 height 17
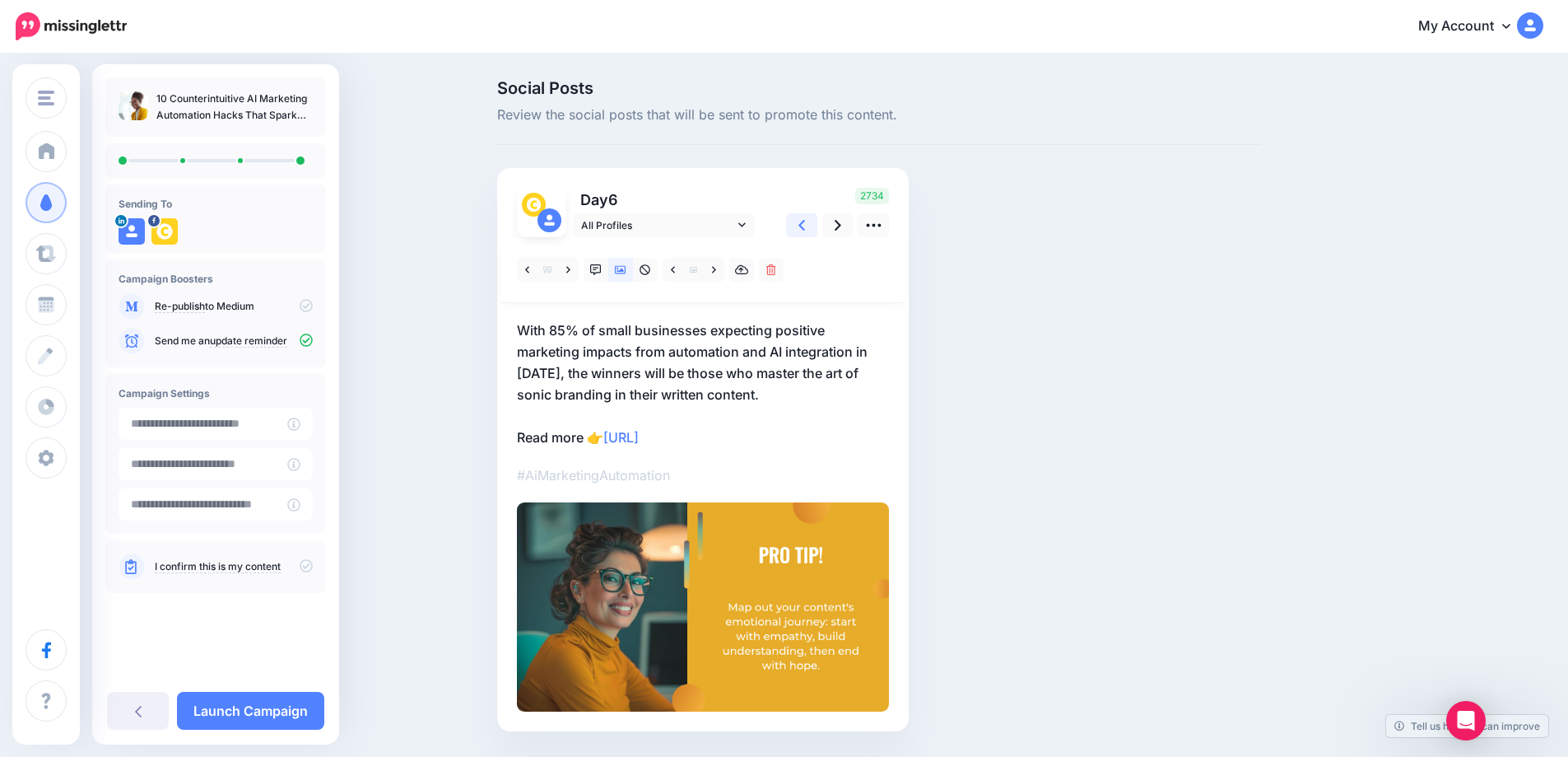
click at [805, 219] on icon at bounding box center [802, 225] width 7 height 17
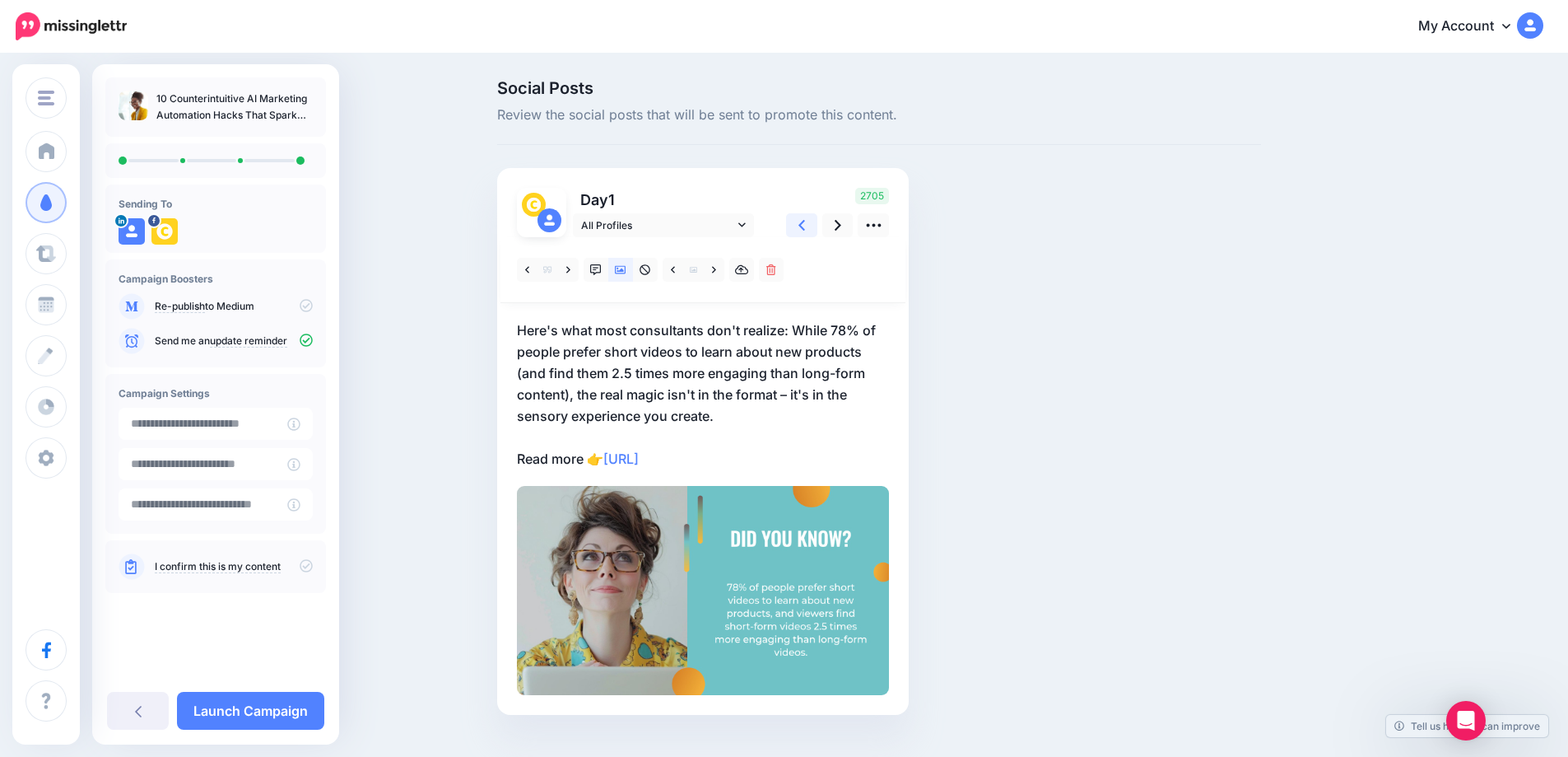
click at [805, 219] on icon at bounding box center [802, 225] width 7 height 17
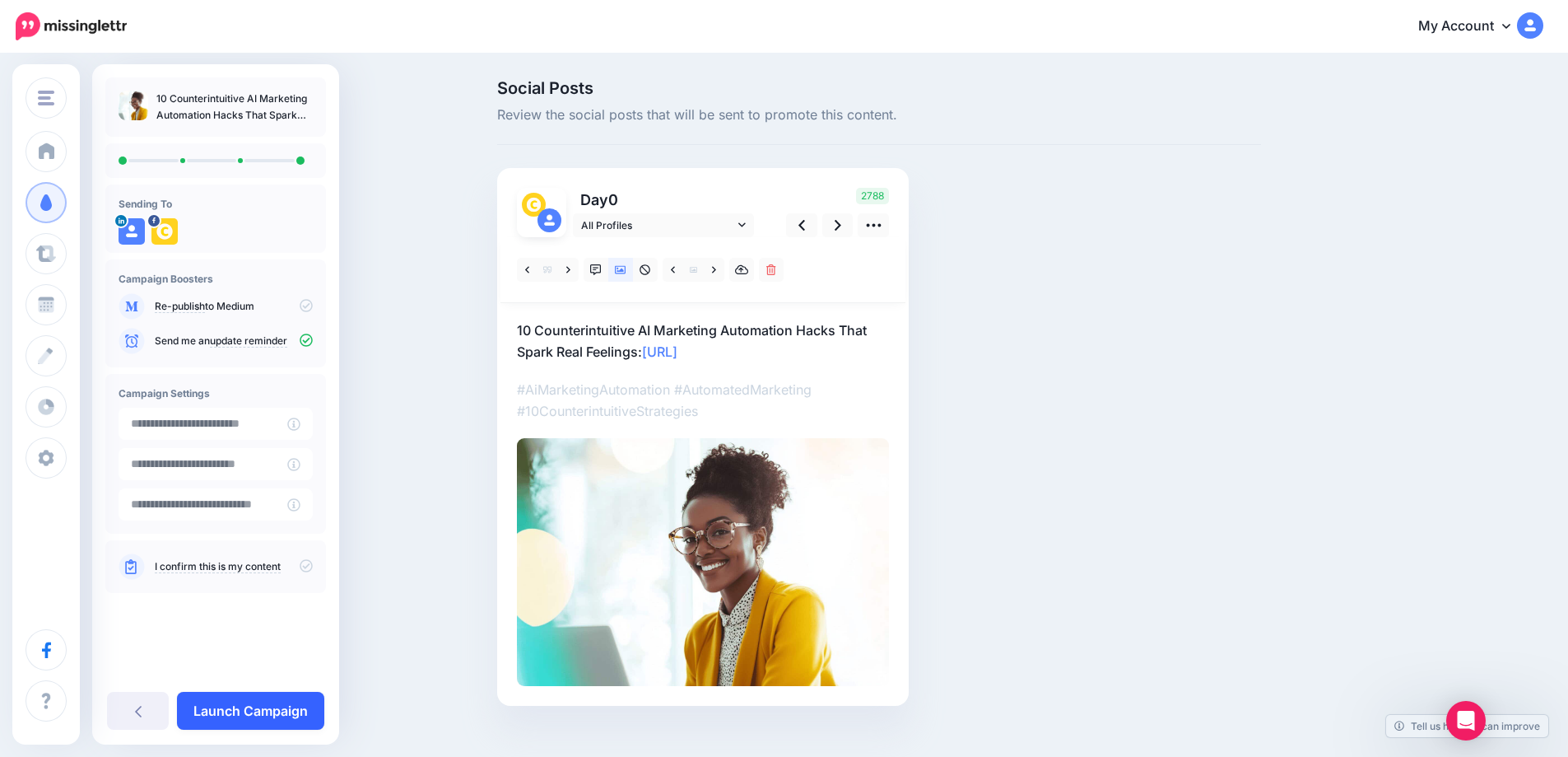
click at [248, 718] on link "Launch Campaign" at bounding box center [250, 711] width 147 height 38
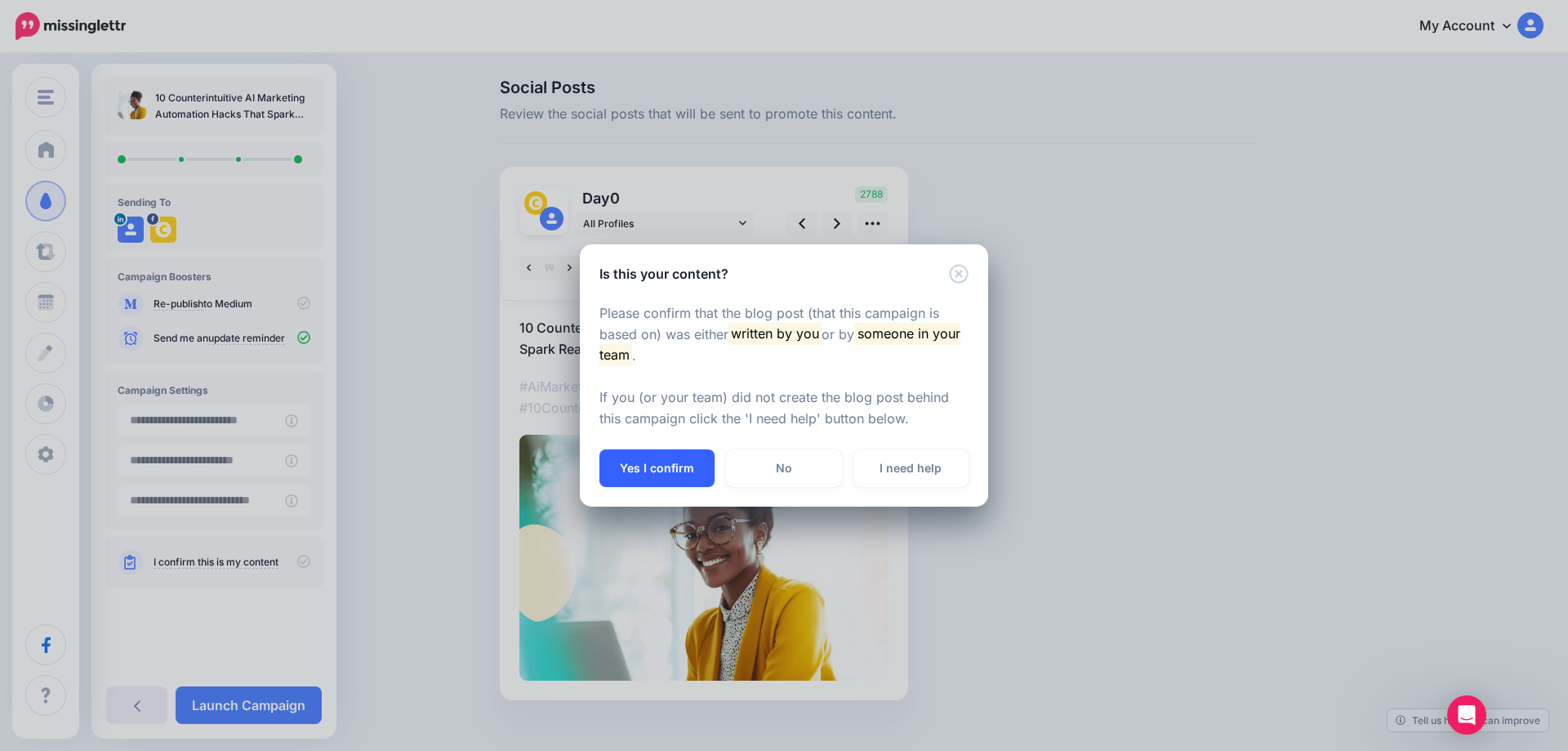
click at [636, 479] on button "Yes I confirm" at bounding box center [657, 468] width 115 height 38
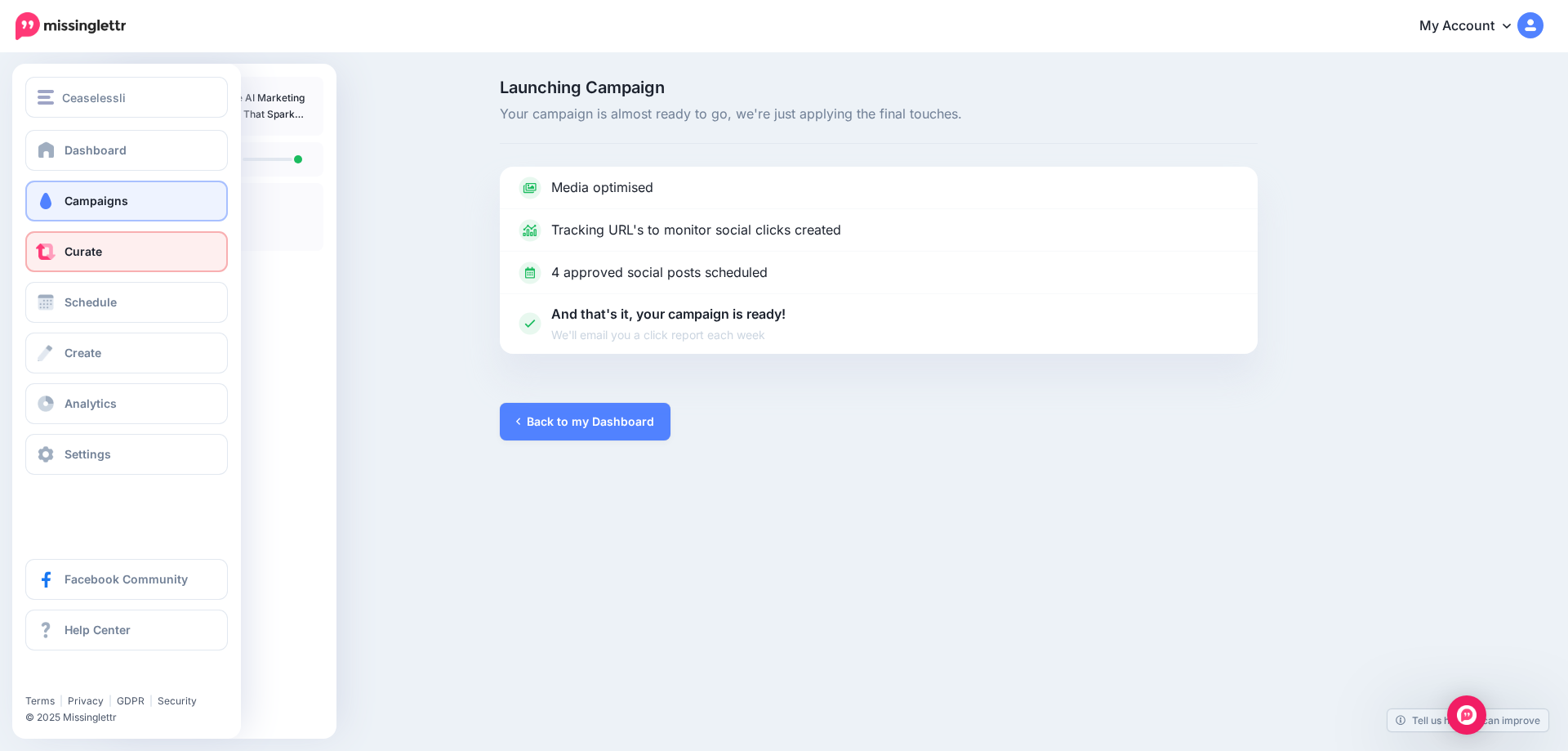
click at [53, 259] on span at bounding box center [46, 251] width 22 height 16
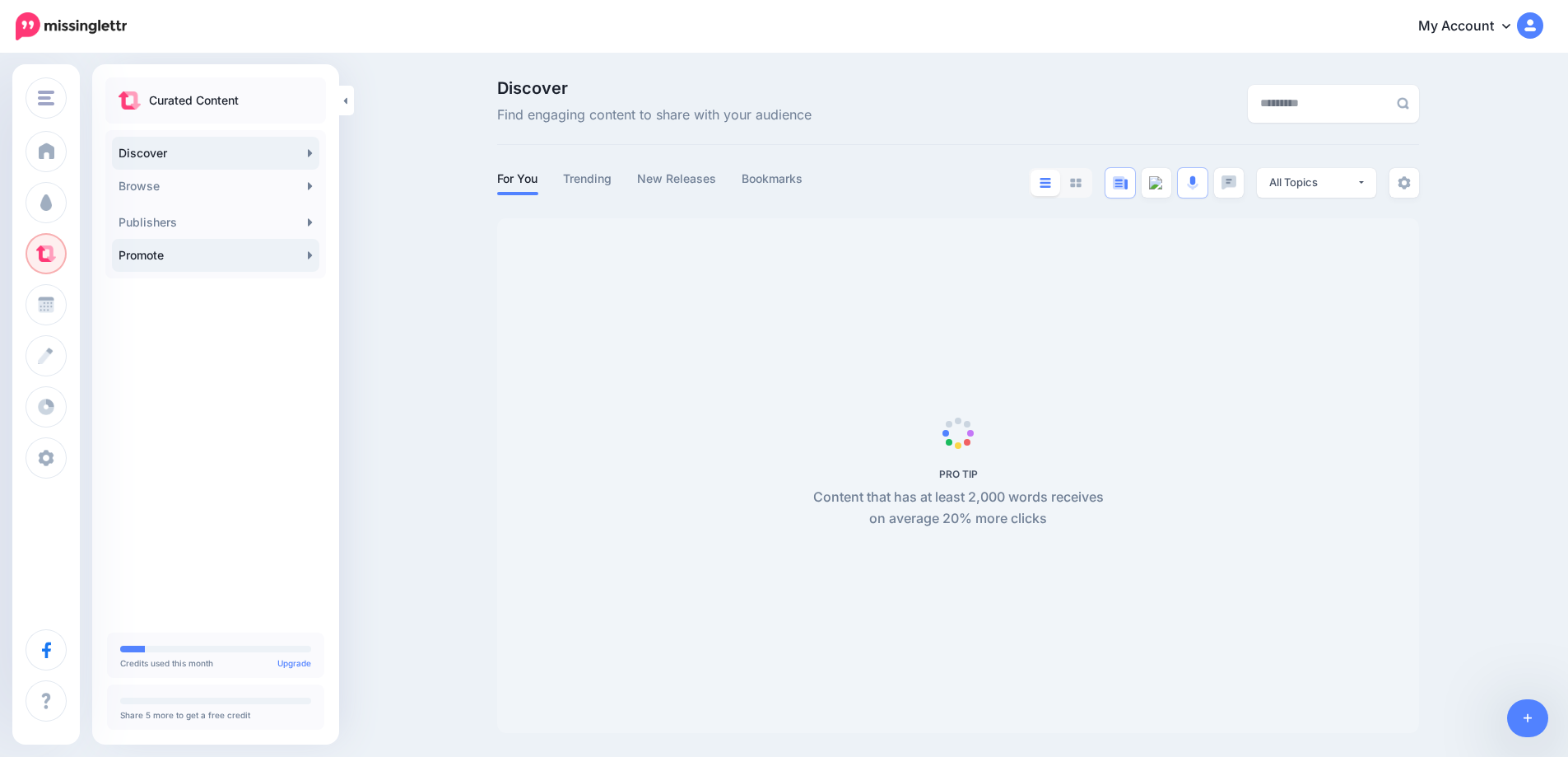
click at [304, 257] on link "Promote" at bounding box center [215, 255] width 207 height 33
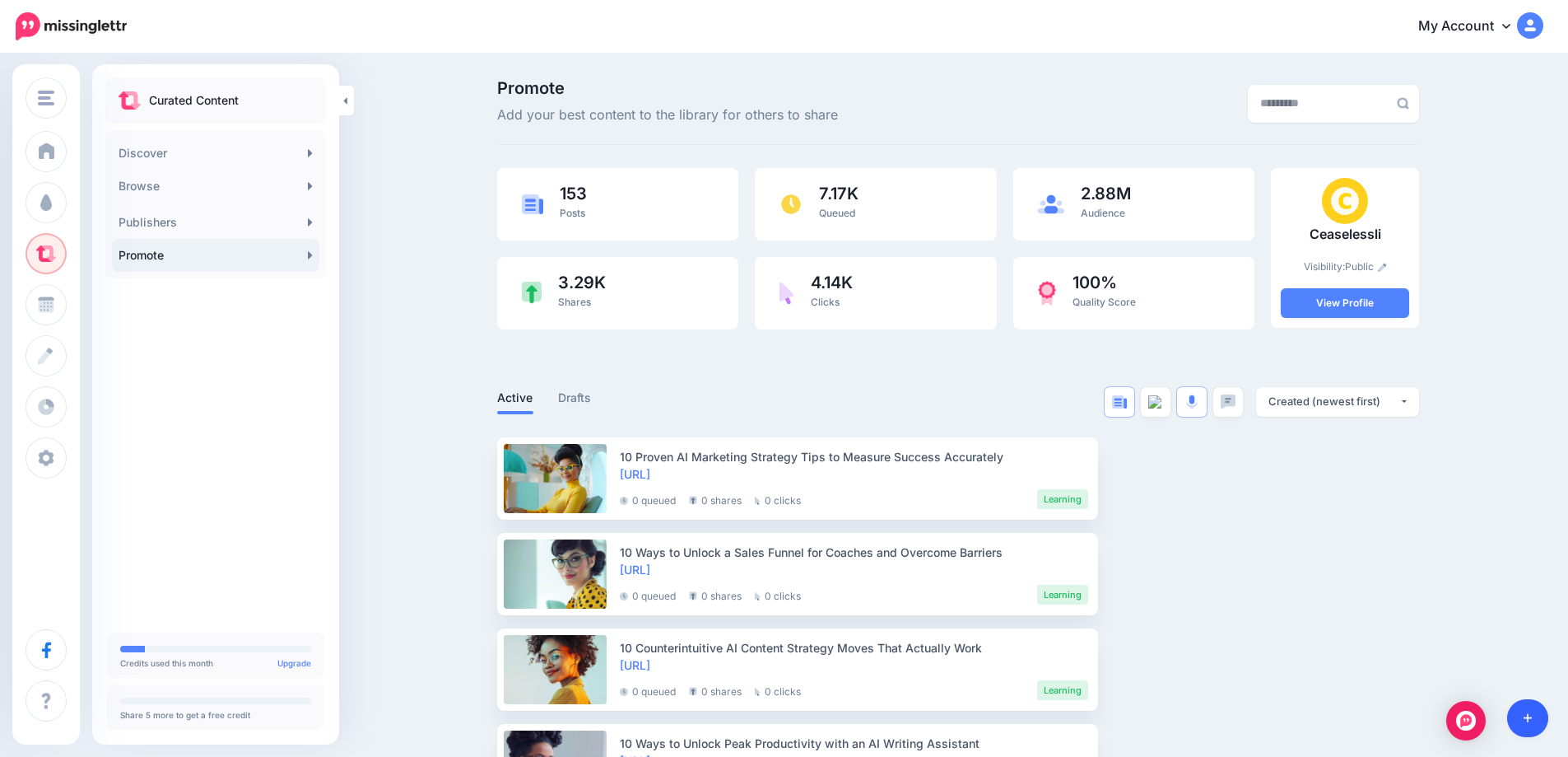
click at [1514, 721] on link at bounding box center [1528, 718] width 42 height 38
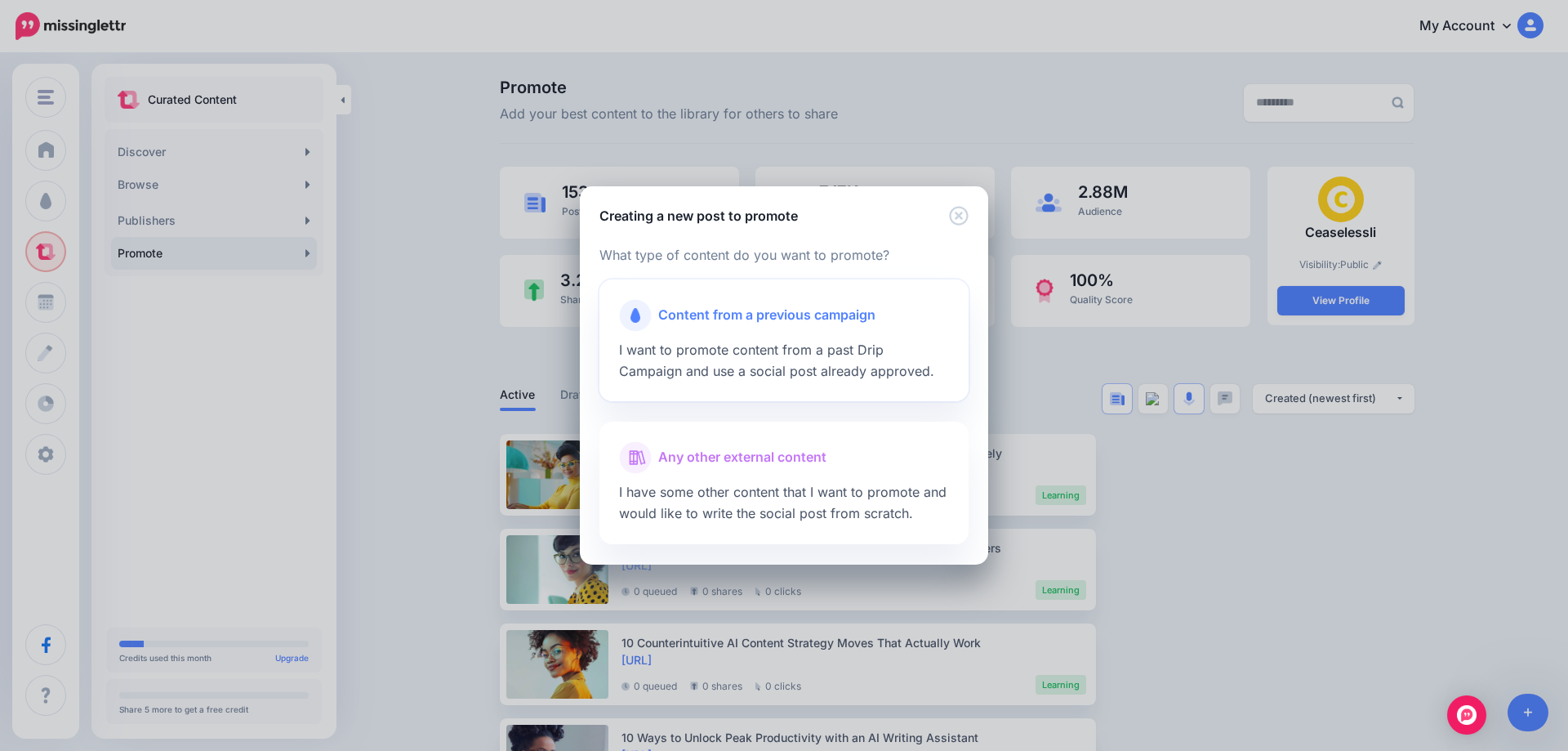
click at [793, 326] on span "Content from a previous campaign" at bounding box center [766, 315] width 218 height 22
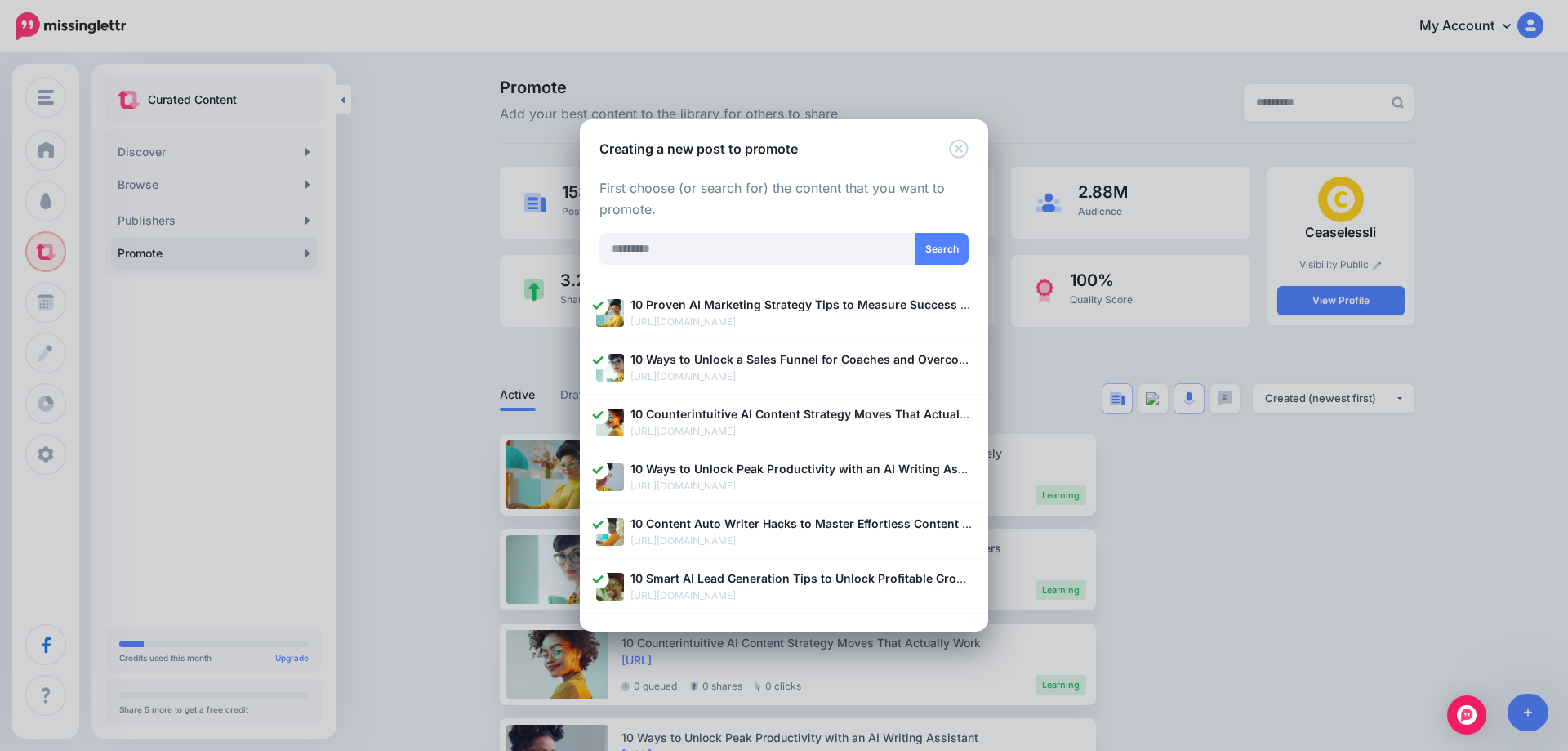
click at [298, 253] on div "Creating a new post to promote Loading Loading What type of content do you want…" at bounding box center [784, 375] width 1568 height 751
click at [963, 145] on icon "Close" at bounding box center [959, 148] width 20 height 20
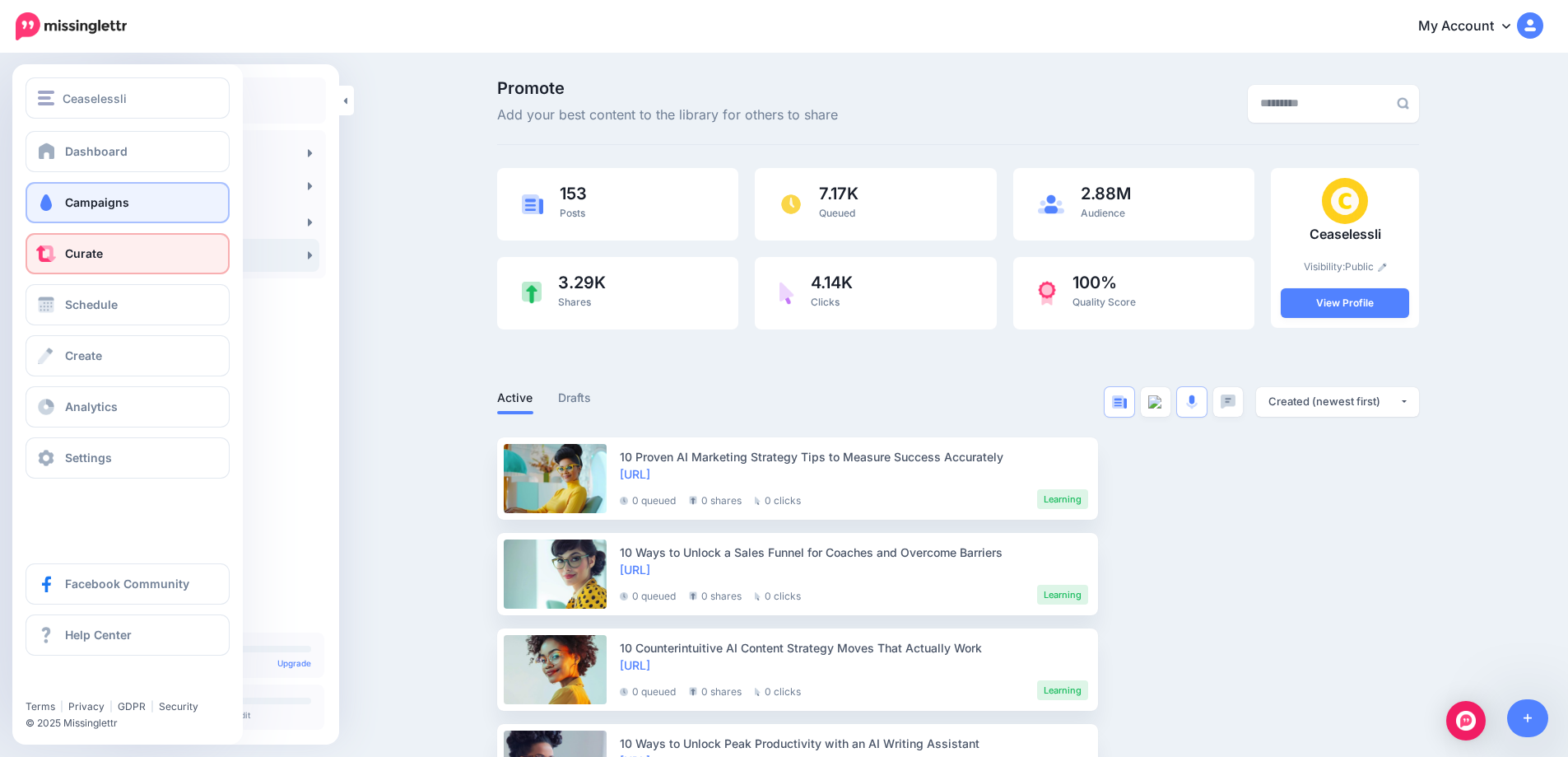
click at [48, 194] on span at bounding box center [46, 202] width 22 height 16
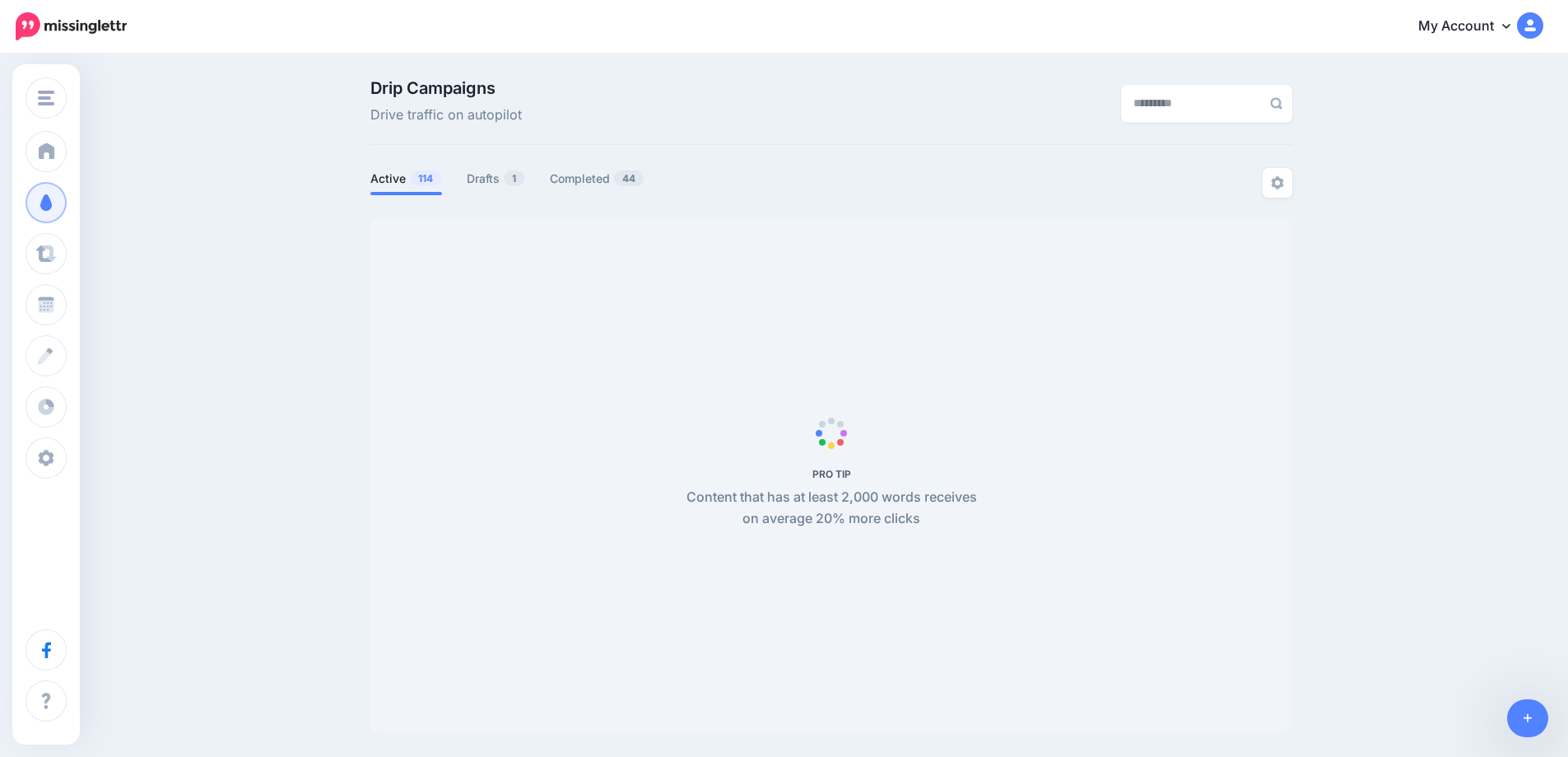
click at [495, 186] on link "Drafts 1" at bounding box center [495, 179] width 58 height 20
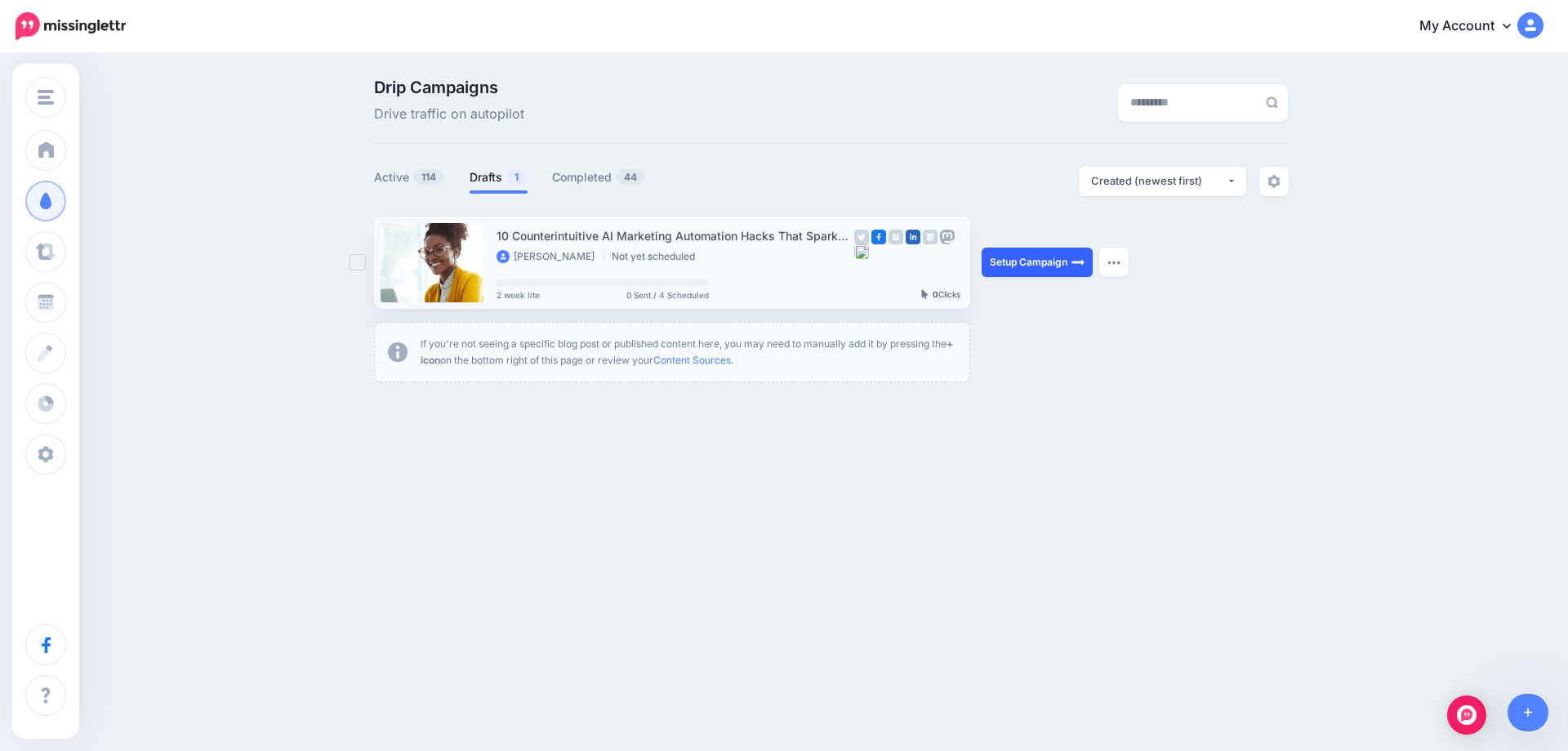
click at [1048, 262] on link "Setup Campaign" at bounding box center [1037, 262] width 111 height 29
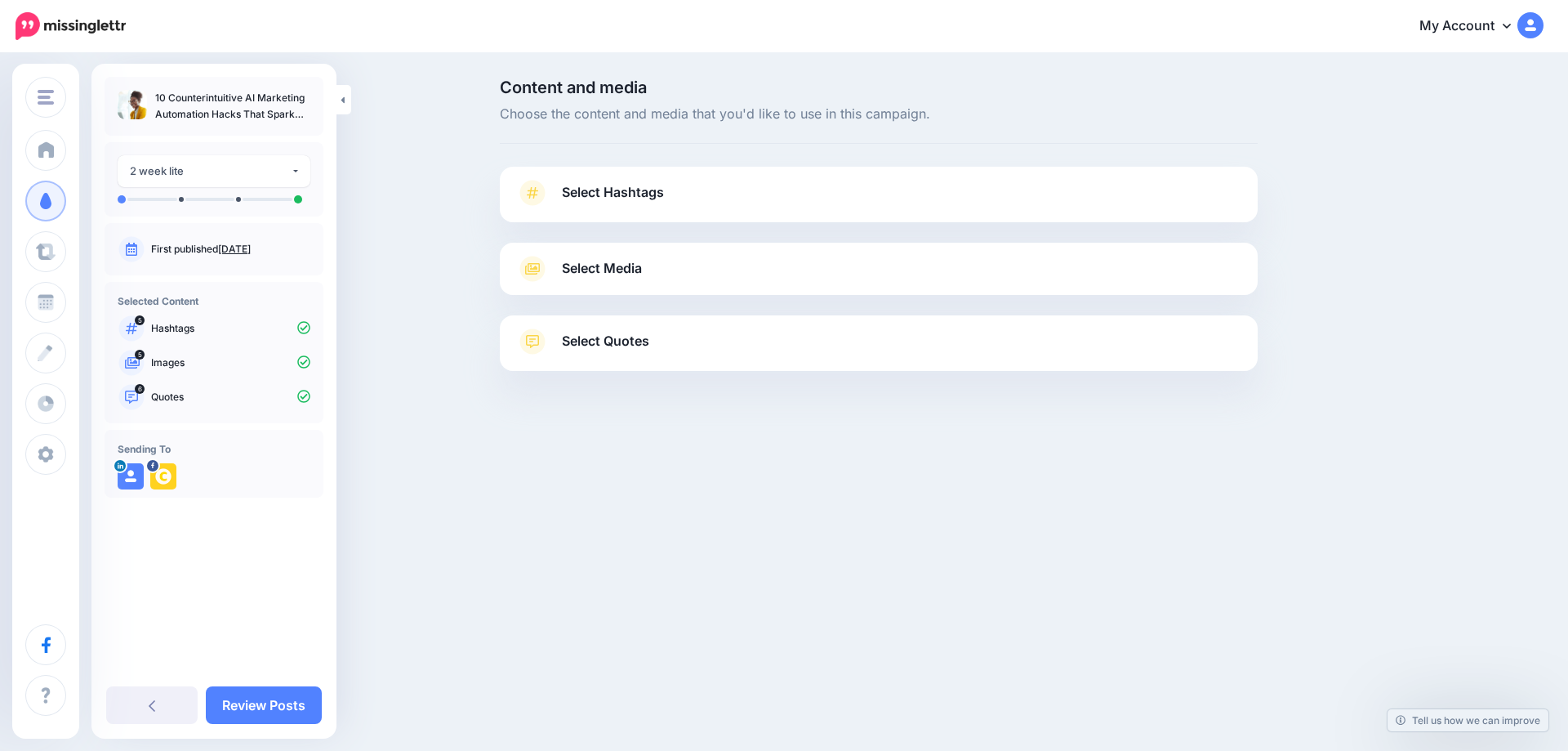
click at [645, 196] on span "Select Hashtags" at bounding box center [612, 193] width 102 height 22
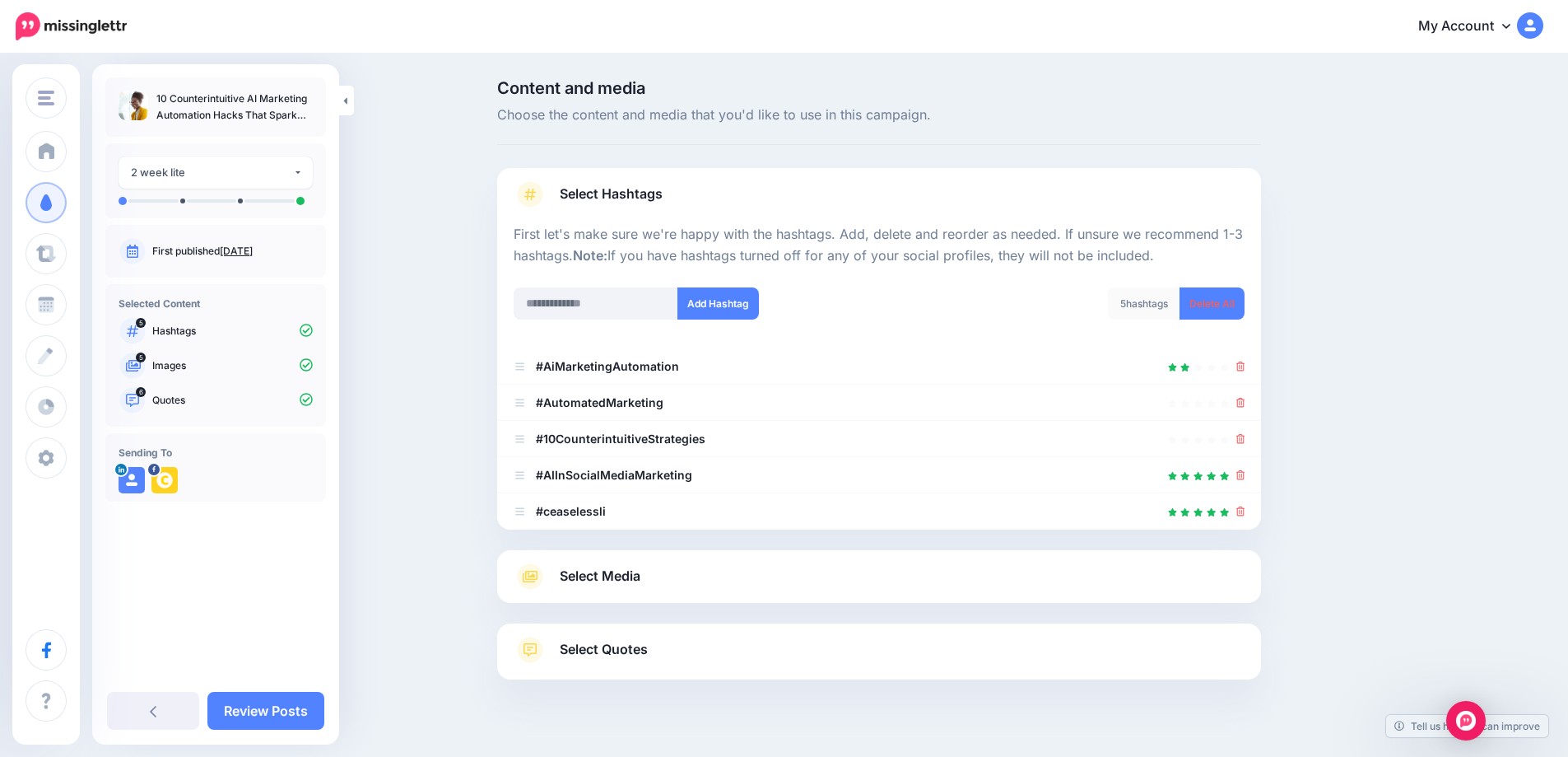
click at [600, 572] on span "Select Media" at bounding box center [600, 577] width 81 height 23
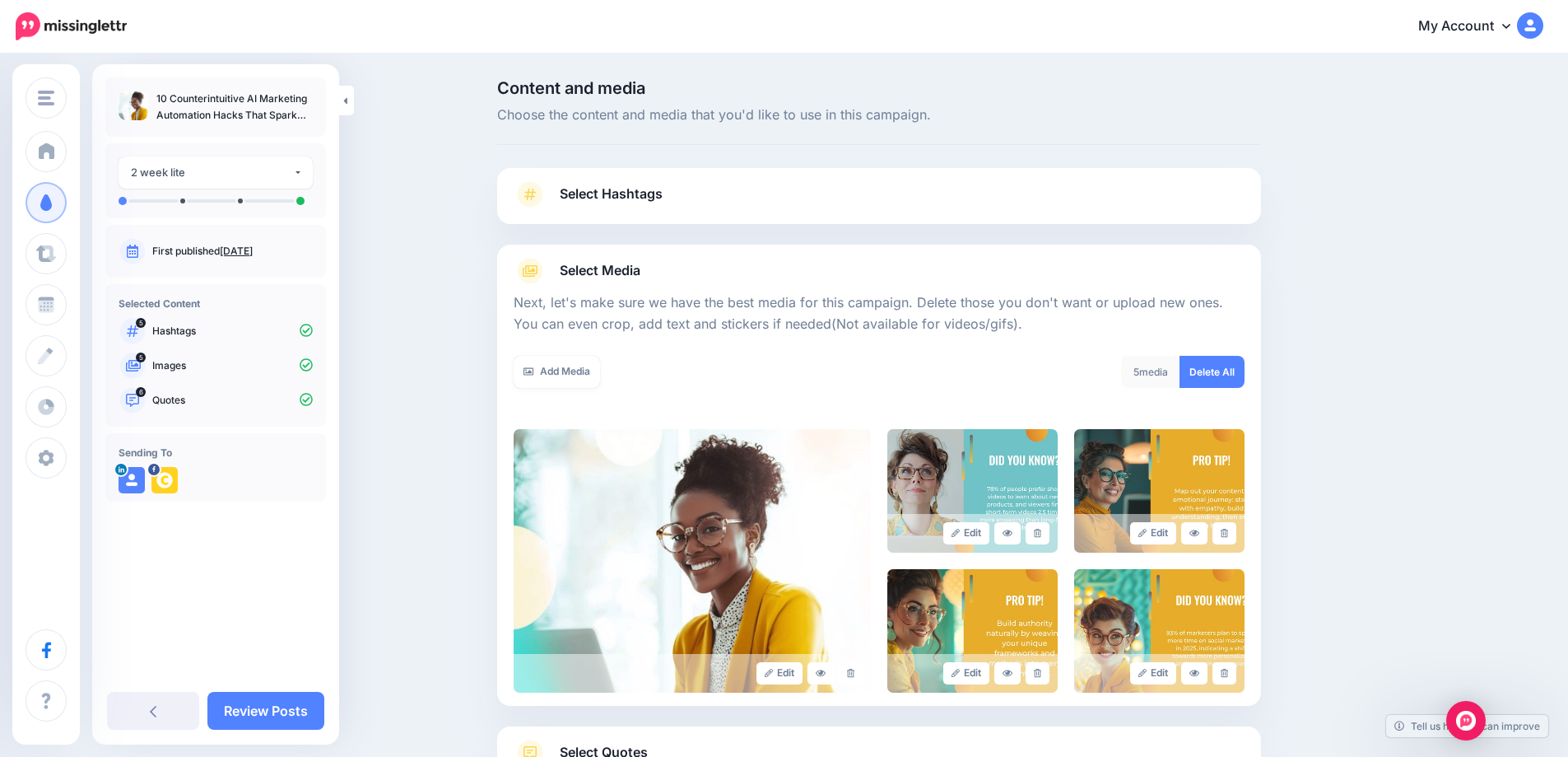
scroll to position [133, 0]
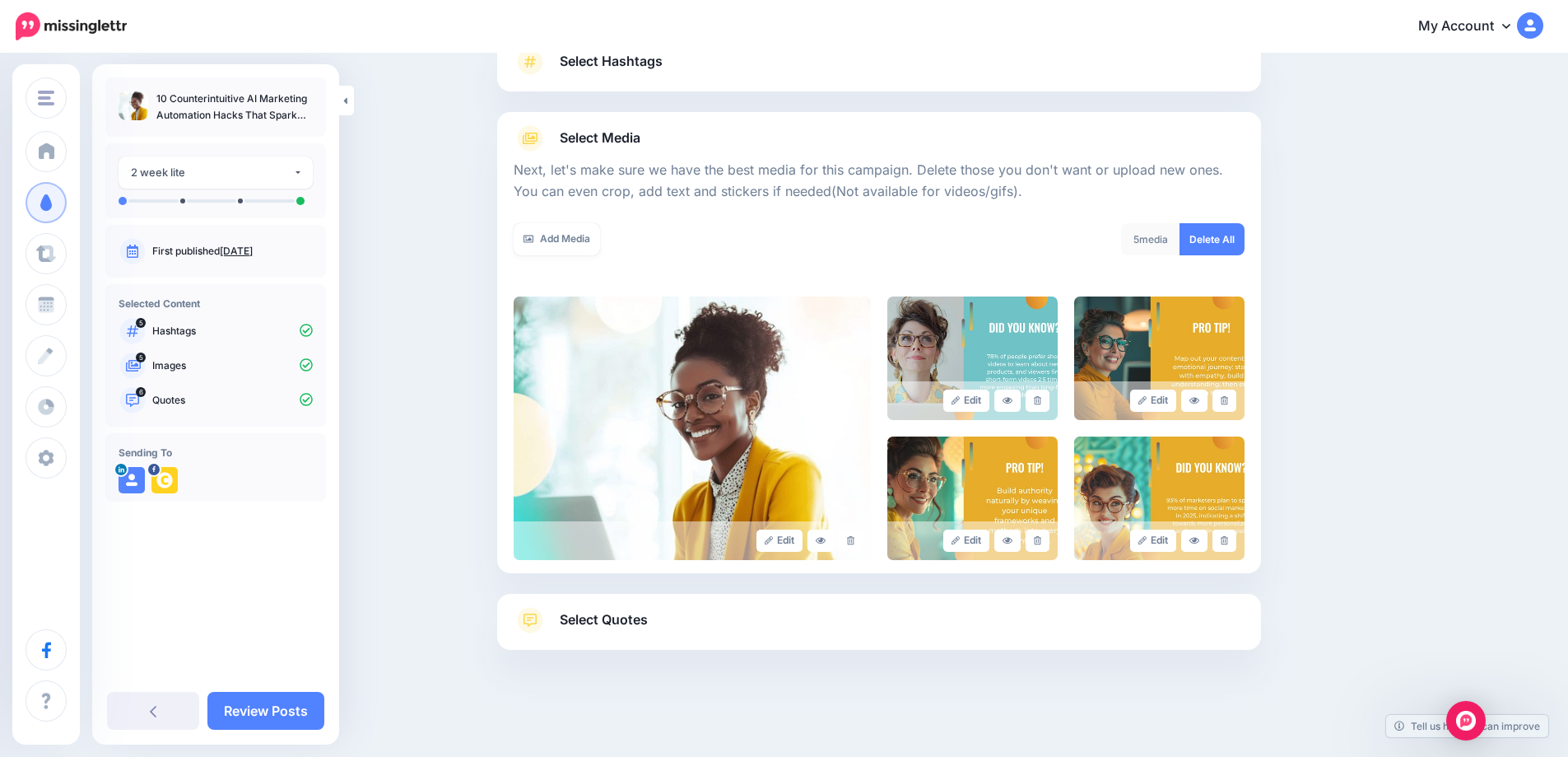
click at [613, 614] on span "Select Quotes" at bounding box center [604, 620] width 88 height 23
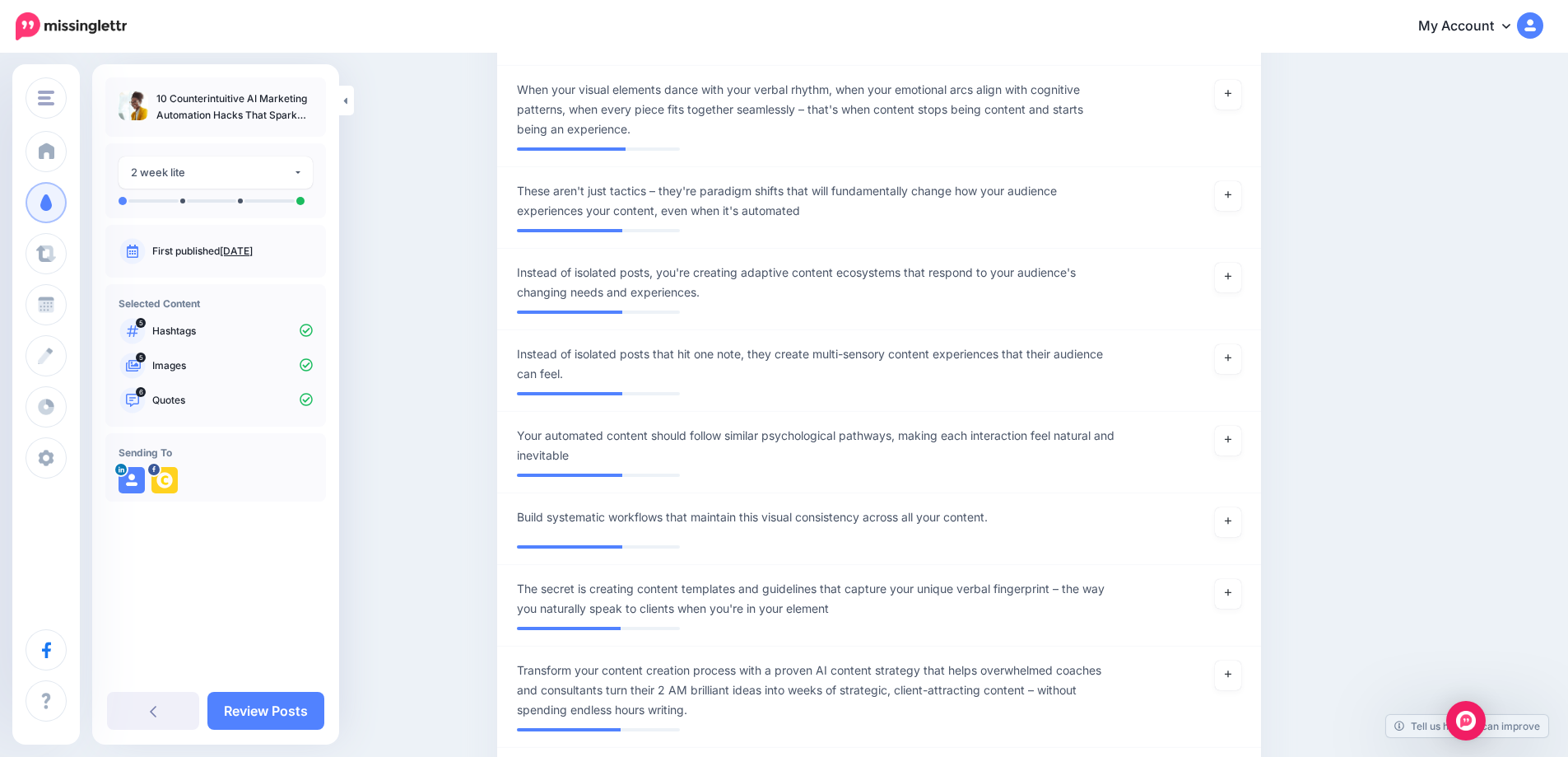
scroll to position [1994, 0]
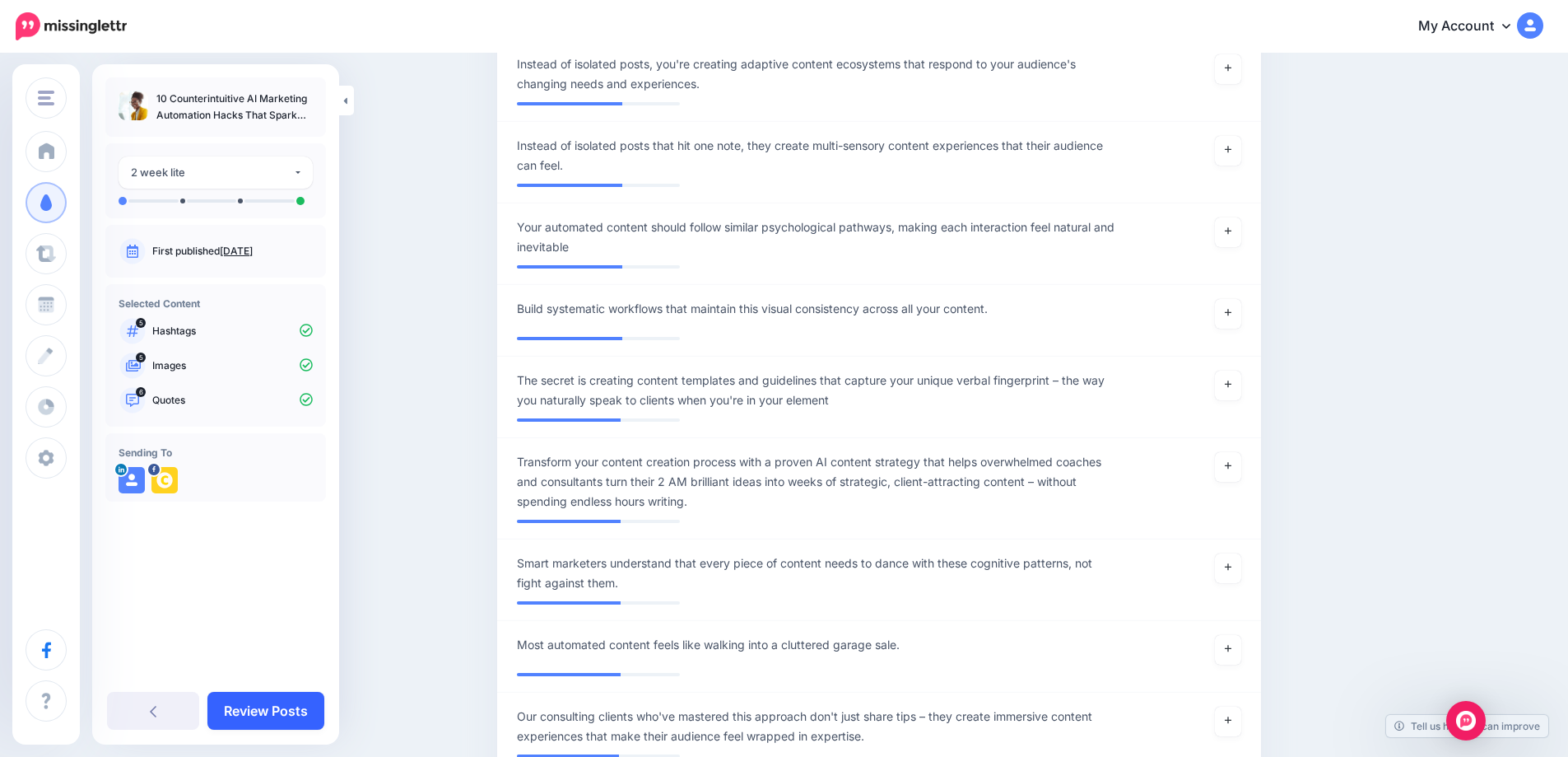
click at [264, 716] on link "Review Posts" at bounding box center [265, 711] width 117 height 38
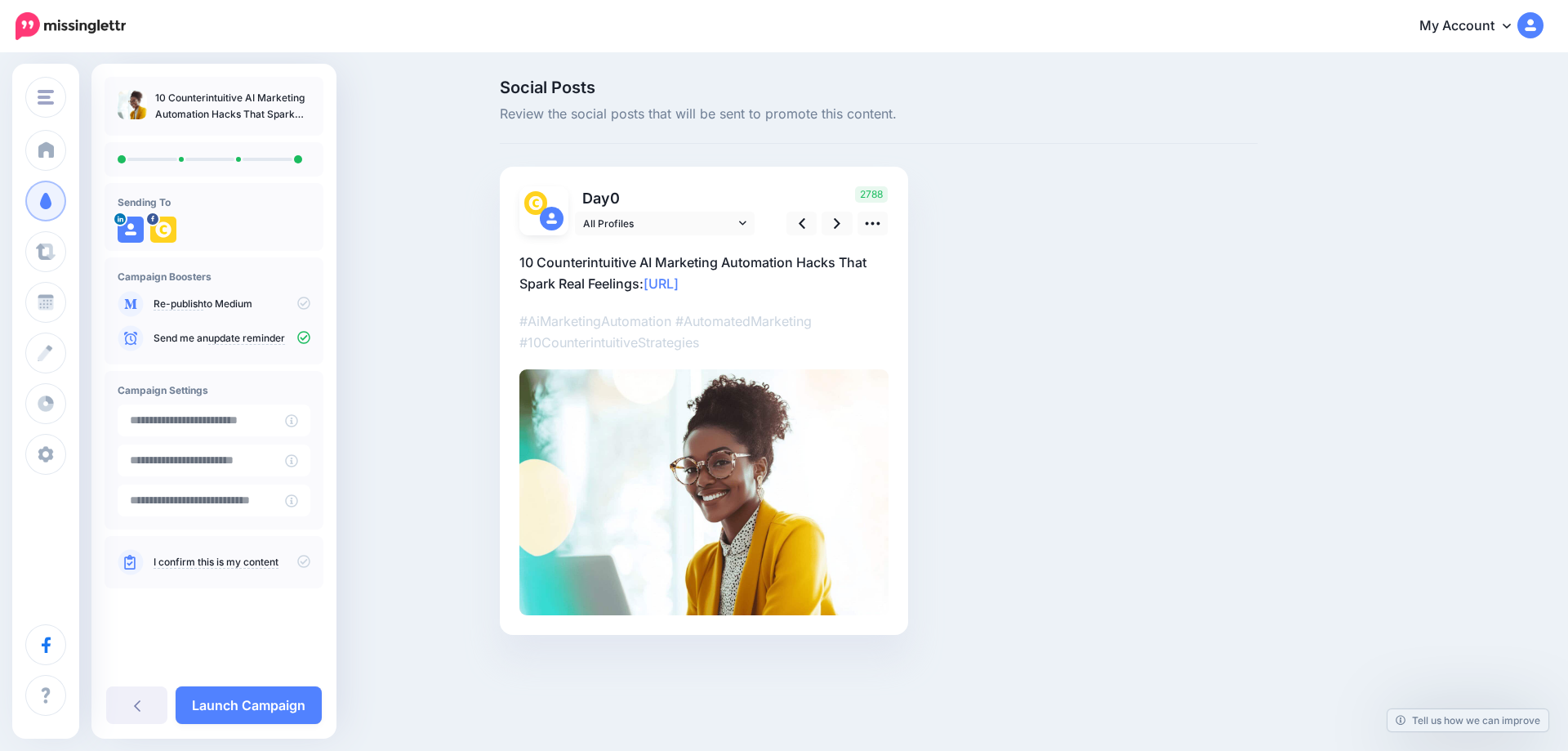
click at [261, 711] on link "Launch Campaign" at bounding box center [249, 705] width 146 height 38
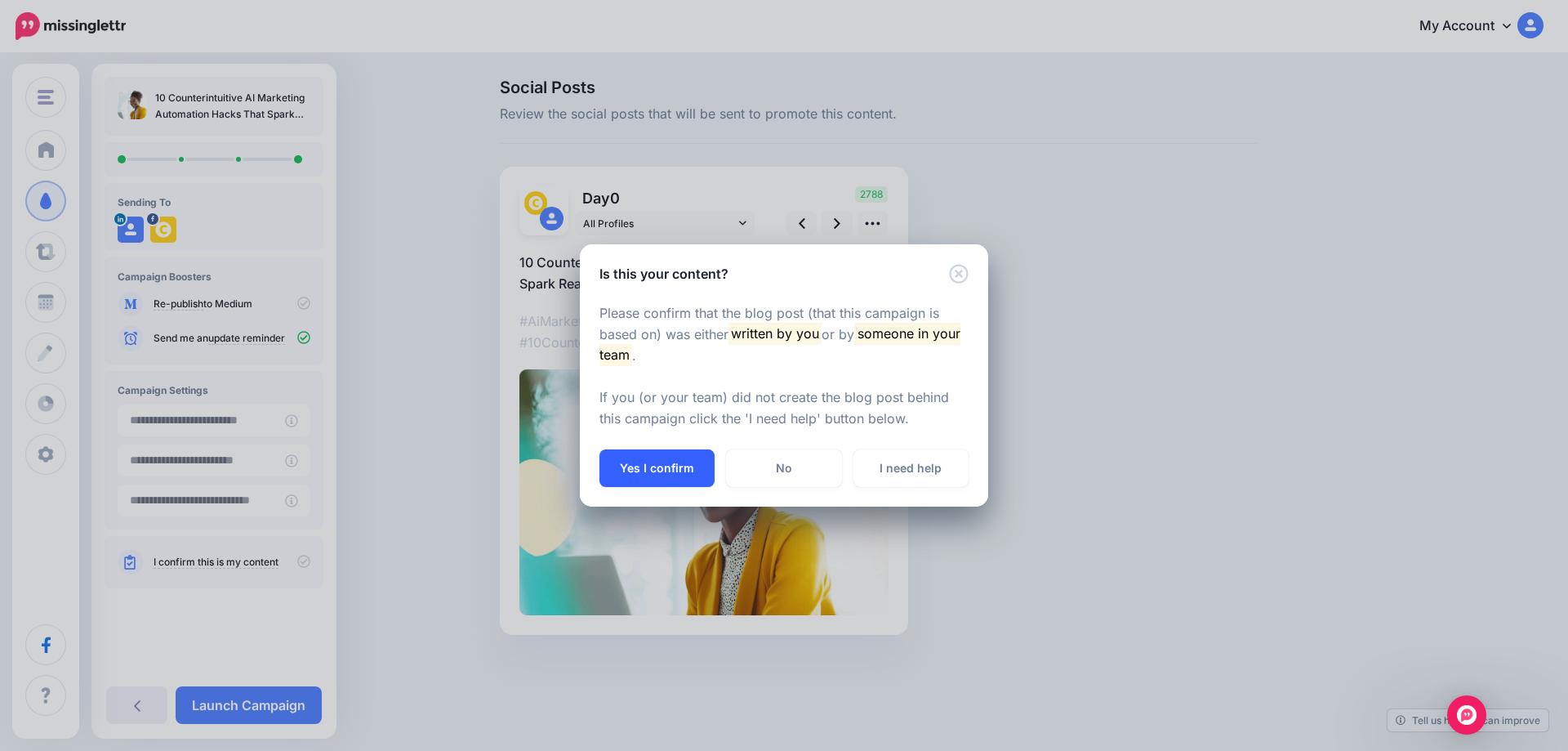
click at [667, 471] on button "Yes I confirm" at bounding box center [657, 468] width 115 height 38
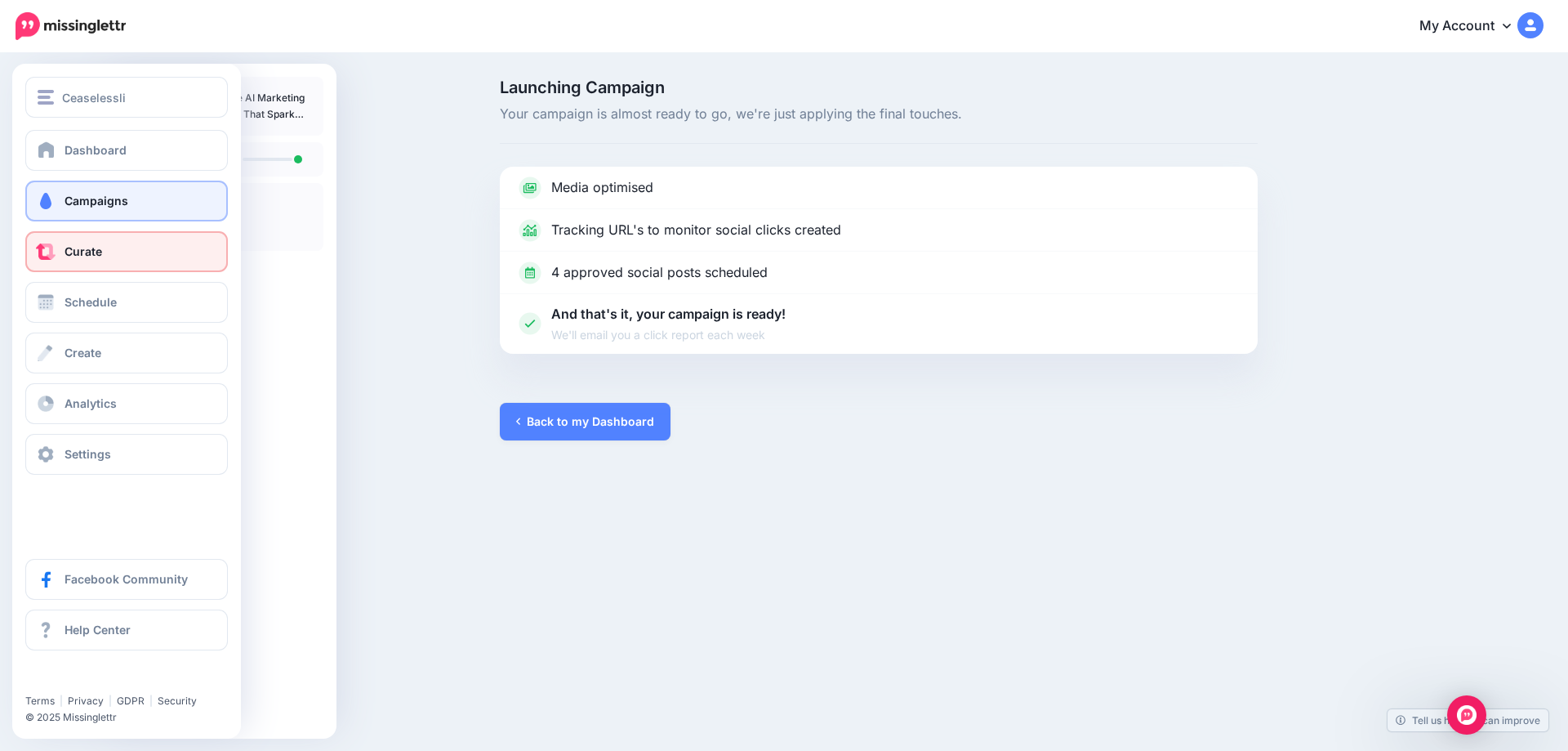
click at [67, 249] on span "Curate" at bounding box center [83, 251] width 38 height 14
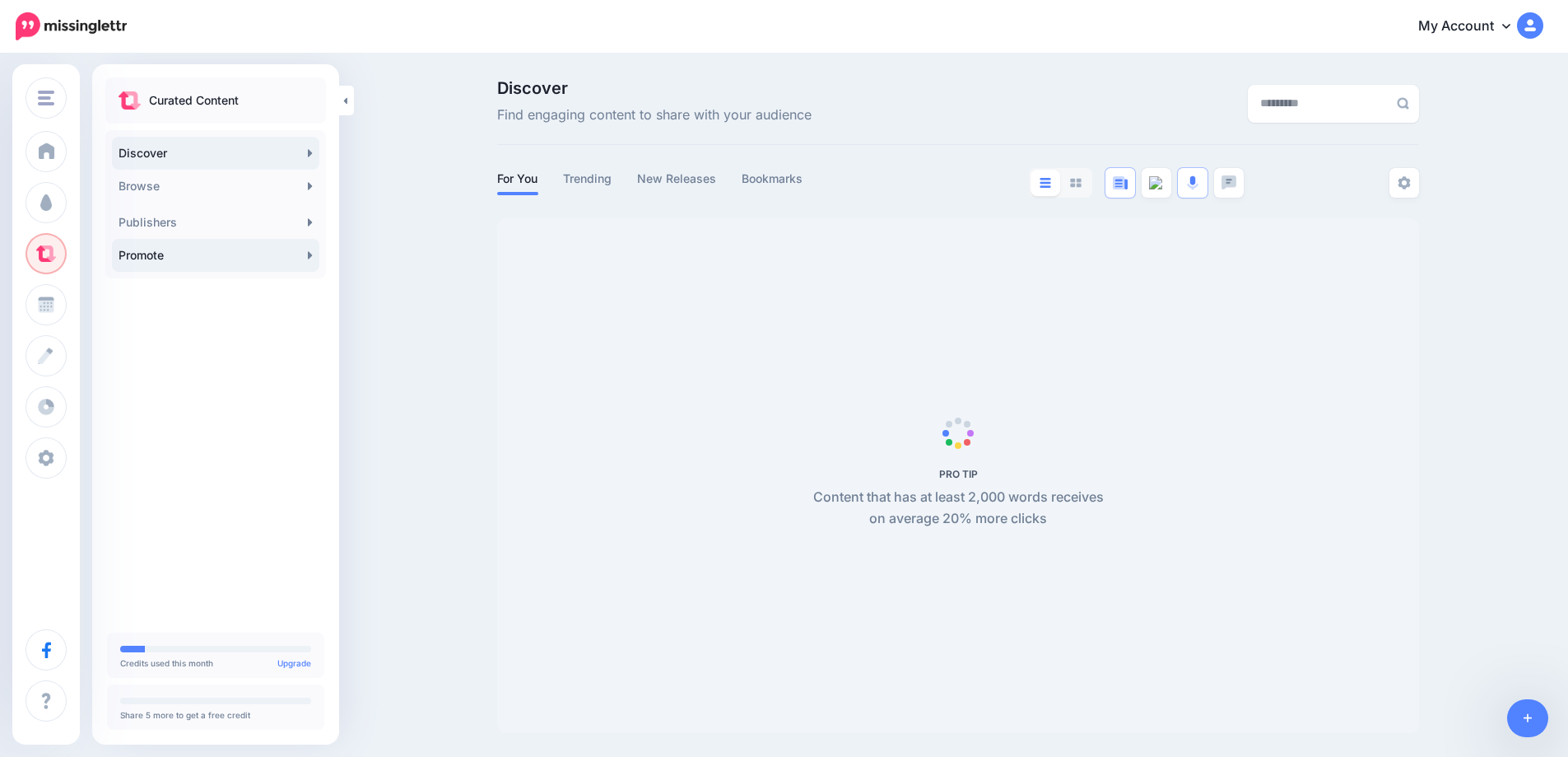
click at [312, 264] on link "Promote" at bounding box center [215, 255] width 207 height 33
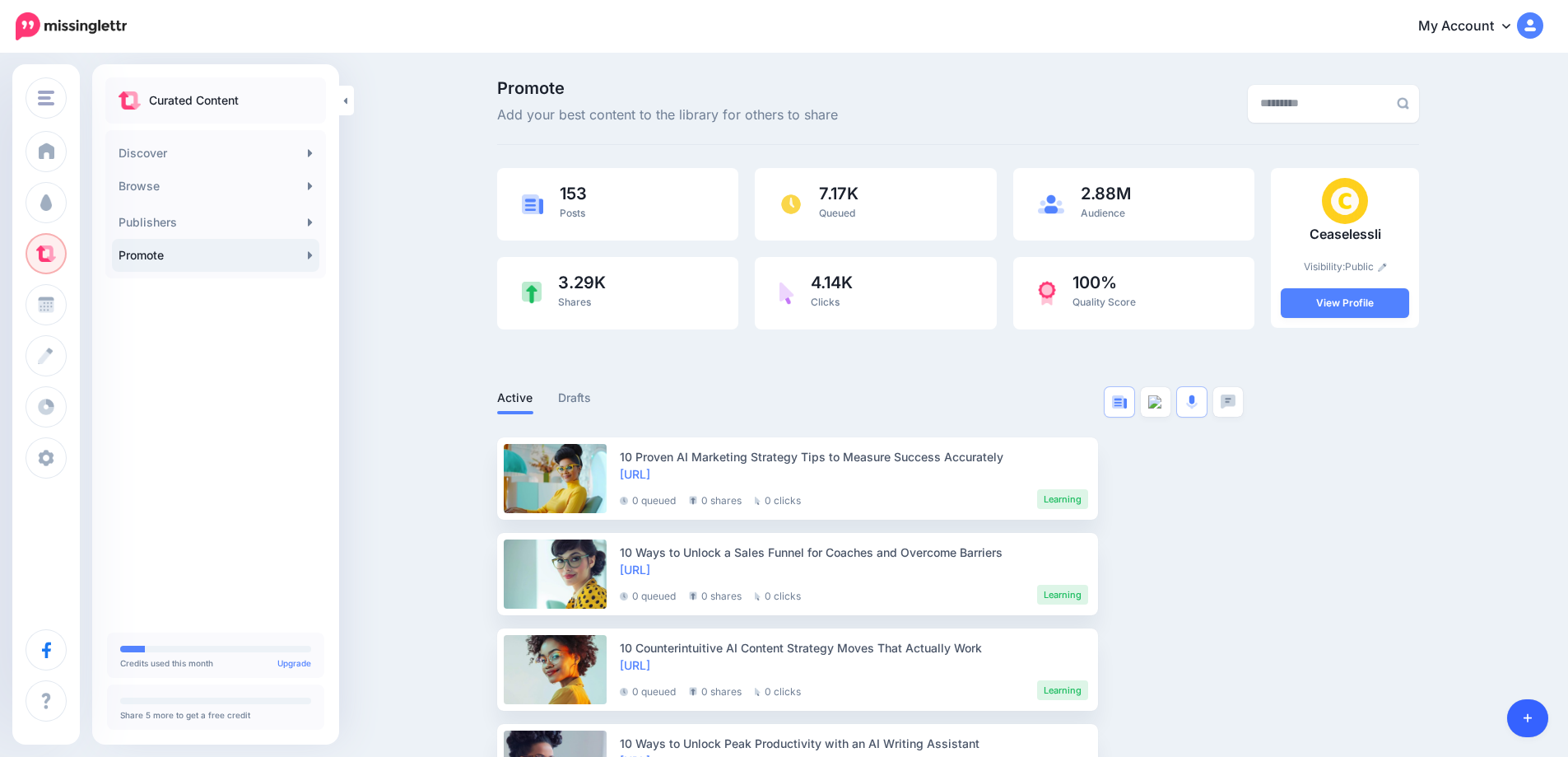
click at [1532, 722] on link at bounding box center [1528, 718] width 42 height 38
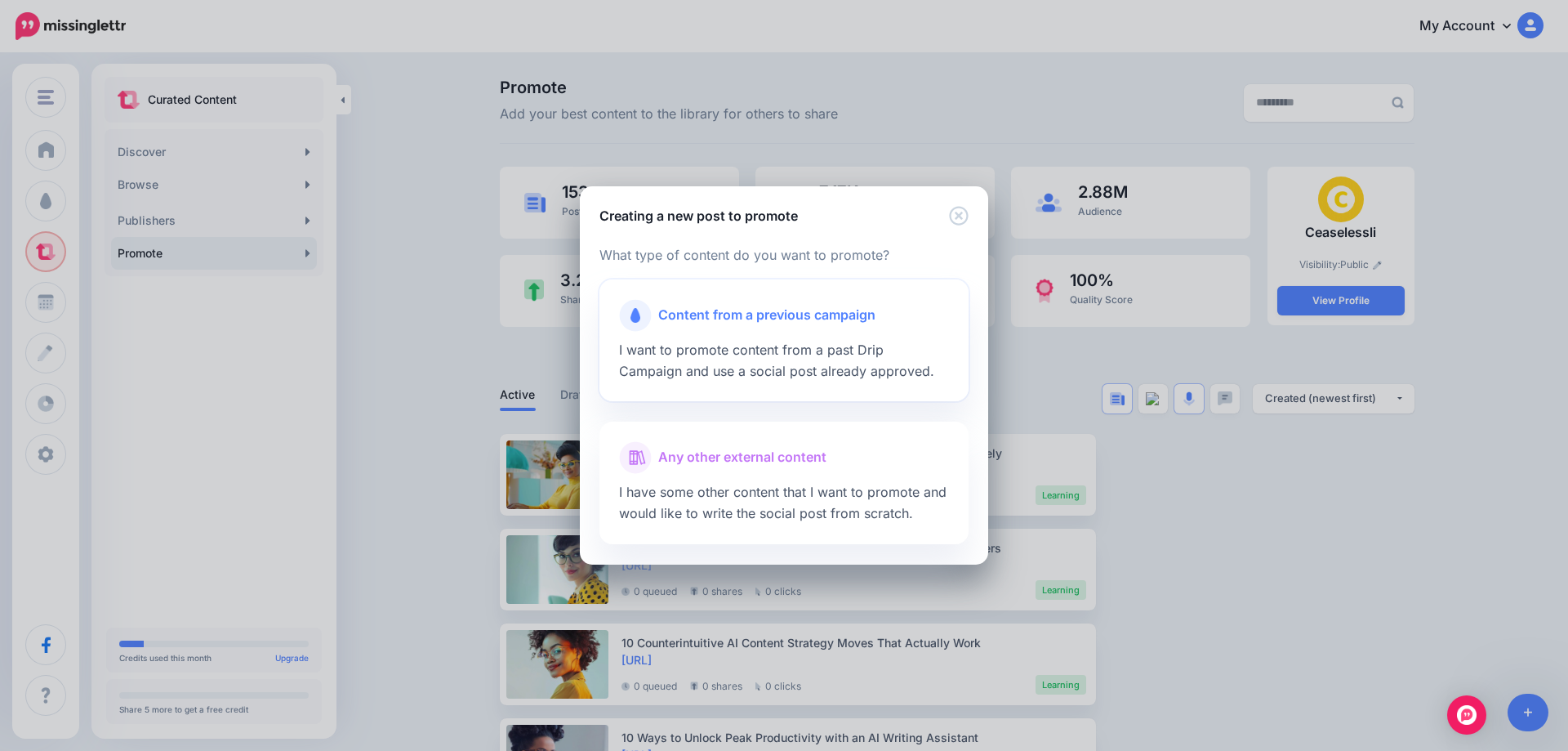
click at [762, 316] on span "Content from a previous campaign" at bounding box center [766, 315] width 218 height 22
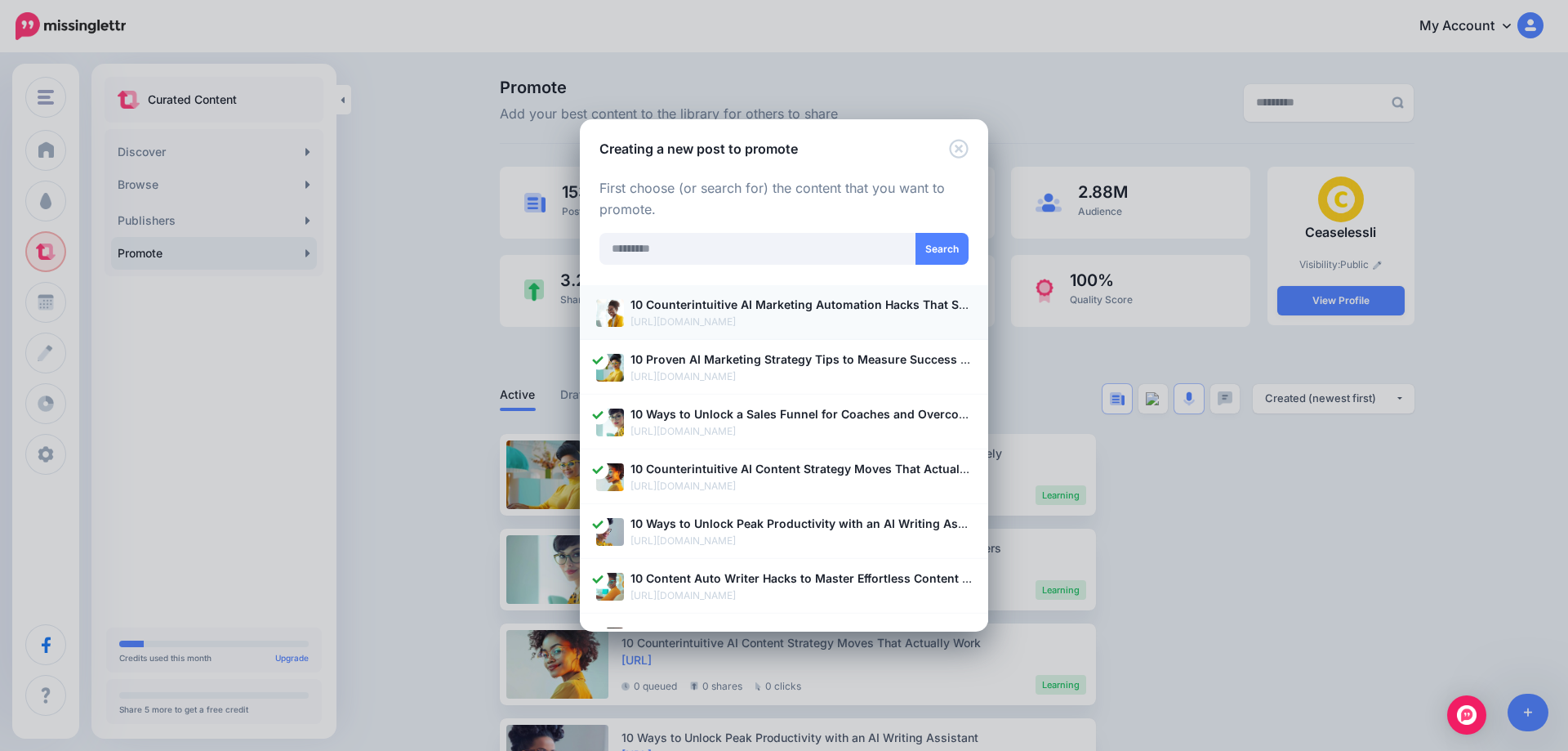
click at [698, 308] on b "10 Counterintuitive AI Marketing Automation Hacks That Spark Real Feelings" at bounding box center [845, 305] width 431 height 14
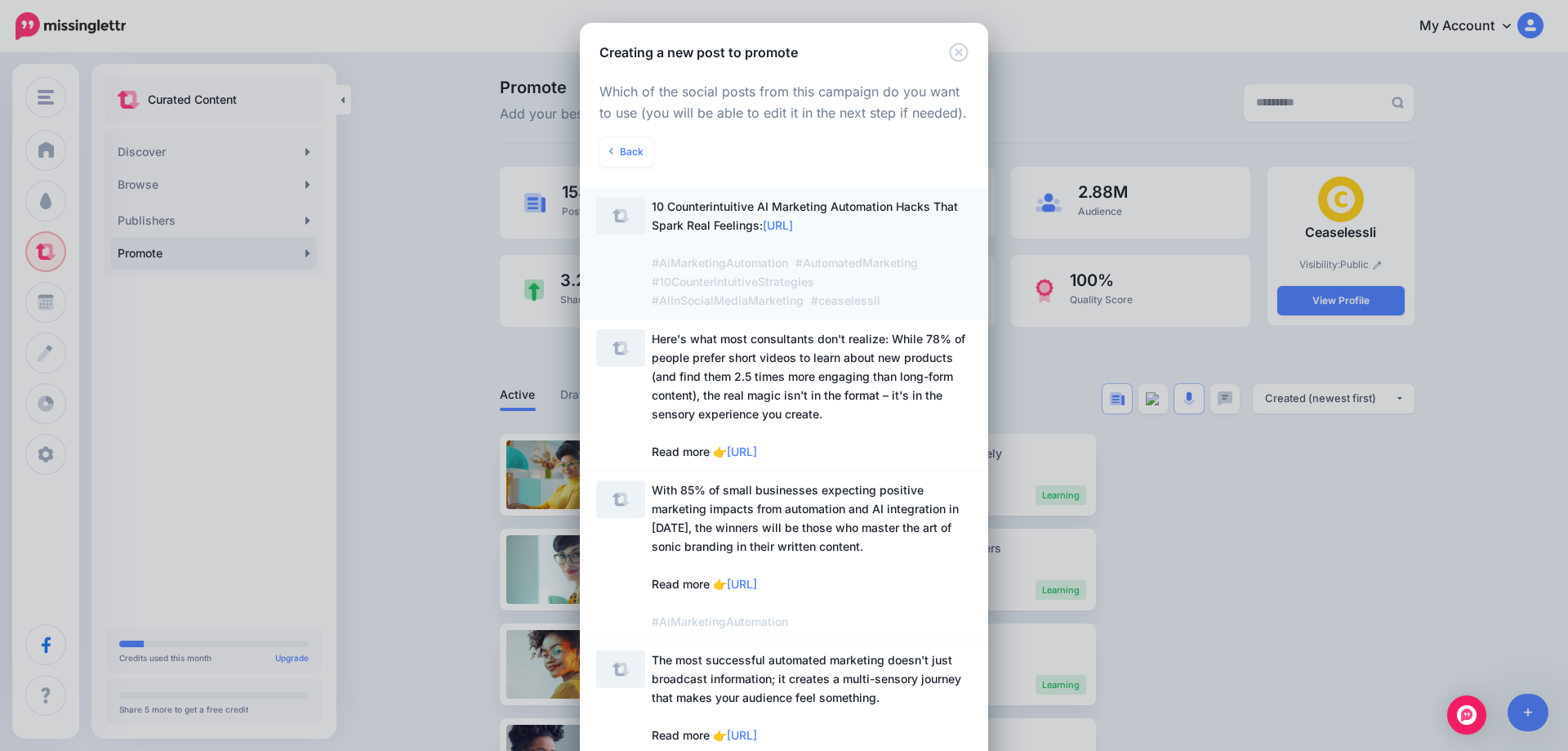
click at [753, 226] on span "10 Counterintuitive AI Marketing Automation Hacks That Spark Real Feelings: htt…" at bounding box center [812, 253] width 320 height 113
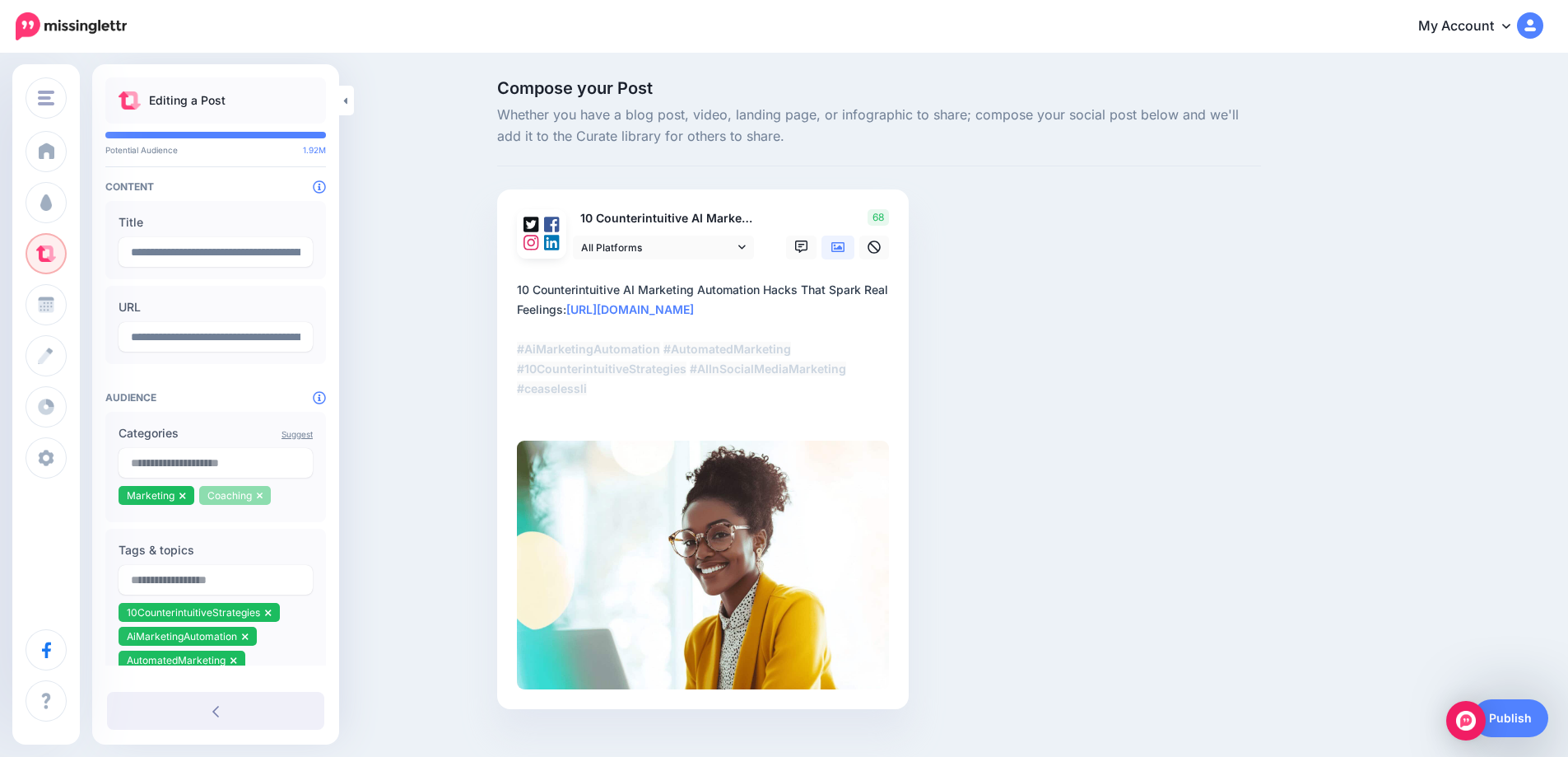
click at [260, 499] on icon at bounding box center [260, 495] width 7 height 10
click at [221, 470] on input "text" at bounding box center [216, 463] width 194 height 29
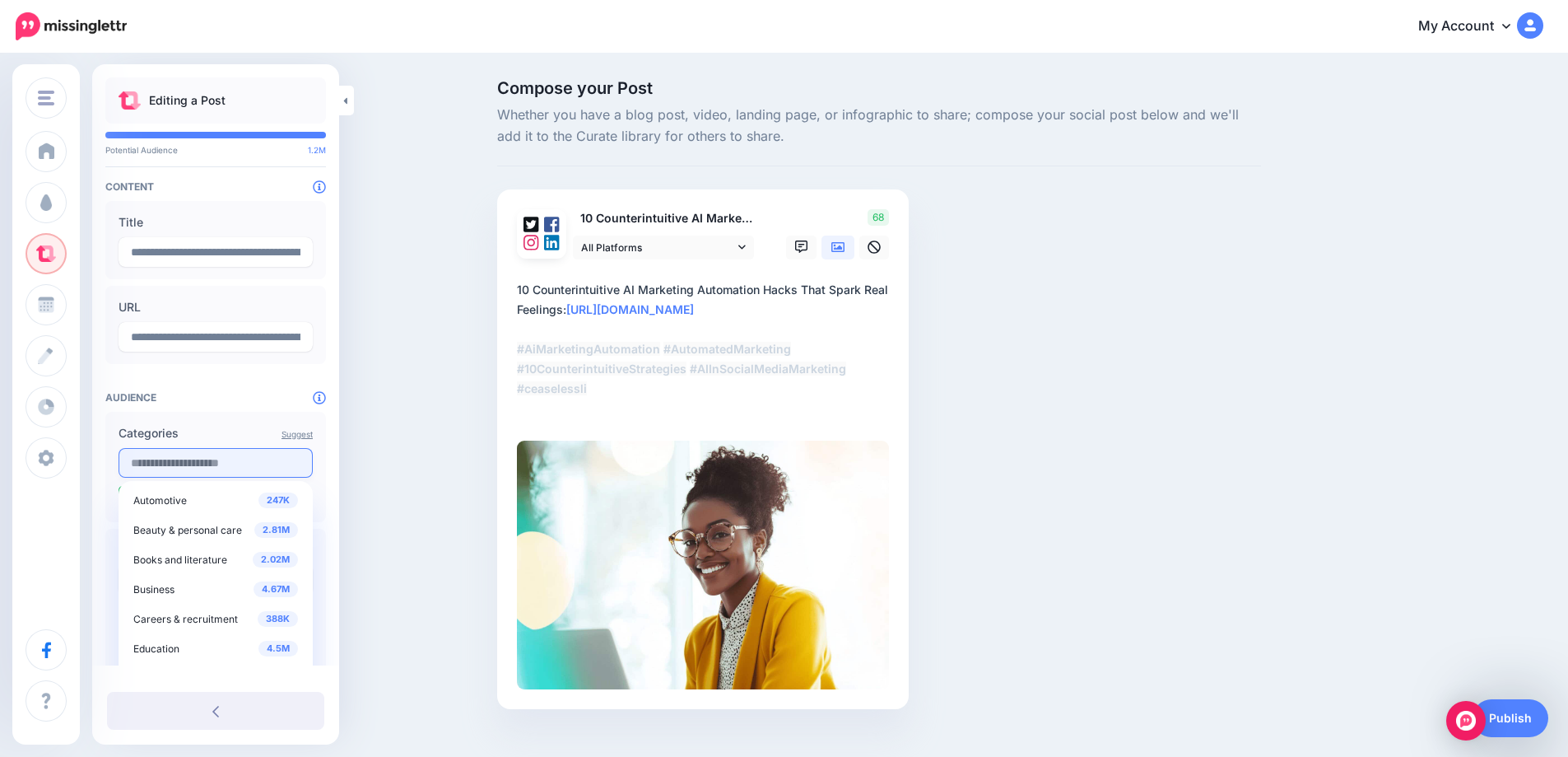
click at [221, 470] on input "text" at bounding box center [216, 463] width 194 height 29
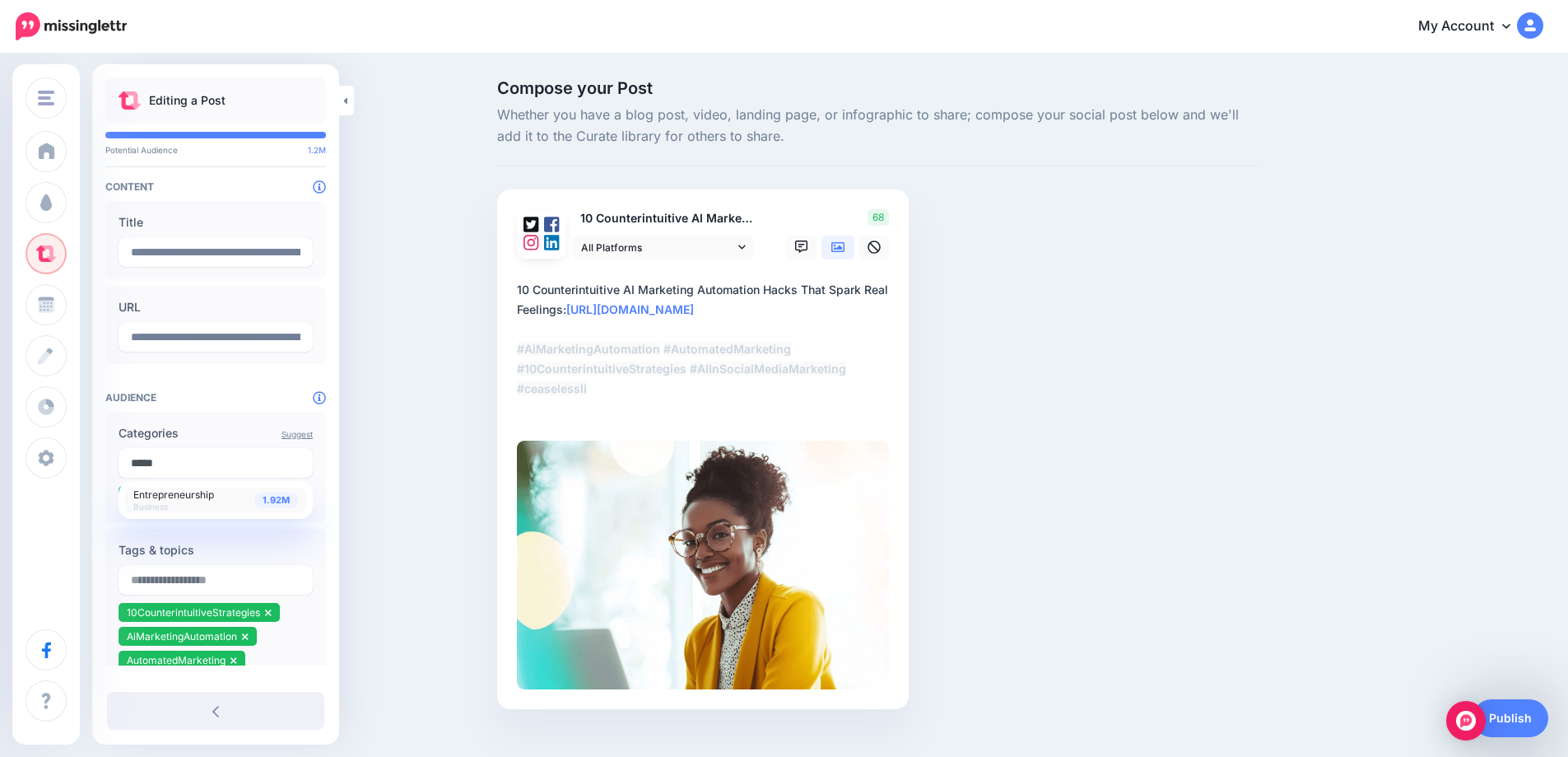
type input "*****"
click at [250, 499] on div "1.92M Entrepreneurship Business" at bounding box center [216, 499] width 165 height 23
click at [443, 454] on div "Compose your Post Whether you have a blog post, video, landing page, or infogra…" at bounding box center [784, 420] width 1568 height 728
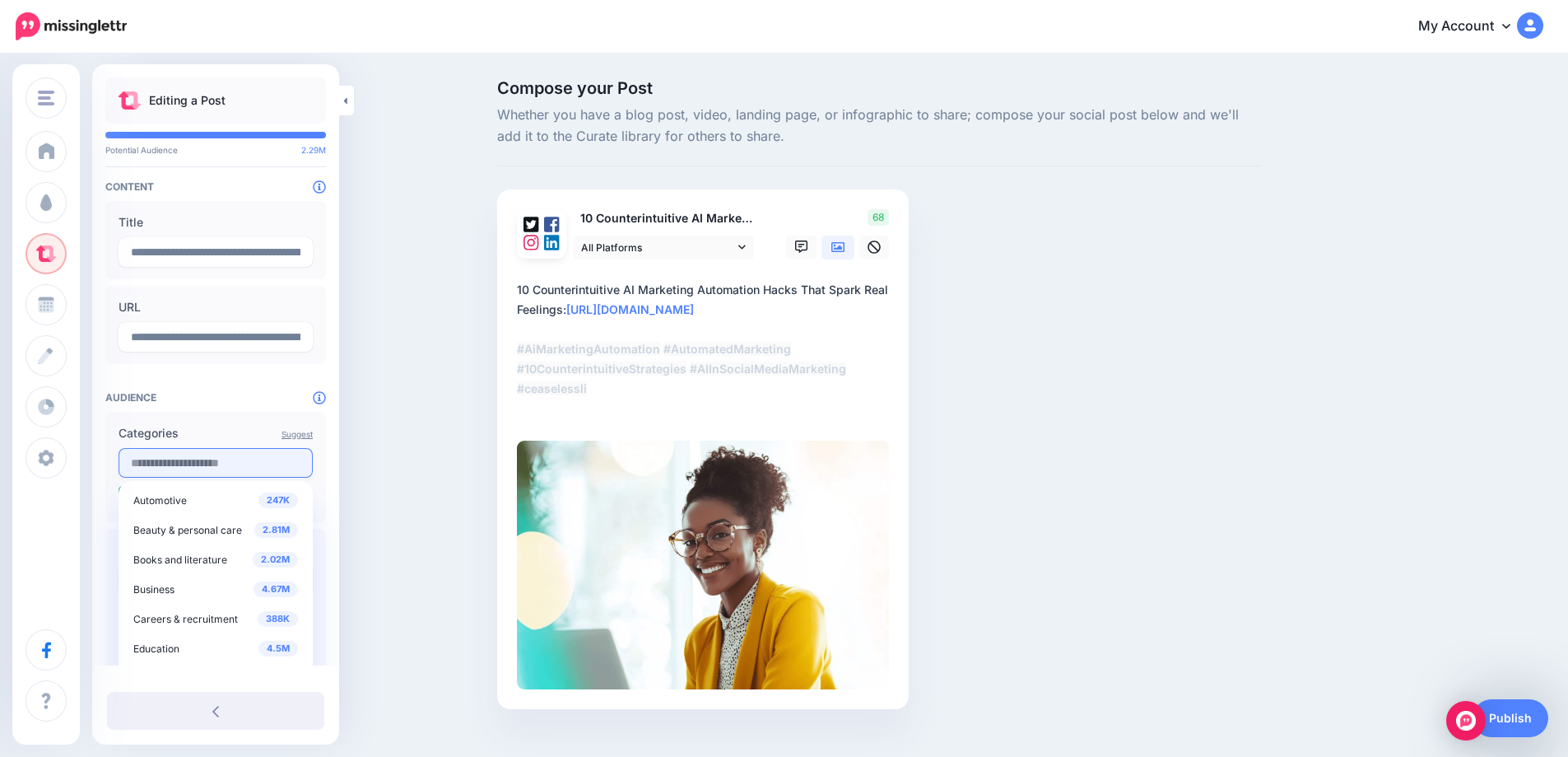
click at [251, 460] on input "text" at bounding box center [216, 463] width 194 height 29
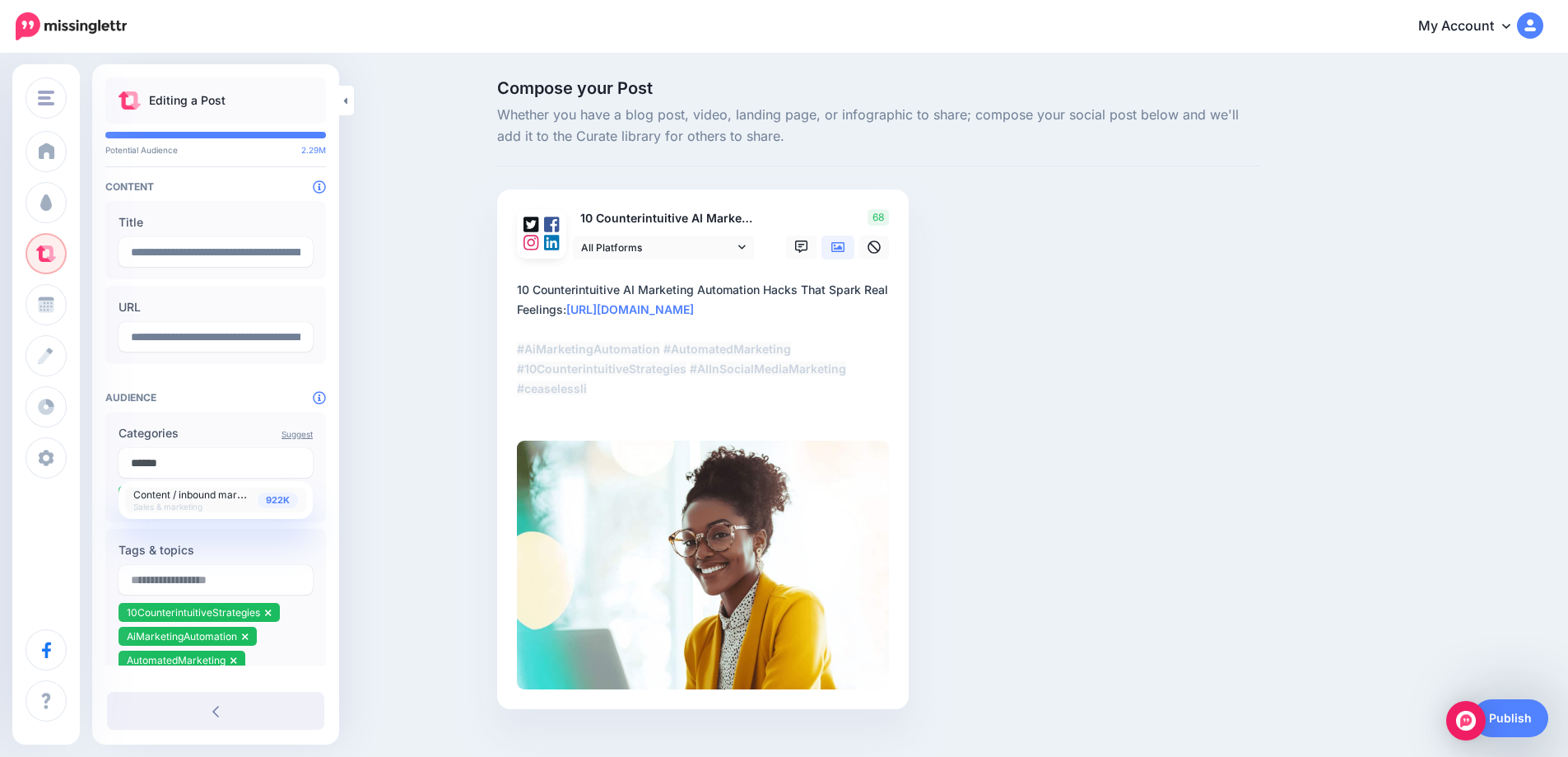
type input "******"
click at [276, 505] on span "922K" at bounding box center [277, 500] width 41 height 16
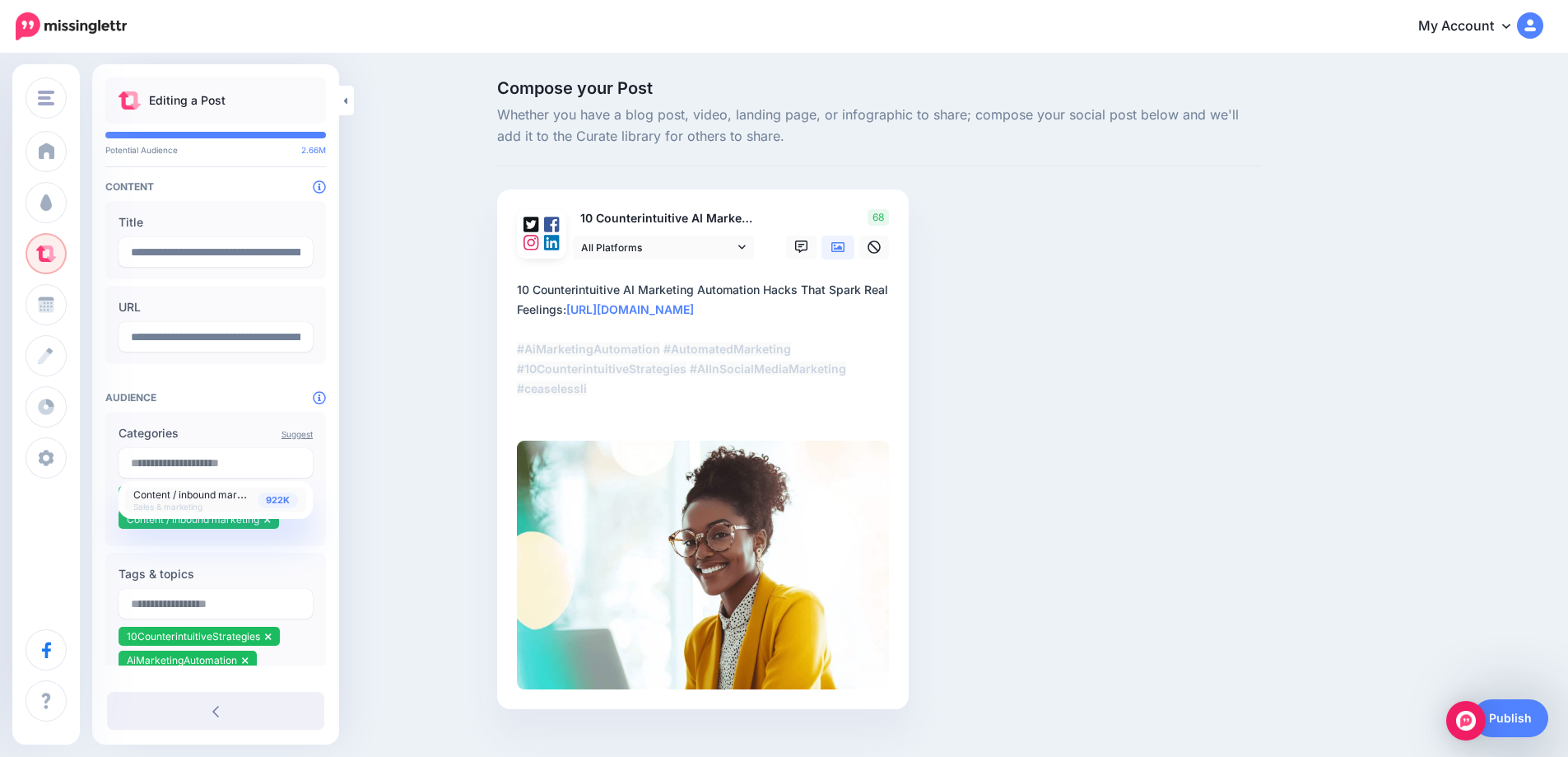
click at [446, 534] on div "Compose your Post Whether you have a blog post, video, landing page, or infogra…" at bounding box center [784, 420] width 1568 height 728
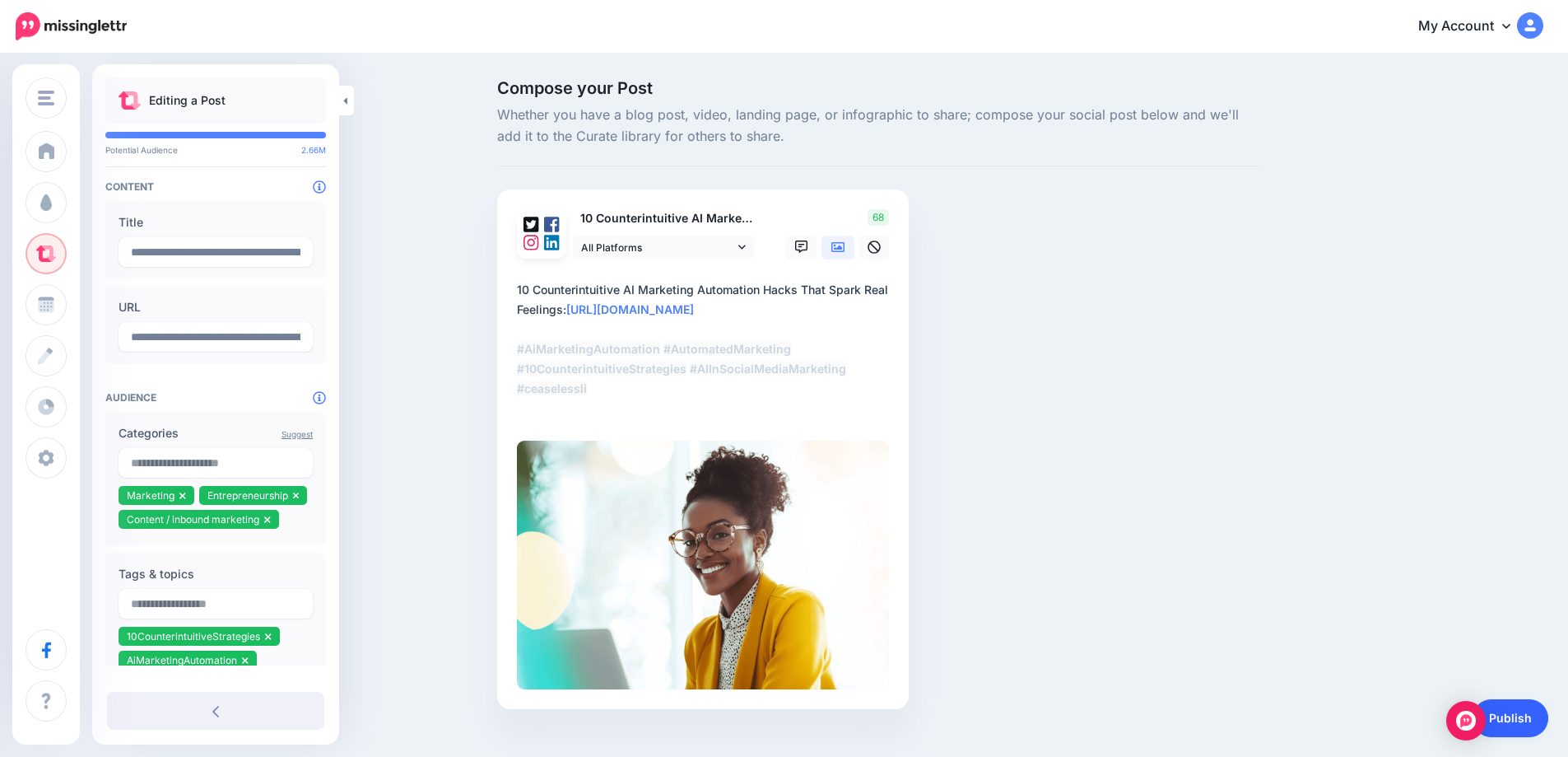
click at [1523, 717] on link "Publish" at bounding box center [1510, 718] width 75 height 38
